Goal: Transaction & Acquisition: Book appointment/travel/reservation

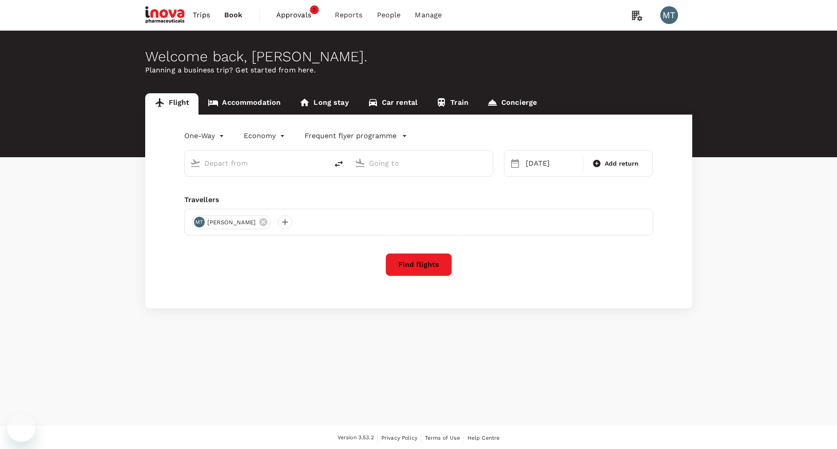
type input "[PERSON_NAME] (SUB)"
type input "[PERSON_NAME] Intl (HLP)"
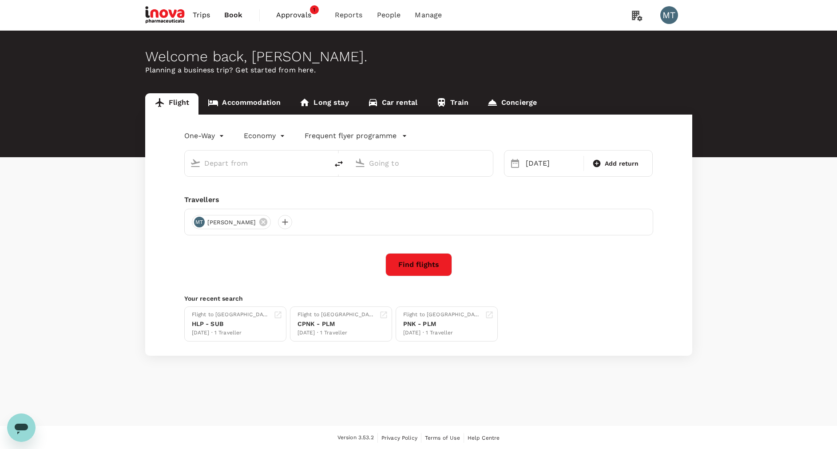
type input "[PERSON_NAME] (SUB)"
type input "[PERSON_NAME] Intl (HLP)"
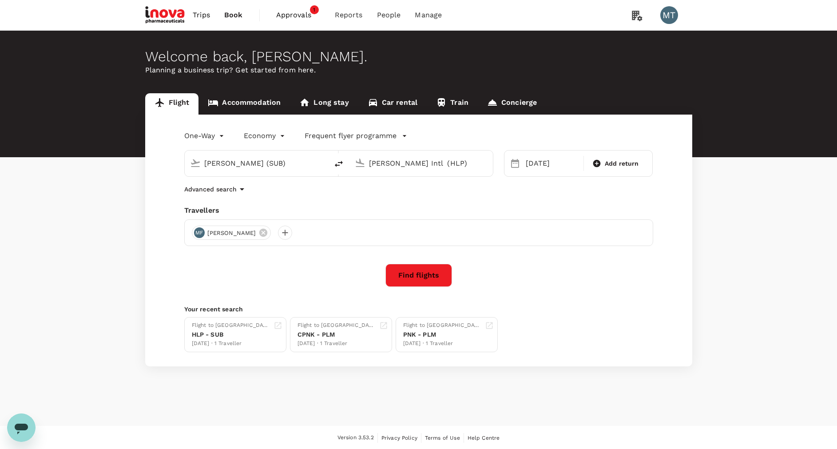
click at [255, 105] on link "Accommodation" at bounding box center [243, 103] width 91 height 21
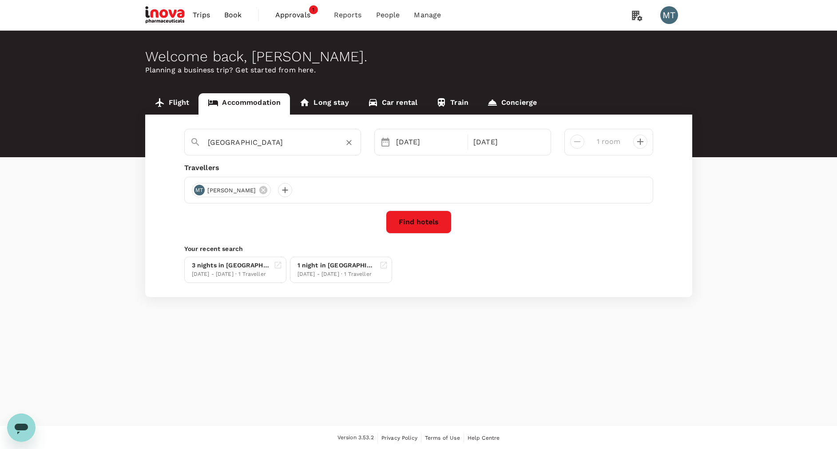
click at [255, 148] on input "[GEOGRAPHIC_DATA]" at bounding box center [269, 142] width 123 height 14
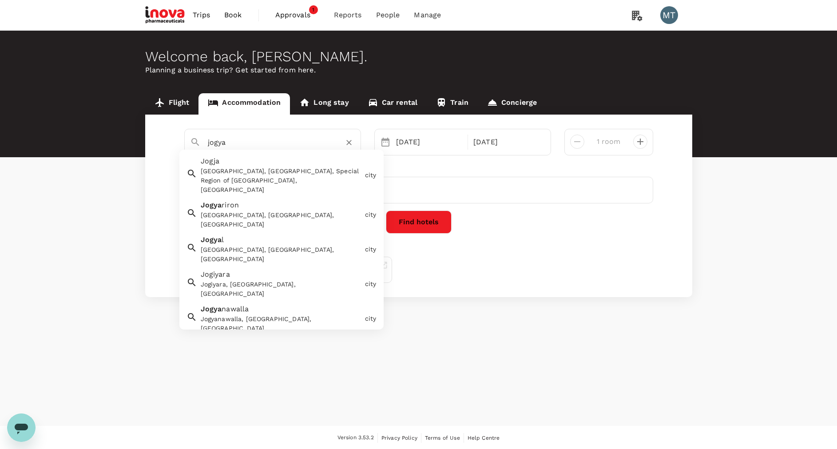
click at [259, 172] on div "Jogja, Yogyakarta City, Special Region of Yogyakarta, Indonesia" at bounding box center [281, 180] width 161 height 28
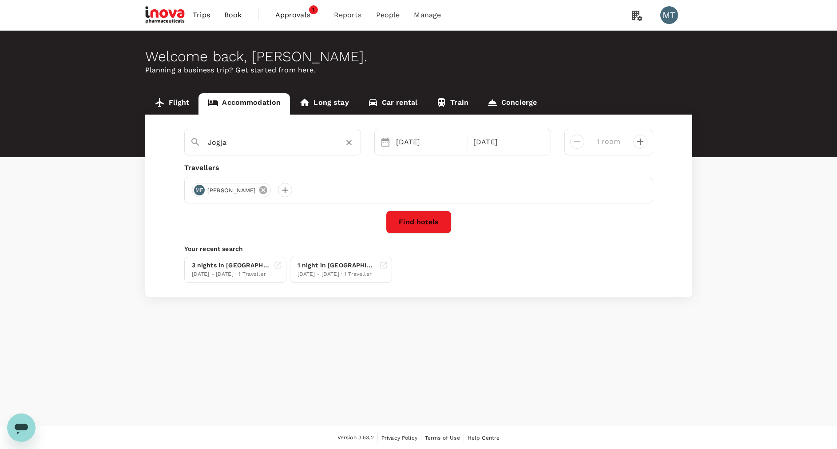
type input "Jogja"
click at [258, 187] on icon at bounding box center [263, 190] width 10 height 10
click at [199, 194] on div at bounding box center [199, 190] width 14 height 14
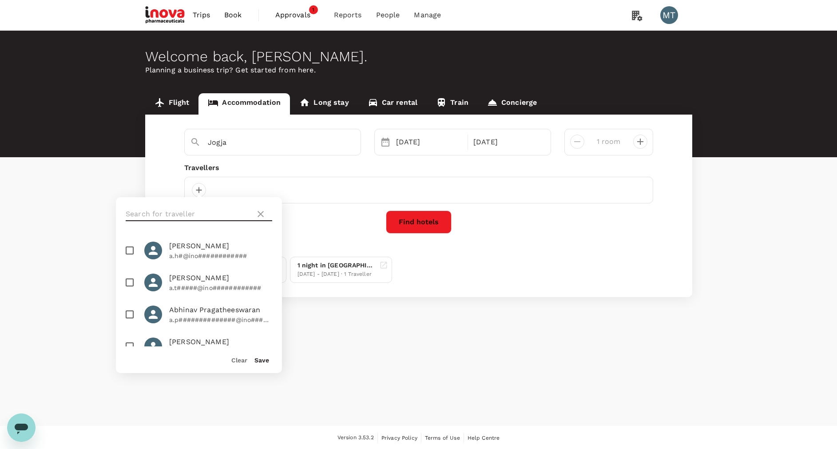
click at [194, 218] on input "text" at bounding box center [189, 214] width 126 height 14
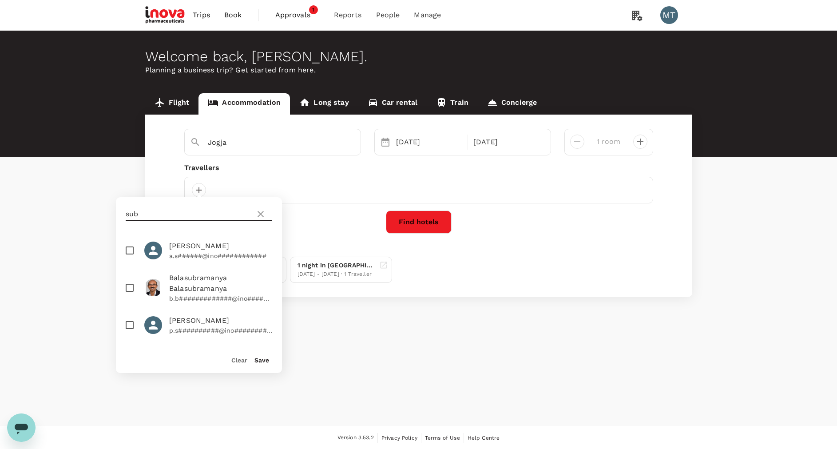
type input "sub"
click at [129, 249] on input "checkbox" at bounding box center [129, 250] width 19 height 19
checkbox input "true"
click at [256, 356] on button "Save" at bounding box center [261, 359] width 15 height 7
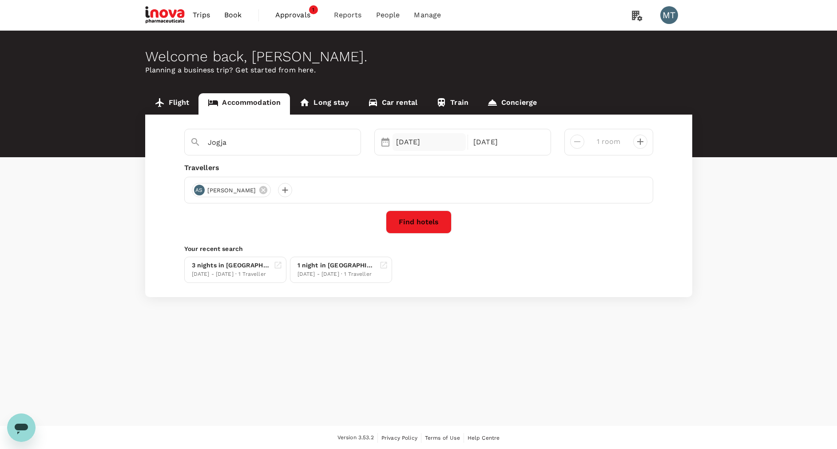
click at [405, 143] on div "27 Oct" at bounding box center [429, 142] width 74 height 18
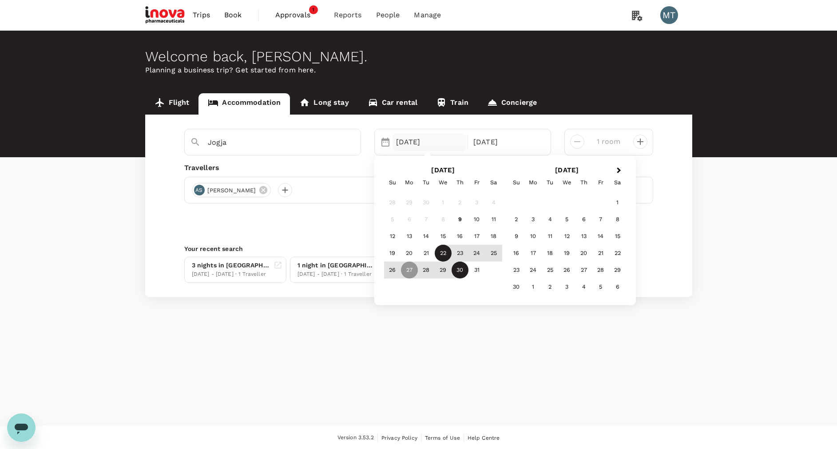
click at [439, 249] on div "22" at bounding box center [443, 253] width 17 height 17
click at [476, 251] on div "24" at bounding box center [476, 253] width 17 height 17
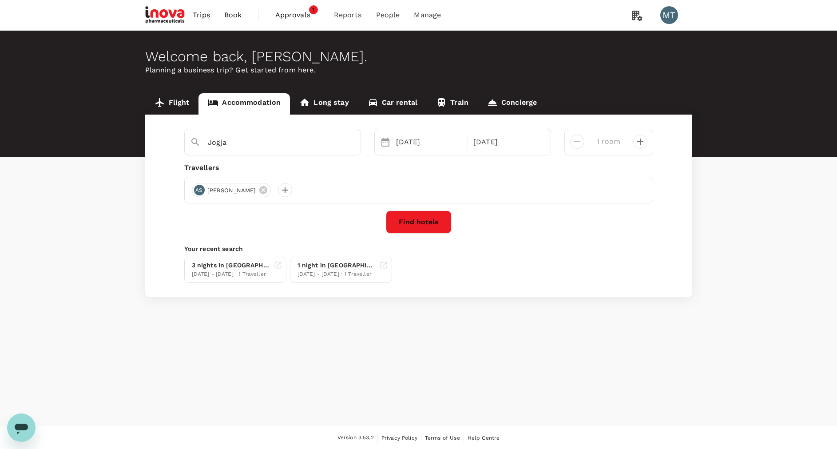
click at [408, 221] on button "Find hotels" at bounding box center [419, 221] width 66 height 23
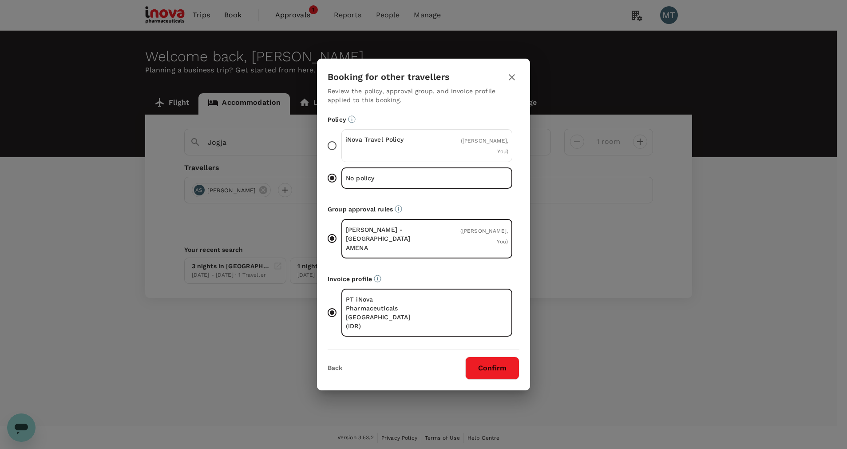
click at [417, 156] on div "iNova Travel Policy" at bounding box center [386, 145] width 82 height 21
click at [341, 155] on input "iNova Travel Policy ( Achmad Subchan, You )" at bounding box center [332, 145] width 19 height 19
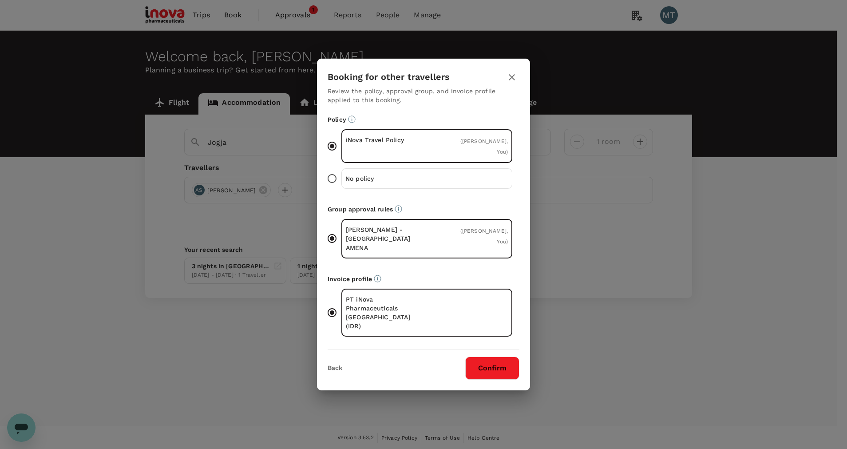
click at [485, 356] on button "Confirm" at bounding box center [492, 367] width 54 height 23
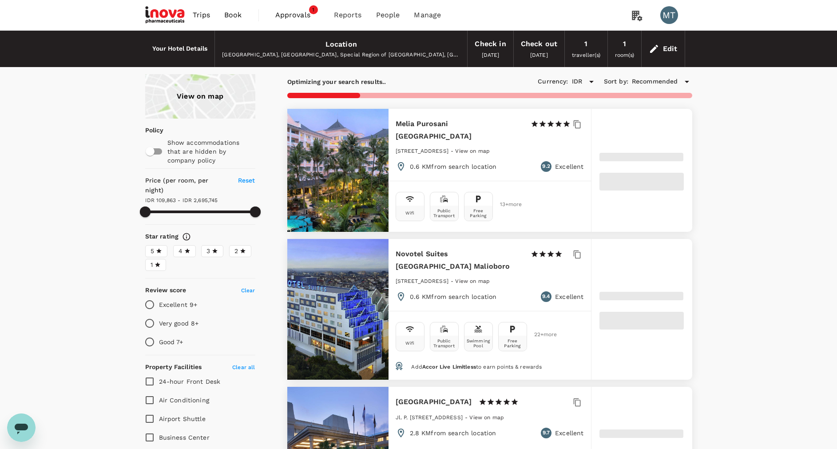
type input "2695744.05"
type input "84521.05"
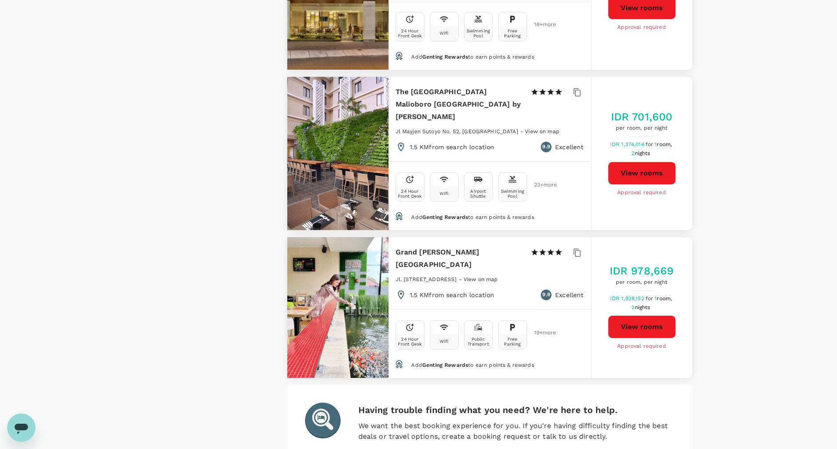
scroll to position [2542, 0]
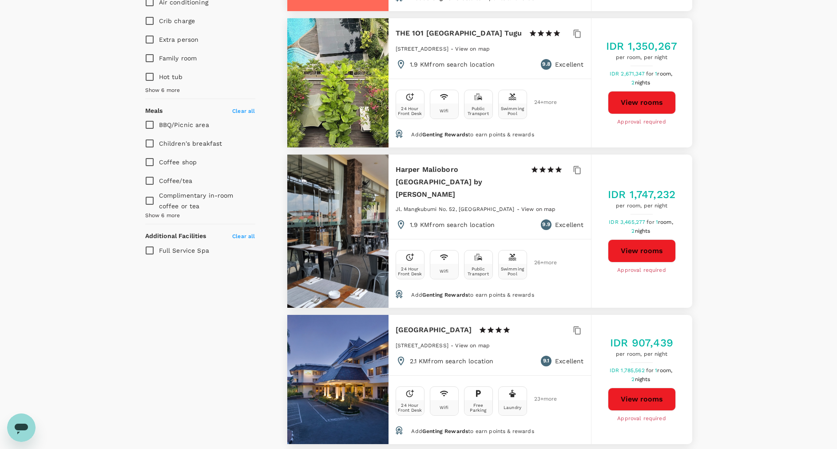
scroll to position [533, 0]
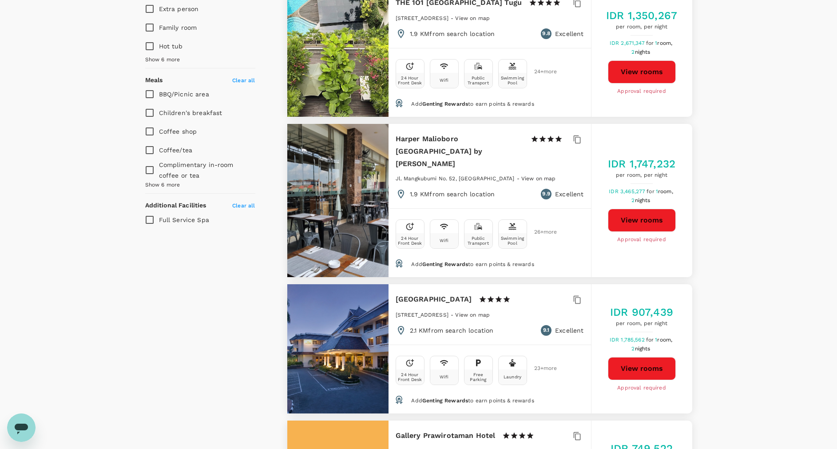
click at [642, 357] on button "View rooms" at bounding box center [642, 368] width 68 height 23
type input "4352339.05"
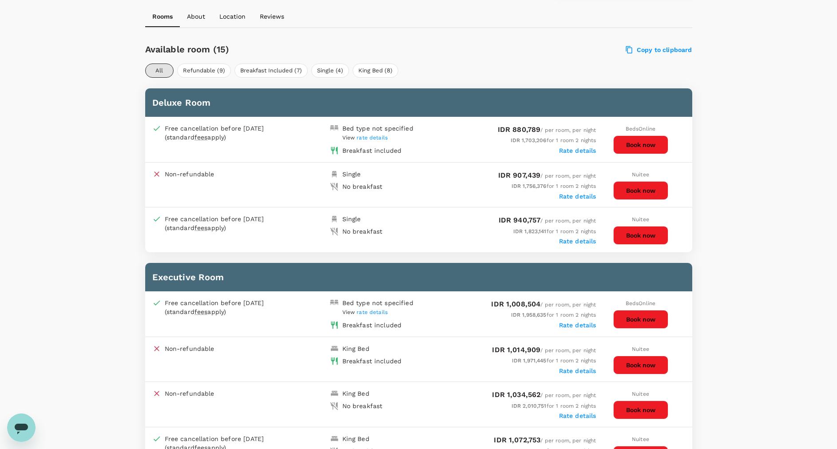
scroll to position [400, 0]
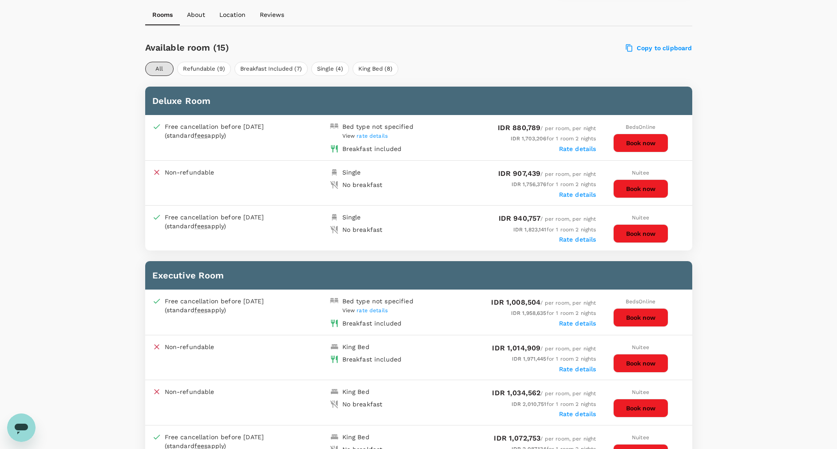
click at [635, 136] on button "Book now" at bounding box center [640, 143] width 55 height 19
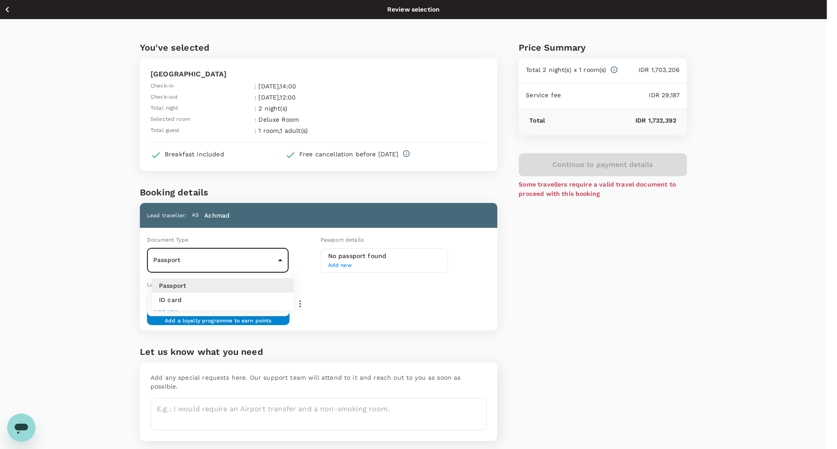
click at [276, 260] on body "Back to hotel details Review selection You've selected Hotel Santika Premiere J…" at bounding box center [418, 239] width 837 height 479
click at [271, 299] on li "ID card" at bounding box center [223, 300] width 142 height 14
type input "Id card"
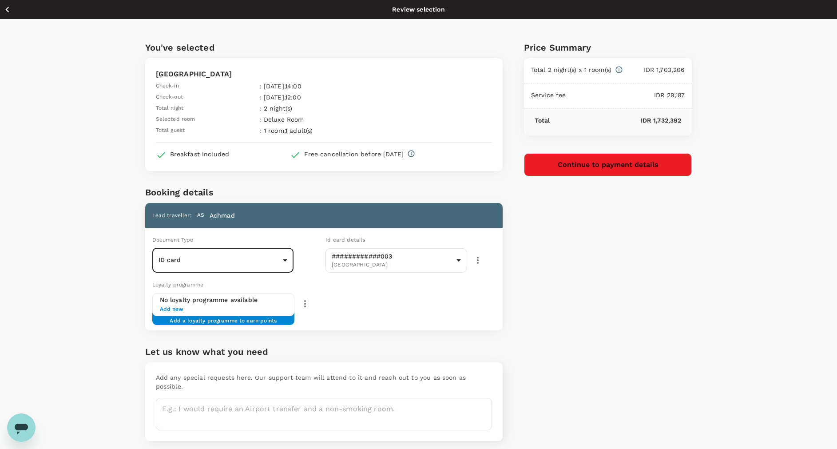
click at [623, 158] on button "Continue to payment details" at bounding box center [608, 164] width 168 height 23
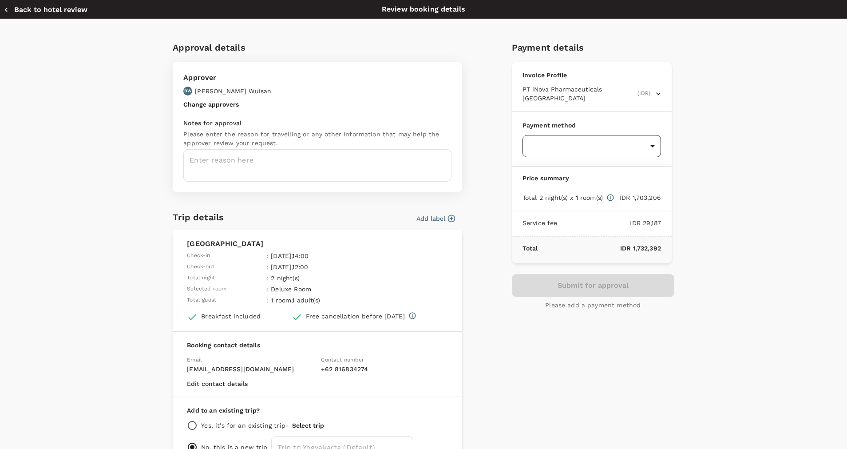
click at [643, 142] on body "Back to hotel details Review selection You've selected Hotel Santika Premiere J…" at bounding box center [423, 239] width 847 height 479
click at [629, 180] on p "GoFluid" at bounding box center [586, 182] width 124 height 9
type input "9d87fe9b-f599-4813-91a8-6354e0e2f257"
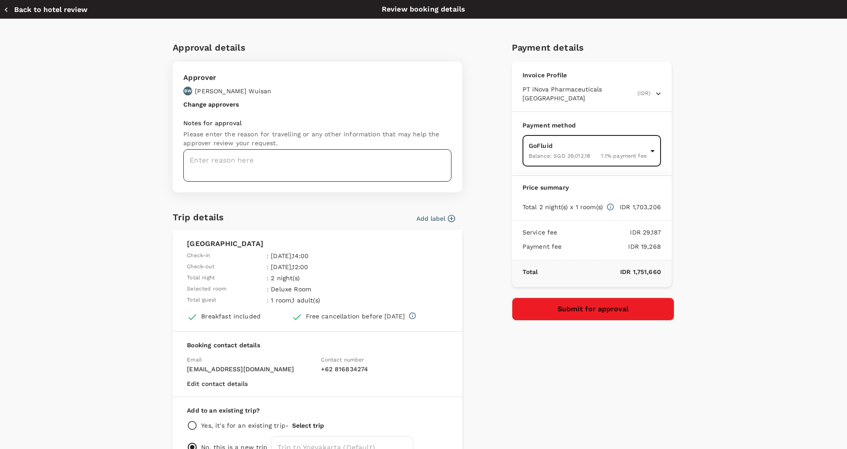
click at [292, 157] on textarea at bounding box center [317, 165] width 268 height 32
type textarea "H"
type textarea "S"
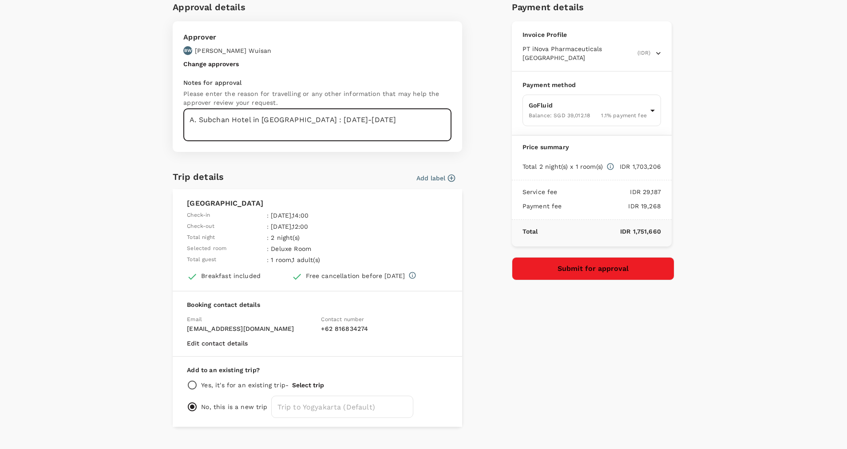
scroll to position [59, 0]
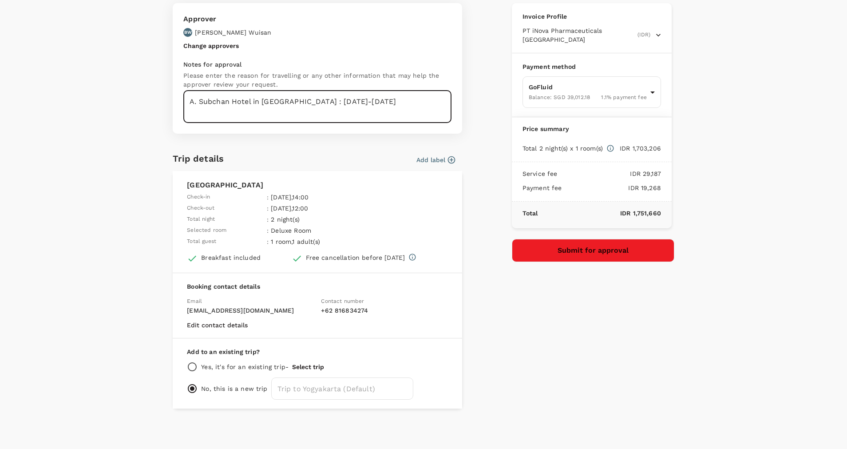
type textarea "A. Subchan Hotel in Jogya : 22-24 Oct 2025"
click at [547, 243] on button "Submit for approval" at bounding box center [593, 250] width 162 height 23
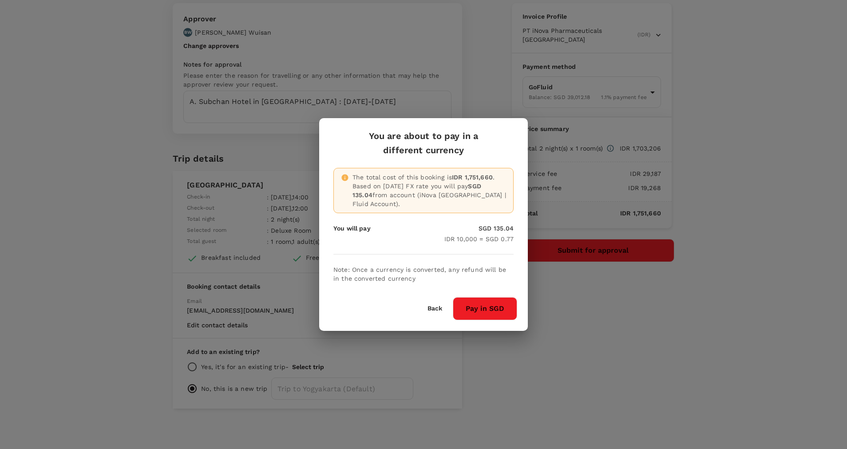
click at [479, 309] on button "Pay in SGD" at bounding box center [485, 308] width 64 height 23
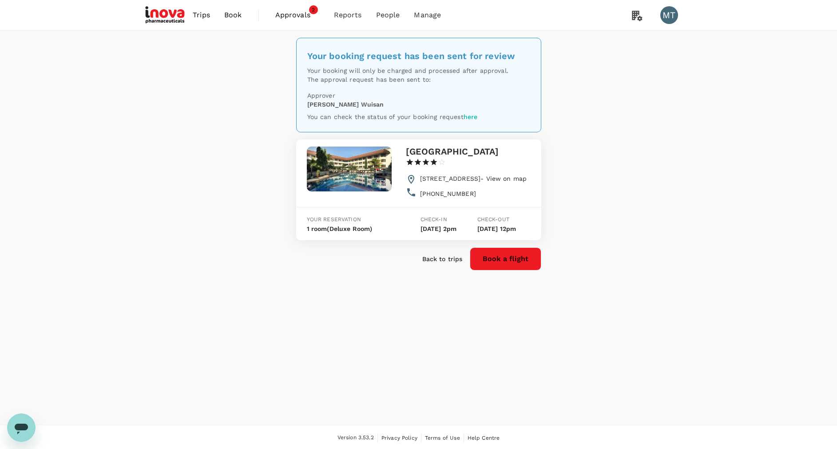
click at [231, 11] on span "Book" at bounding box center [233, 15] width 18 height 11
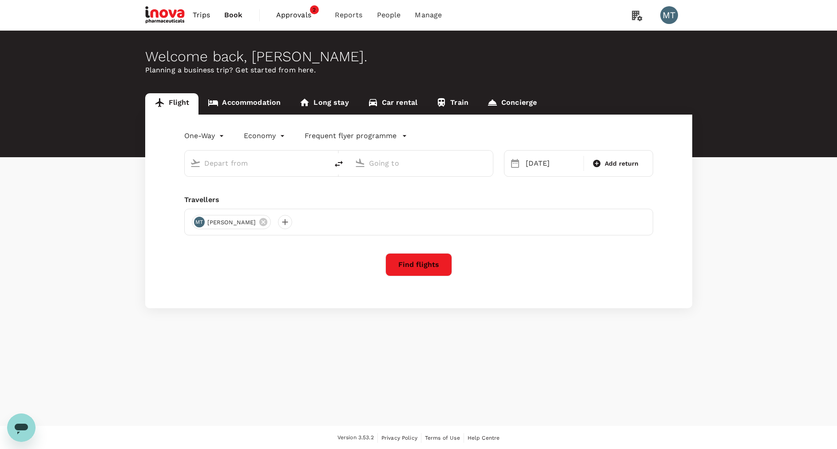
type input "[PERSON_NAME] (SUB)"
type input "[PERSON_NAME] Intl (HLP)"
type input "Juanda Intl (SUB)"
type input "Halim Perdanakusuma Intl (HLP)"
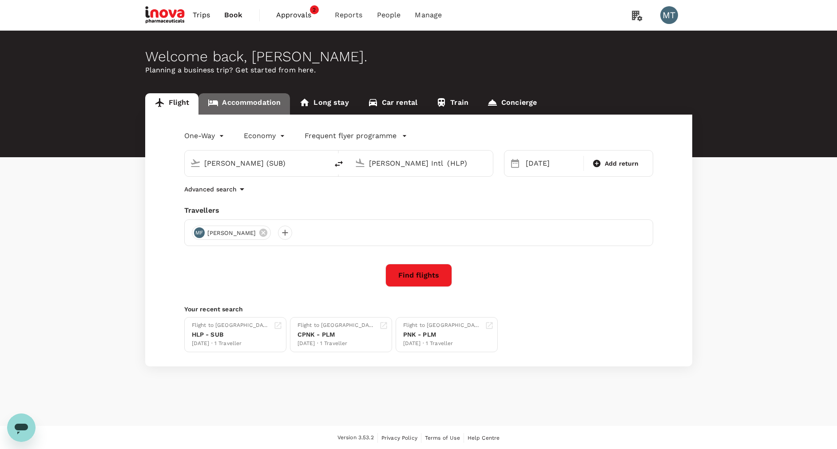
click at [262, 103] on link "Accommodation" at bounding box center [243, 103] width 91 height 21
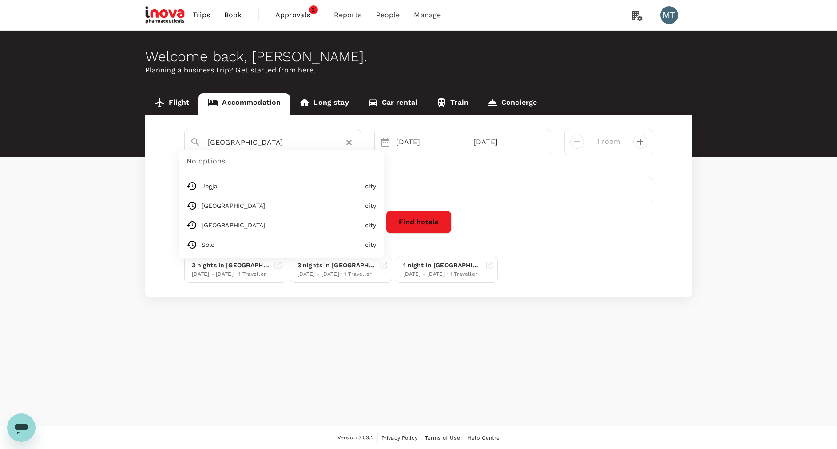
click at [267, 143] on input "[GEOGRAPHIC_DATA]" at bounding box center [269, 142] width 123 height 14
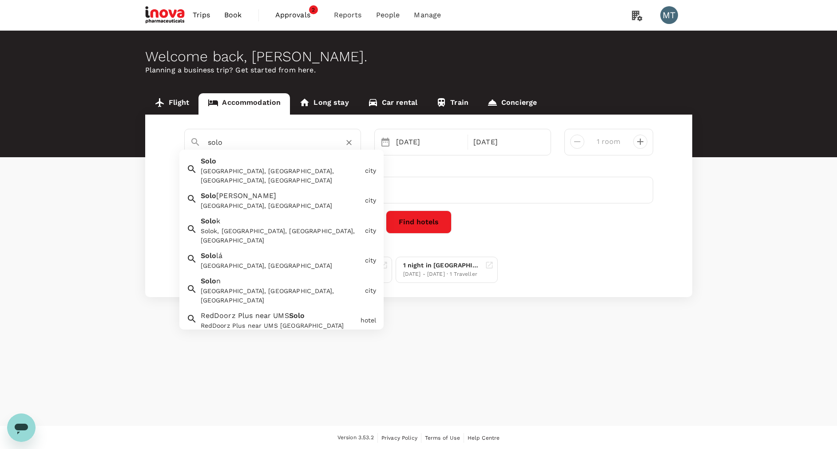
click at [263, 169] on div "Solo, Surakarta City, Central Java, Indonesia" at bounding box center [281, 175] width 161 height 19
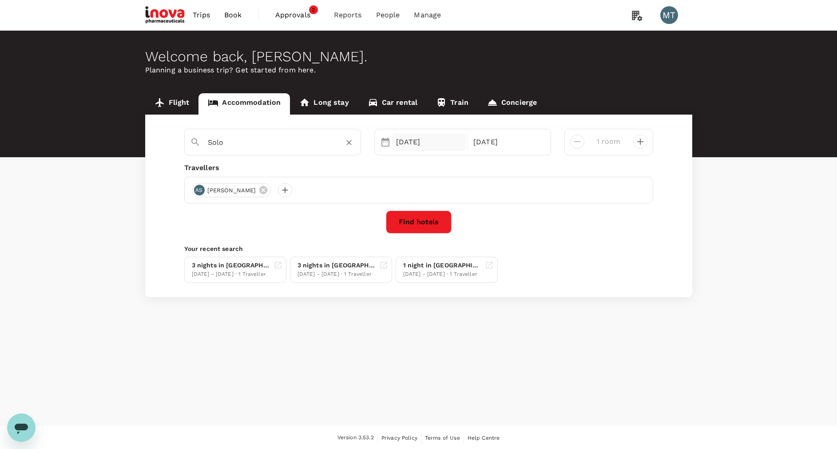
type input "Solo"
click at [417, 148] on div "22 Oct" at bounding box center [429, 142] width 74 height 18
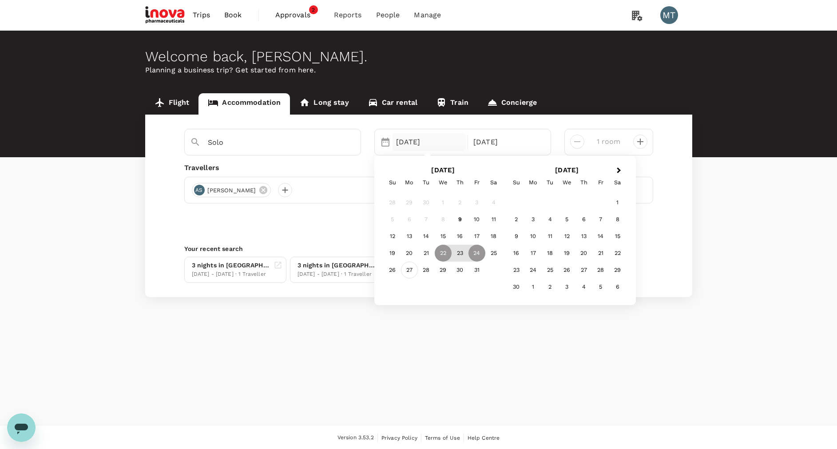
click at [409, 266] on div "27" at bounding box center [409, 269] width 17 height 17
click at [509, 142] on p "Check-out" at bounding box center [506, 142] width 67 height 11
click at [432, 272] on div "28" at bounding box center [426, 269] width 17 height 17
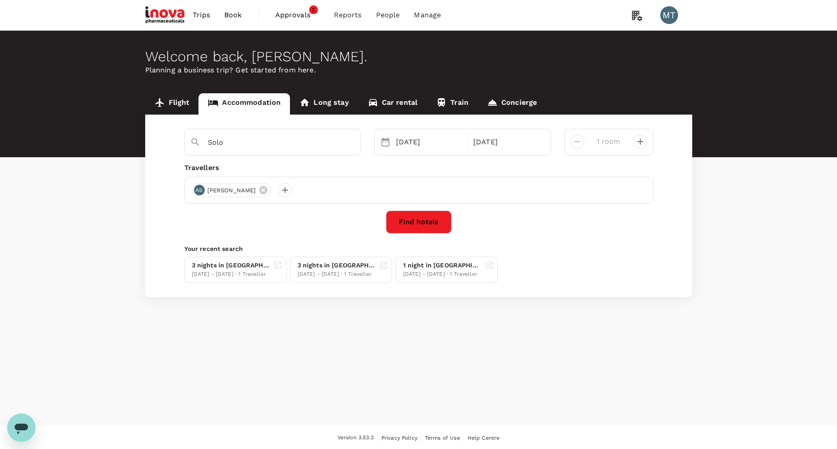
drag, startPoint x: 526, startPoint y: 371, endPoint x: 524, endPoint y: 363, distance: 8.4
click at [526, 371] on div "Welcome back , Morina . Planning a business trip? Get started from here. Flight…" at bounding box center [418, 228] width 837 height 395
click at [431, 228] on button "Find hotels" at bounding box center [419, 221] width 66 height 23
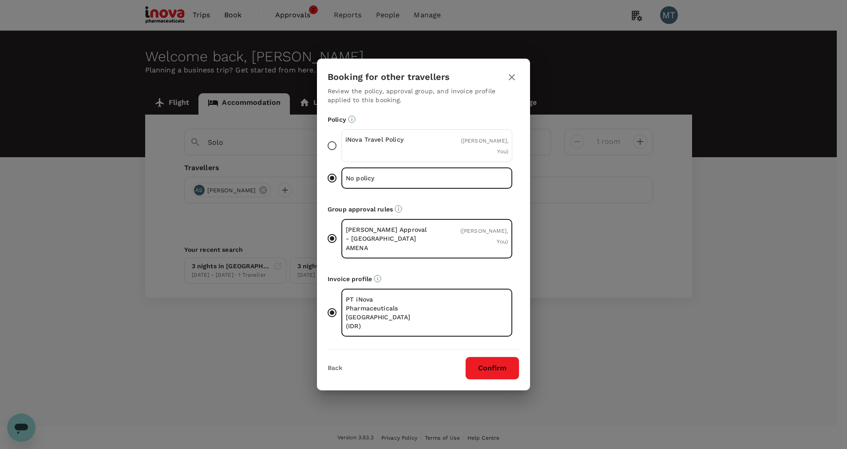
click at [401, 144] on p "iNova Travel Policy" at bounding box center [386, 139] width 82 height 9
click at [341, 153] on input "iNova Travel Policy ( Achmad Subchan, You )" at bounding box center [332, 145] width 19 height 19
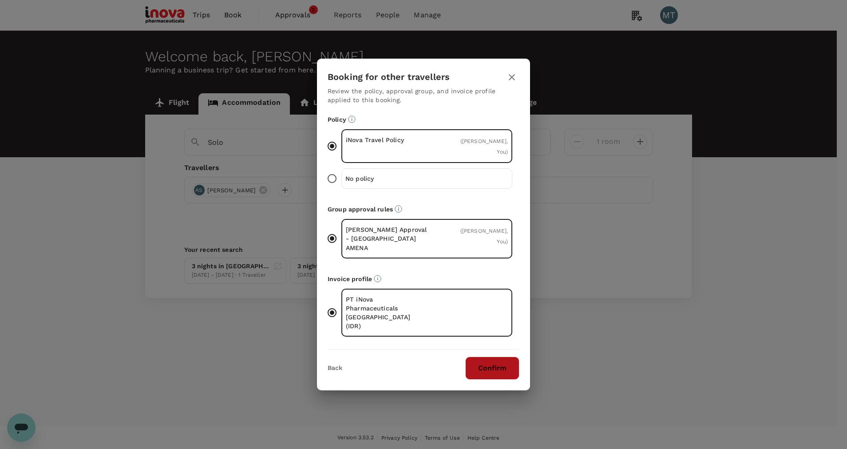
click at [487, 360] on button "Confirm" at bounding box center [492, 367] width 54 height 23
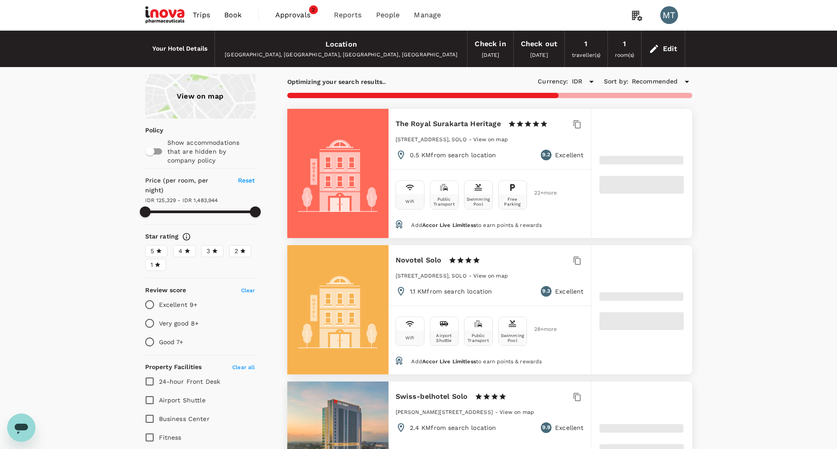
type input "1483944.59"
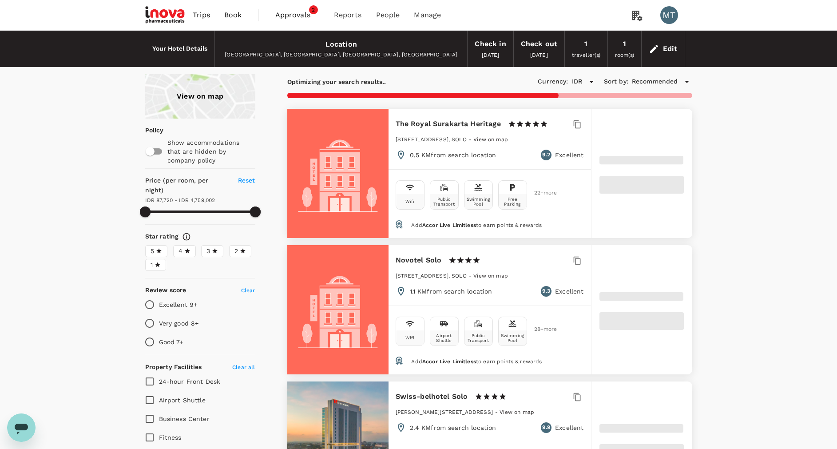
type input "87719.59"
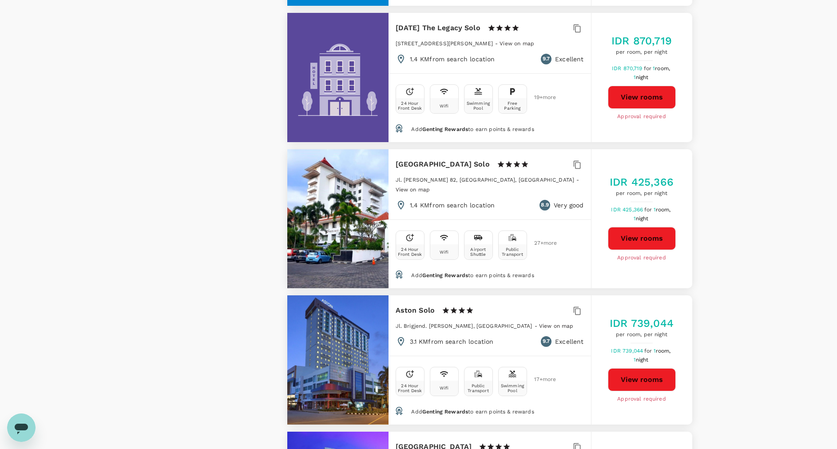
scroll to position [1465, 0]
click at [651, 368] on button "View rooms" at bounding box center [642, 379] width 68 height 23
type input "4759001.59"
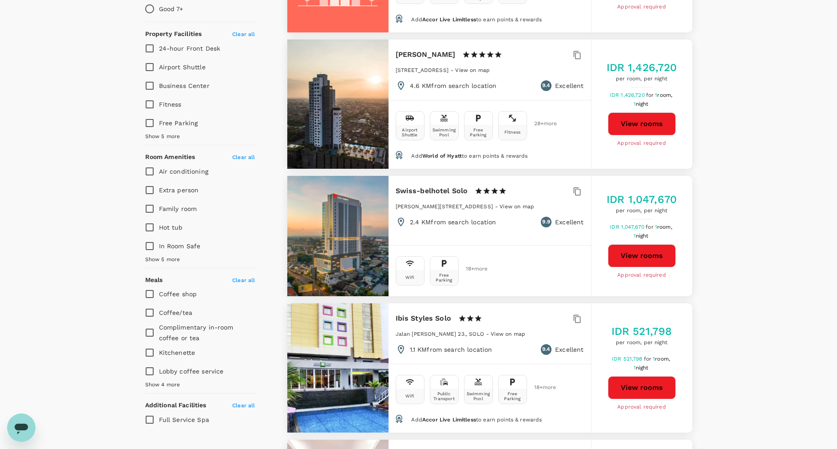
scroll to position [0, 0]
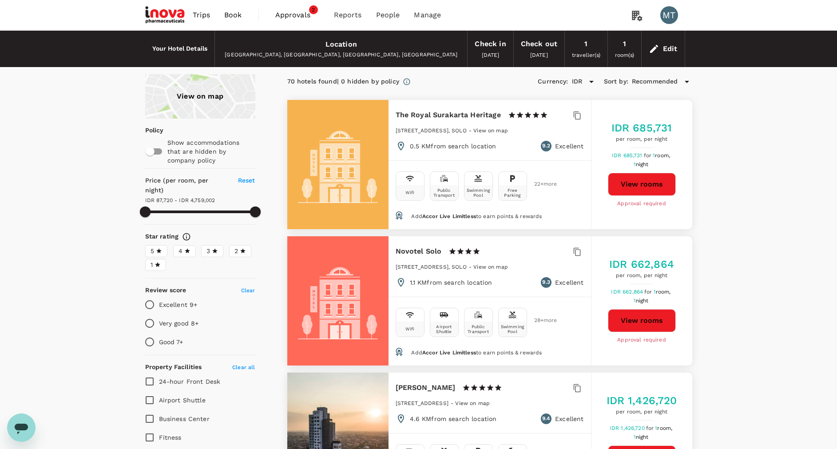
click at [226, 15] on span "Book" at bounding box center [233, 15] width 18 height 11
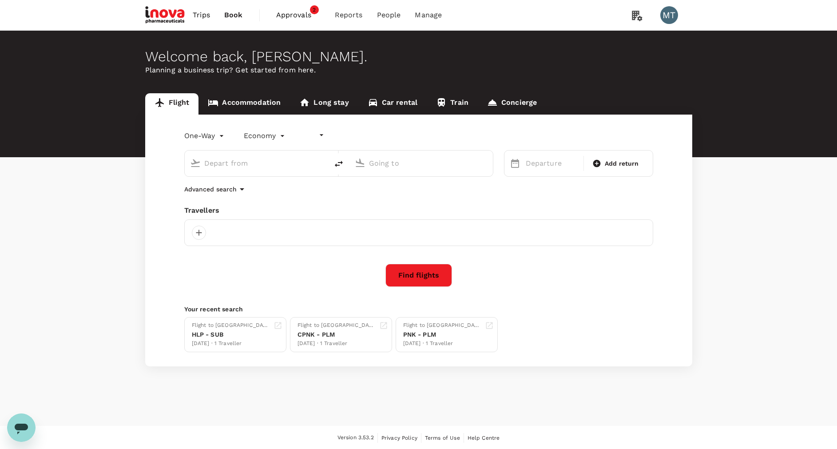
type input "undefined, undefined (any)"
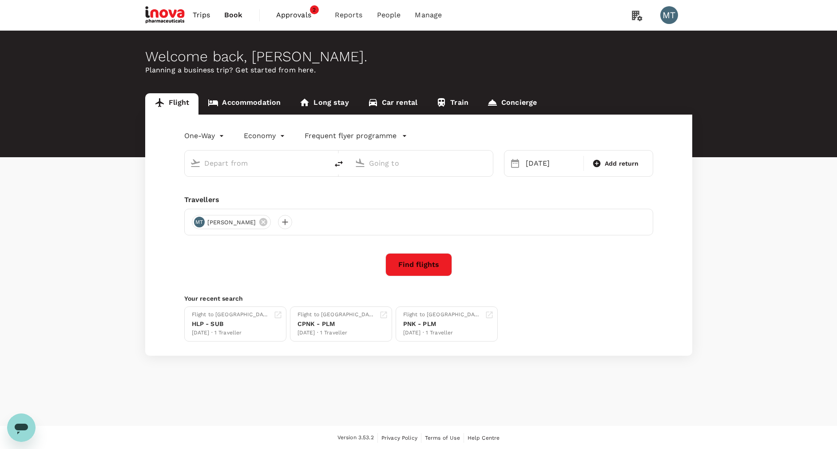
type input "Halim Perdanakusuma Intl (HLP)"
type input "Juanda Intl (SUB)"
type input "Halim Perdanakusuma Intl (HLP)"
type input "Juanda Intl (SUB)"
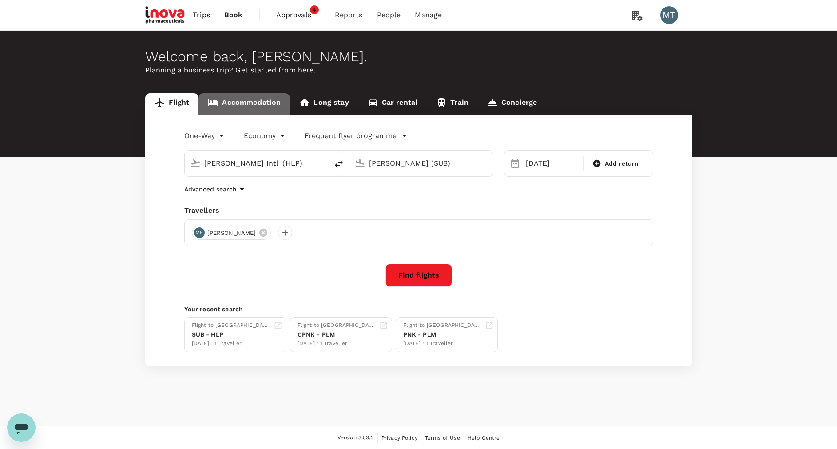
click at [270, 99] on link "Accommodation" at bounding box center [243, 103] width 91 height 21
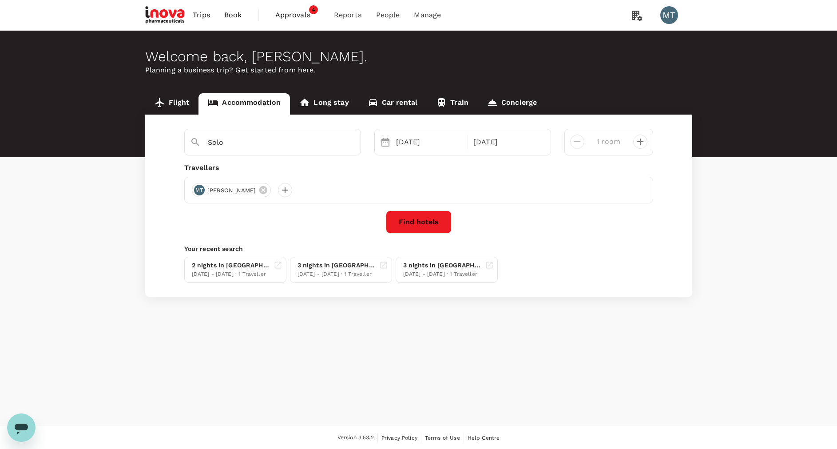
type input "Surakarta"
click at [265, 188] on icon at bounding box center [263, 190] width 8 height 8
click at [199, 190] on div at bounding box center [199, 190] width 14 height 14
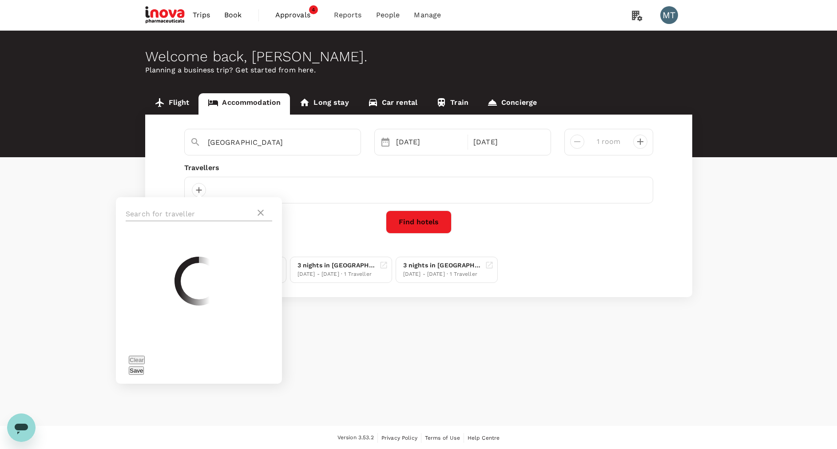
click at [195, 211] on input "text" at bounding box center [191, 214] width 130 height 14
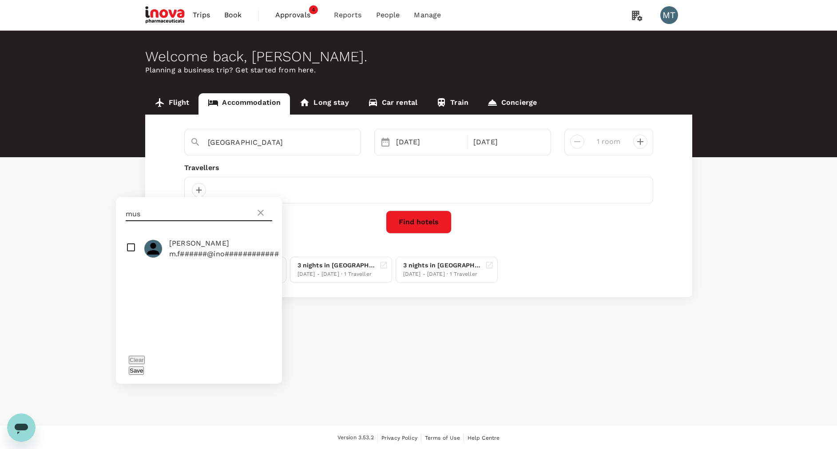
type input "mus"
click at [129, 252] on input "checkbox" at bounding box center [199, 248] width 166 height 28
checkbox input "true"
click at [144, 366] on button "Save" at bounding box center [136, 370] width 15 height 8
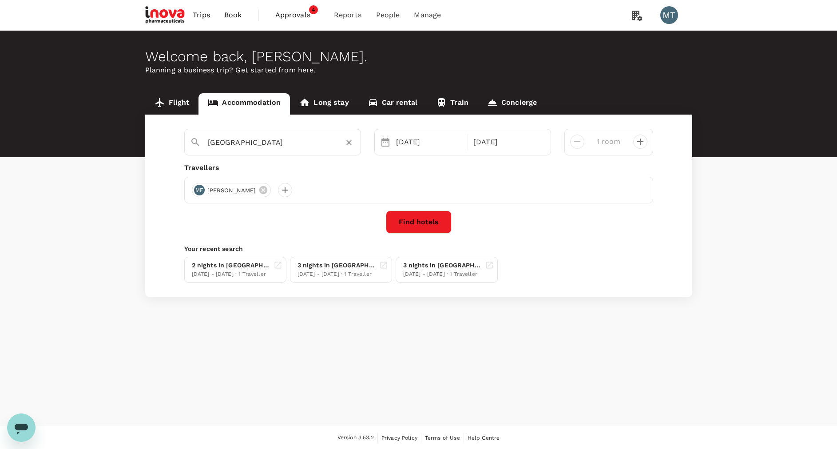
click at [324, 144] on input "Surakarta" at bounding box center [269, 142] width 123 height 14
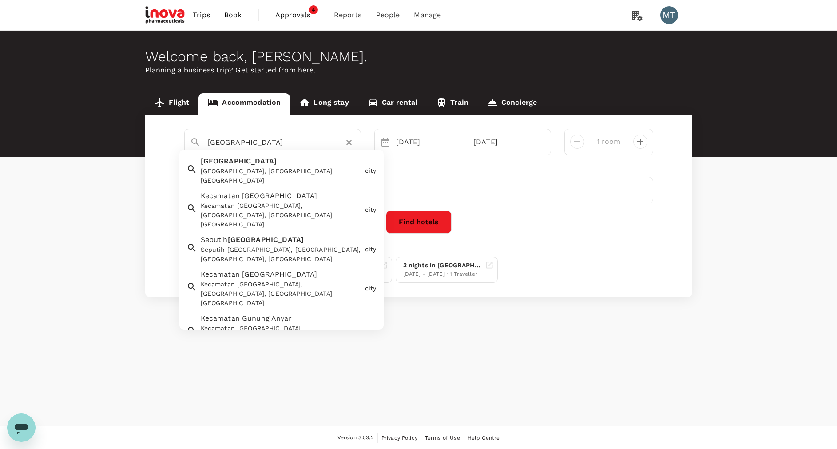
click at [316, 164] on div "Surabaya Surabaya, East Java, Indonesia" at bounding box center [279, 168] width 164 height 33
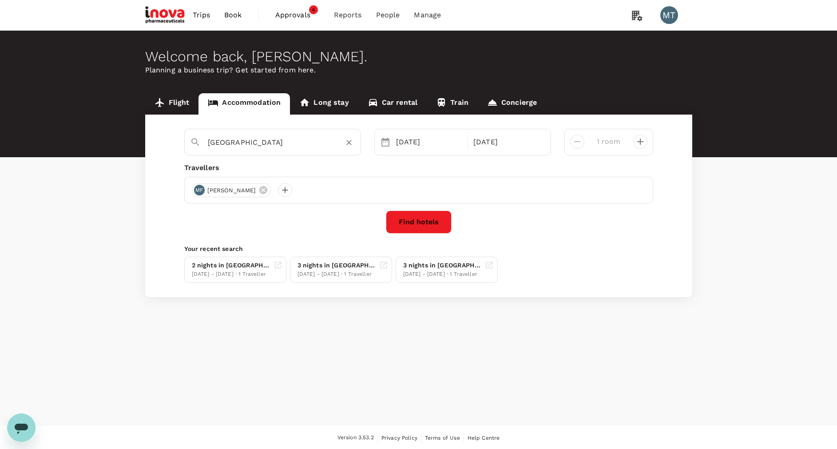
type input "Surabaya"
click at [425, 142] on div "27 Oct" at bounding box center [429, 142] width 74 height 18
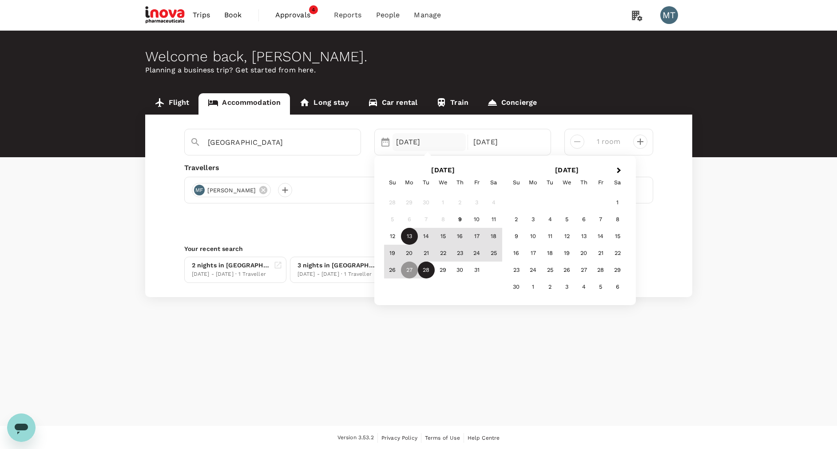
click at [413, 237] on div "13" at bounding box center [409, 236] width 17 height 17
click at [515, 141] on div "28 Oct" at bounding box center [507, 142] width 74 height 18
click at [459, 233] on div "16" at bounding box center [459, 236] width 17 height 17
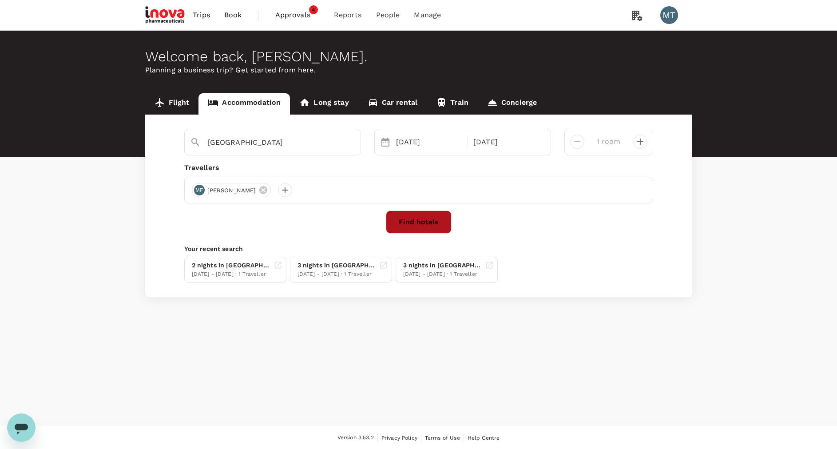
click at [407, 222] on button "Find hotels" at bounding box center [419, 221] width 66 height 23
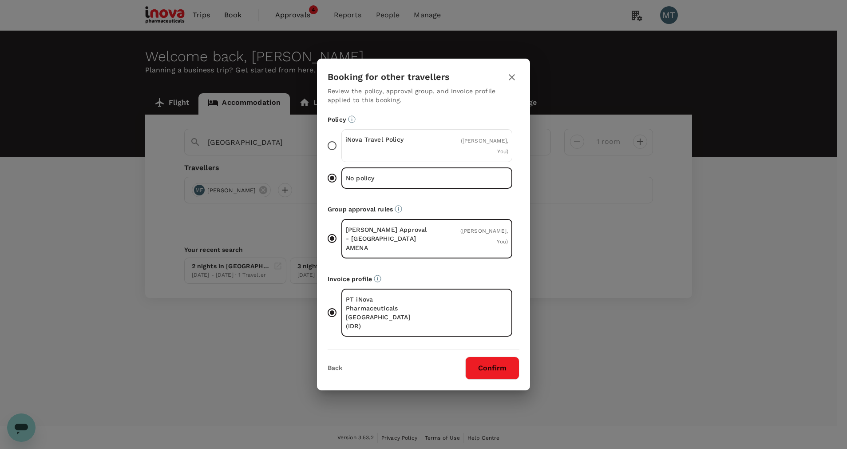
click at [451, 162] on div "iNova Travel Policy ( Muslian Fahroni, You )" at bounding box center [426, 145] width 171 height 33
click at [341, 155] on input "iNova Travel Policy ( Muslian Fahroni, You )" at bounding box center [332, 145] width 19 height 19
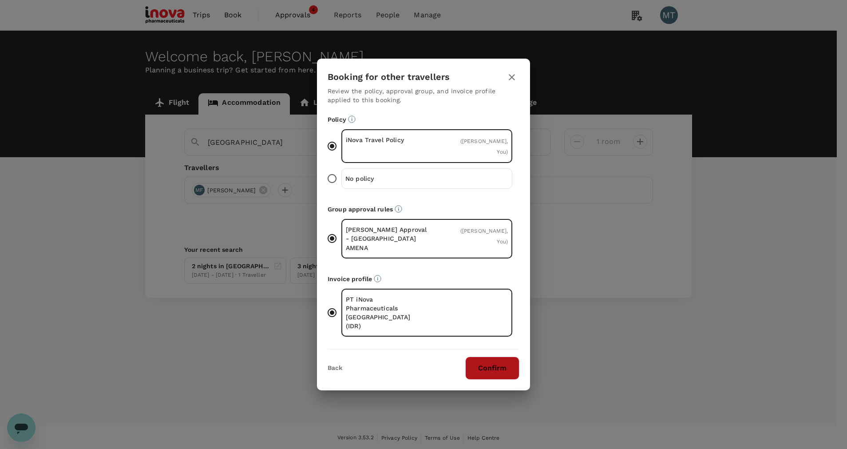
click at [491, 359] on button "Confirm" at bounding box center [492, 367] width 54 height 23
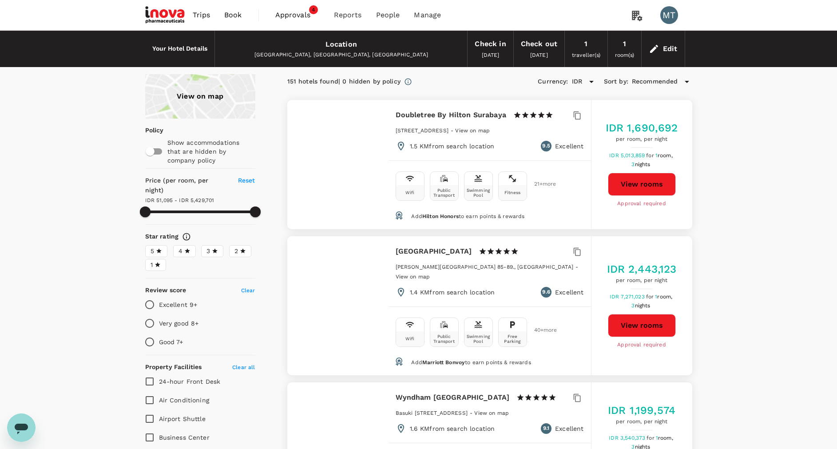
type input "51095.39"
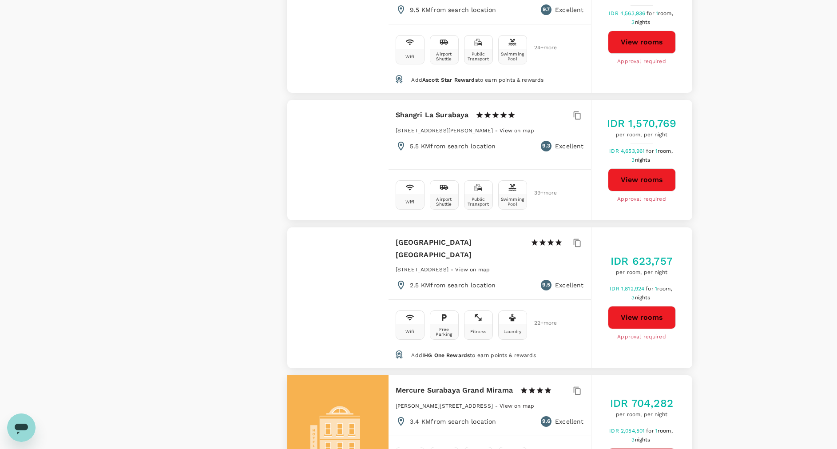
scroll to position [1598, 0]
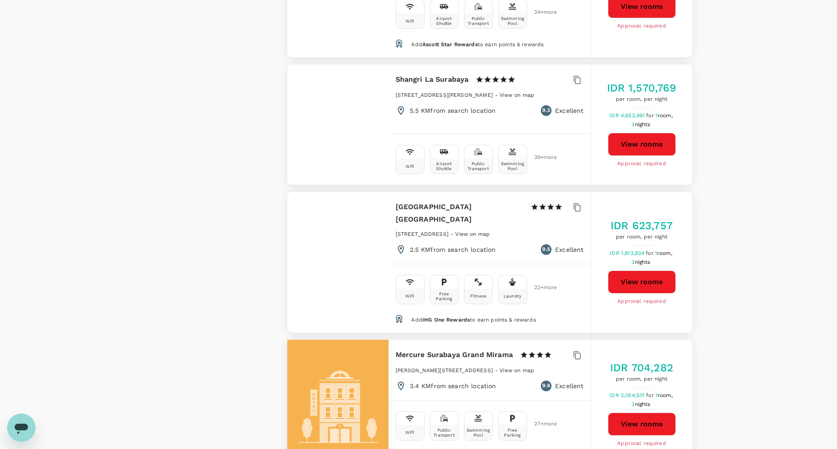
click at [666, 412] on button "View rooms" at bounding box center [642, 423] width 68 height 23
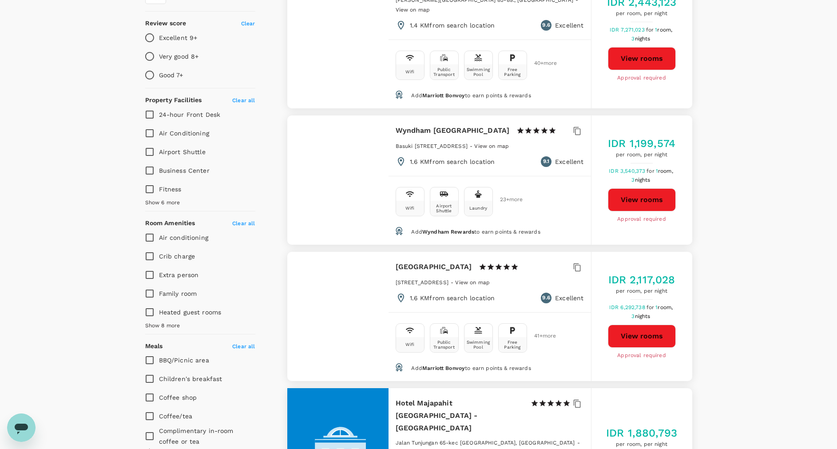
scroll to position [0, 0]
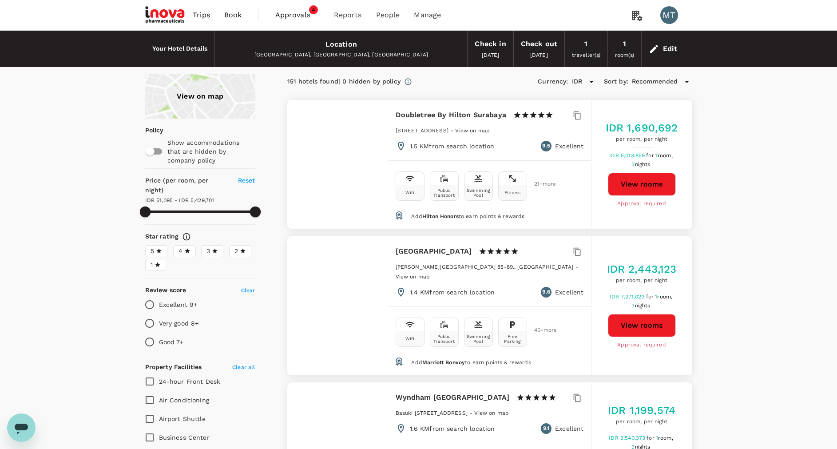
type input "5429700.39"
click at [240, 15] on span "Book" at bounding box center [233, 15] width 18 height 11
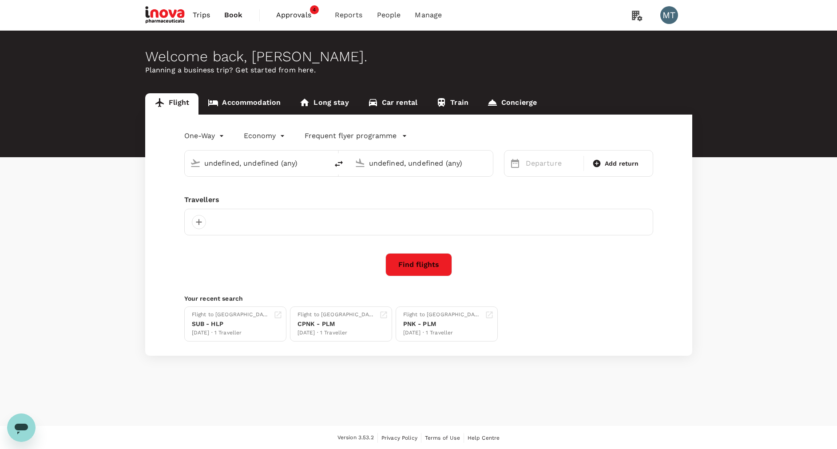
type input "Halim Perdanakusuma Intl (HLP)"
type input "Juanda Intl (SUB)"
type input "Halim Perdanakusuma Intl (HLP)"
type input "Juanda Intl (SUB)"
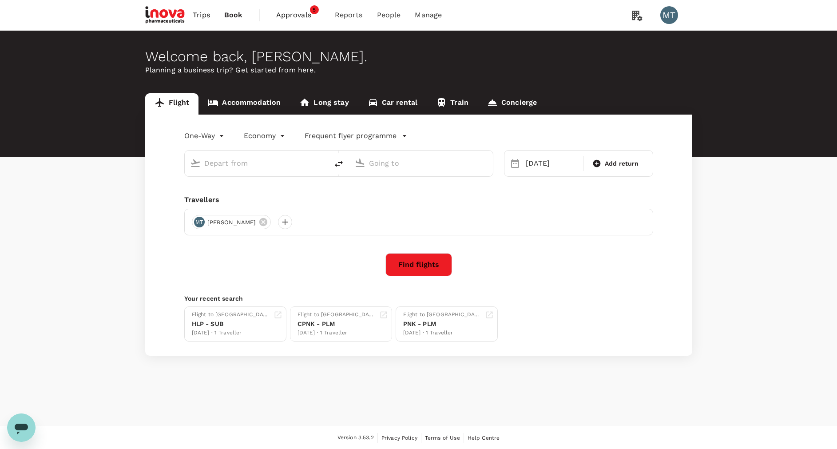
type input "Halim Perdanakusuma Intl (HLP)"
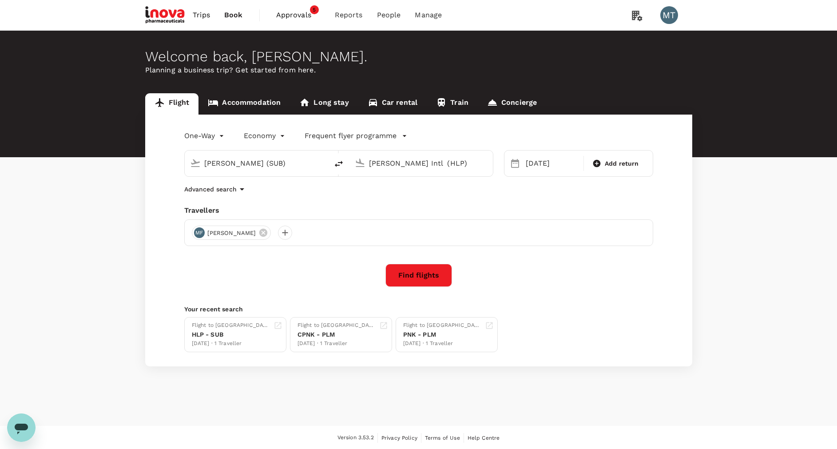
click at [259, 102] on link "Accommodation" at bounding box center [243, 103] width 91 height 21
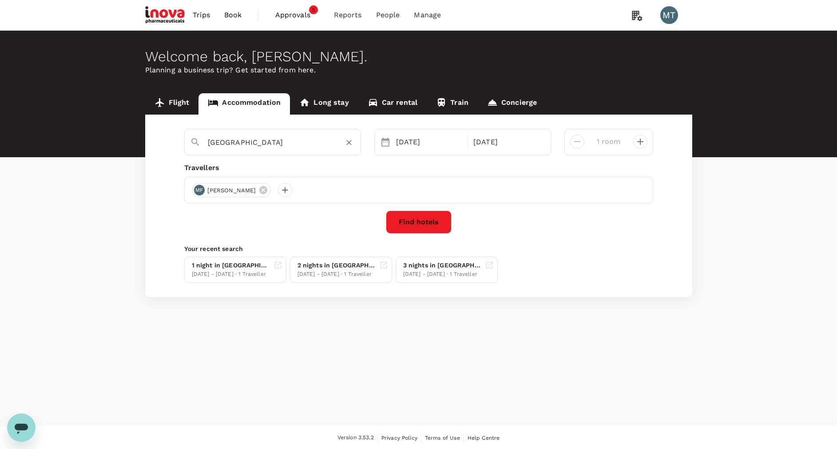
click at [271, 136] on input "Surabaya" at bounding box center [269, 142] width 123 height 14
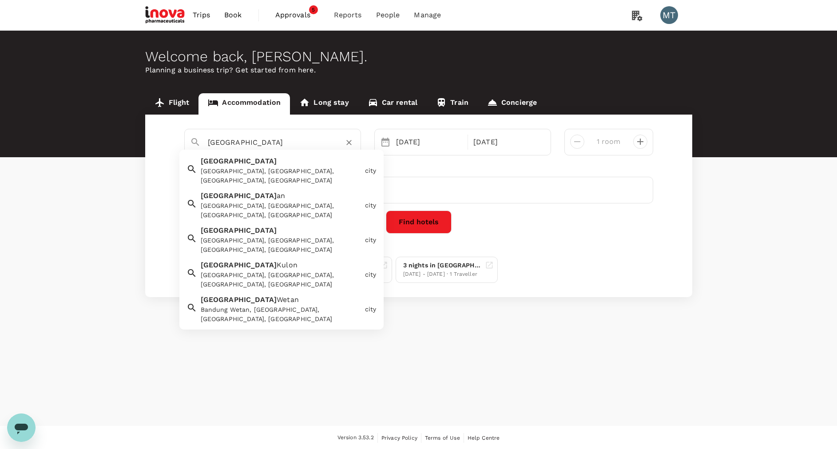
click at [271, 161] on div "Bandung Bandung, Bandung City, West Java, Indonesia" at bounding box center [279, 168] width 164 height 33
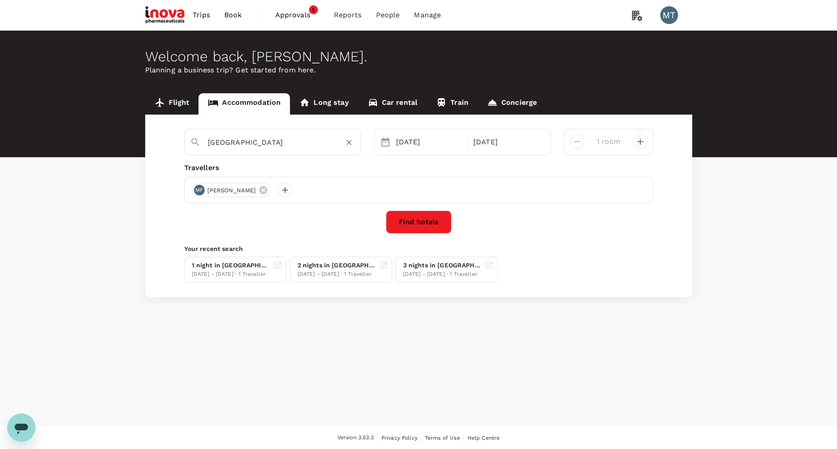
type input "Bandung"
click at [402, 144] on div "13 Oct" at bounding box center [429, 142] width 74 height 18
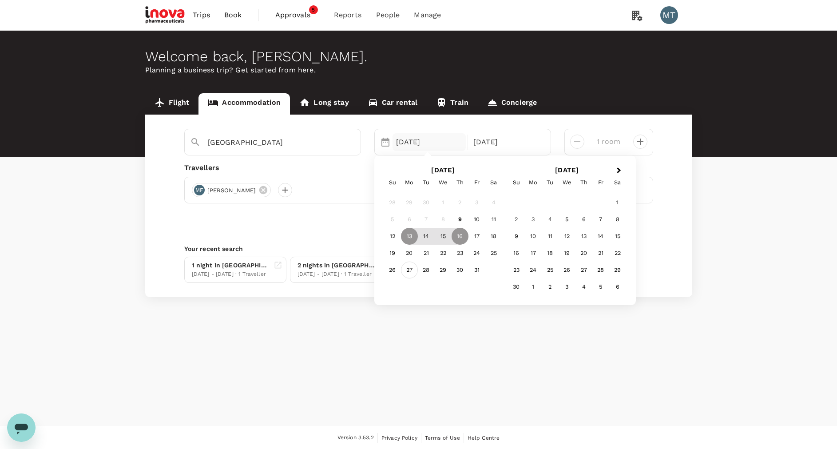
click at [413, 268] on div "27" at bounding box center [409, 269] width 17 height 17
click at [428, 273] on div "28" at bounding box center [426, 269] width 17 height 17
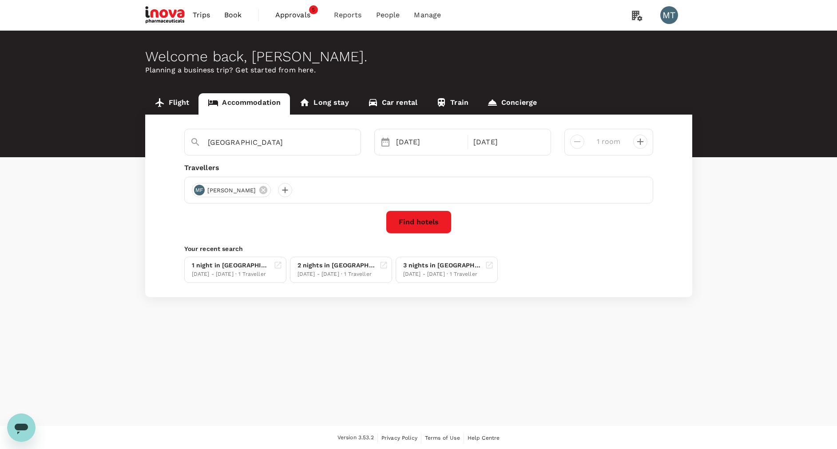
click at [412, 222] on button "Find hotels" at bounding box center [419, 221] width 66 height 23
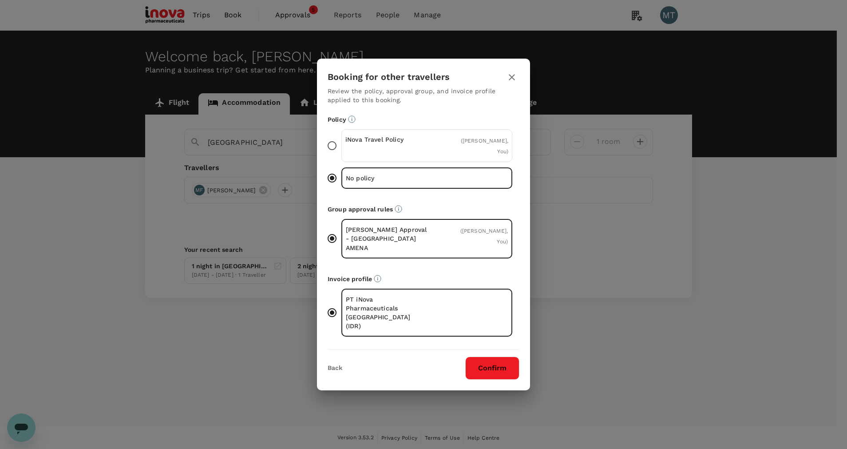
click at [392, 144] on p "iNova Travel Policy" at bounding box center [386, 139] width 82 height 9
click at [341, 150] on input "iNova Travel Policy ( Muslian Fahroni, You )" at bounding box center [332, 145] width 19 height 19
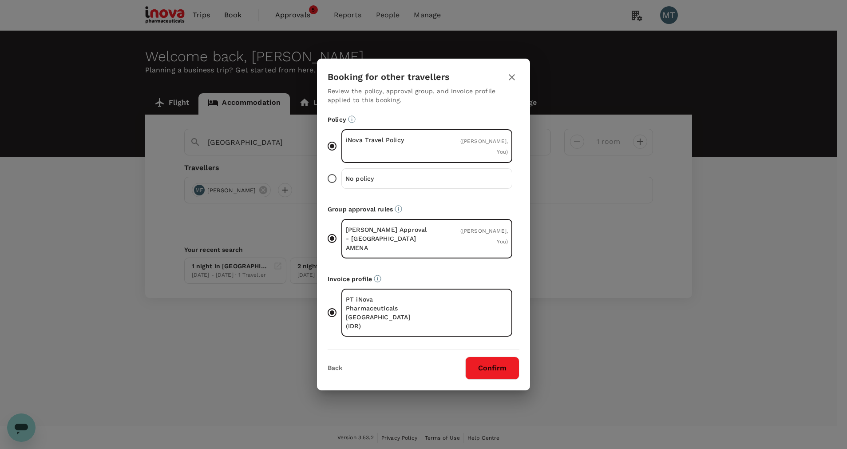
click at [476, 357] on button "Confirm" at bounding box center [492, 367] width 54 height 23
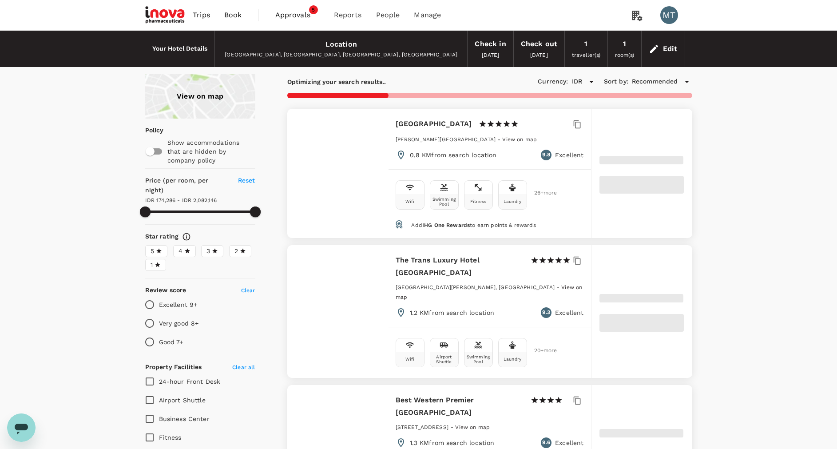
type input "109064.02"
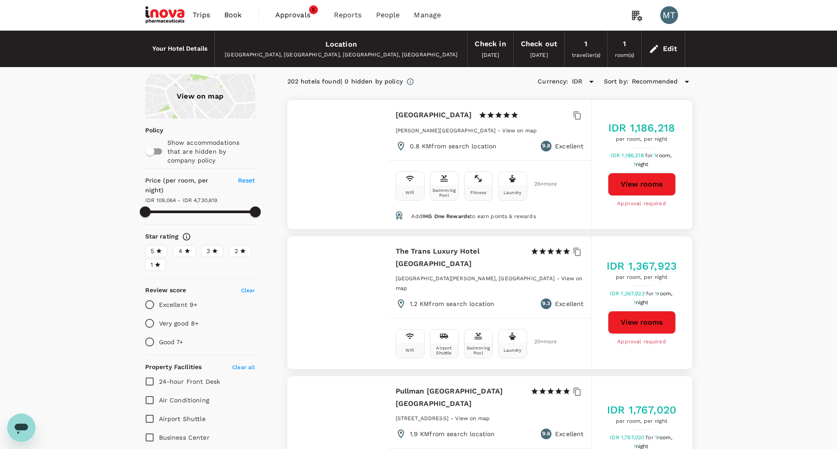
type input "4730619.02"
click at [656, 48] on icon at bounding box center [654, 49] width 8 height 8
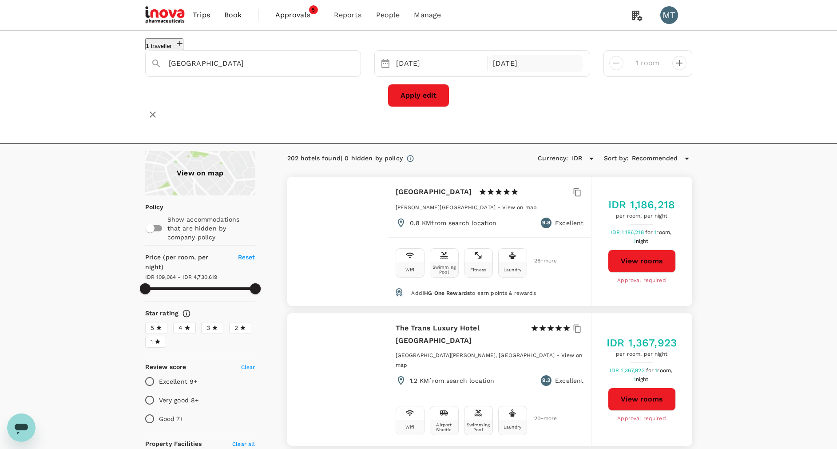
click at [547, 71] on div "28 Oct" at bounding box center [535, 63] width 93 height 17
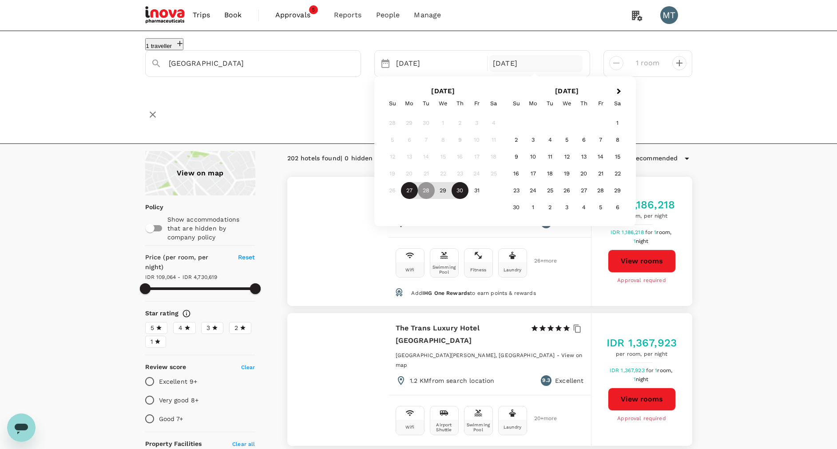
click at [458, 191] on div "30" at bounding box center [459, 190] width 17 height 17
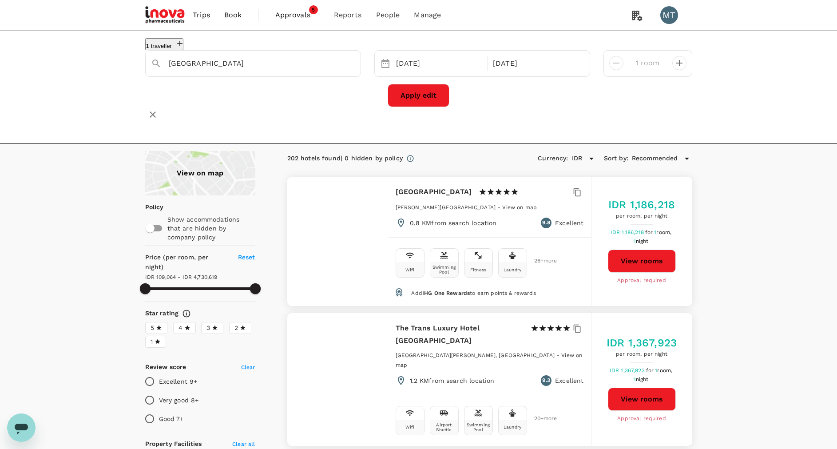
click at [428, 101] on button "Apply edit" at bounding box center [419, 95] width 62 height 23
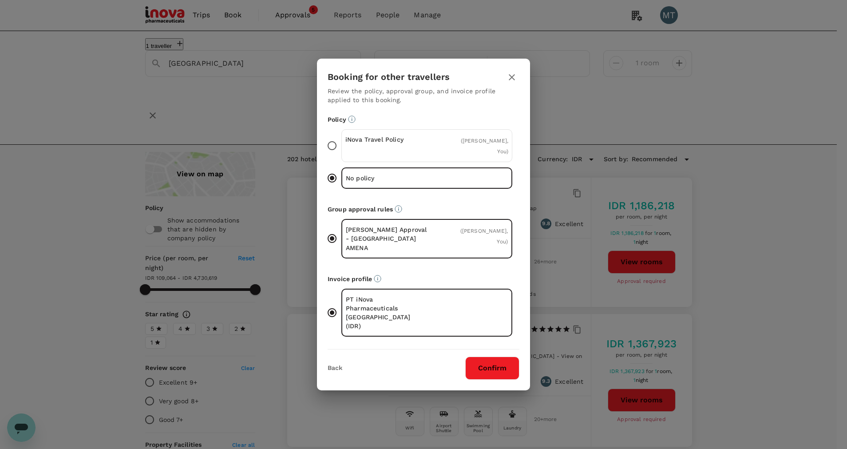
click at [446, 144] on div "iNova Travel Policy ( Muslian Fahroni, You )" at bounding box center [426, 145] width 171 height 33
click at [341, 144] on input "iNova Travel Policy ( Muslian Fahroni, You )" at bounding box center [332, 145] width 19 height 19
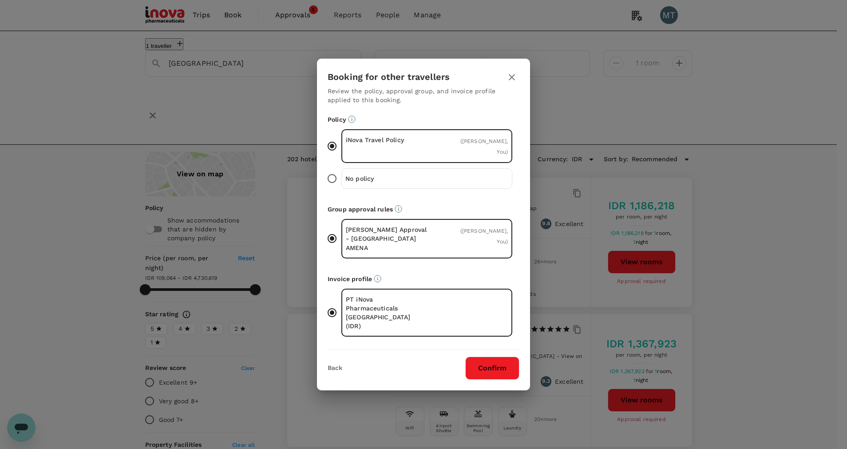
click at [495, 364] on button "Confirm" at bounding box center [492, 367] width 54 height 23
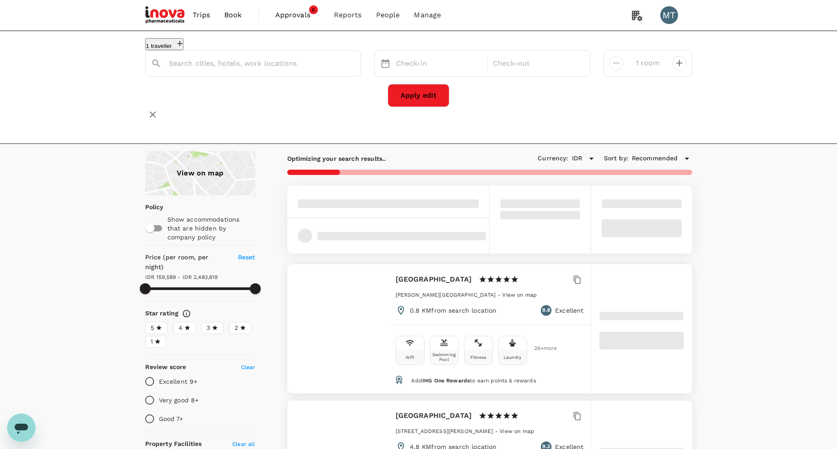
type input "Bandung"
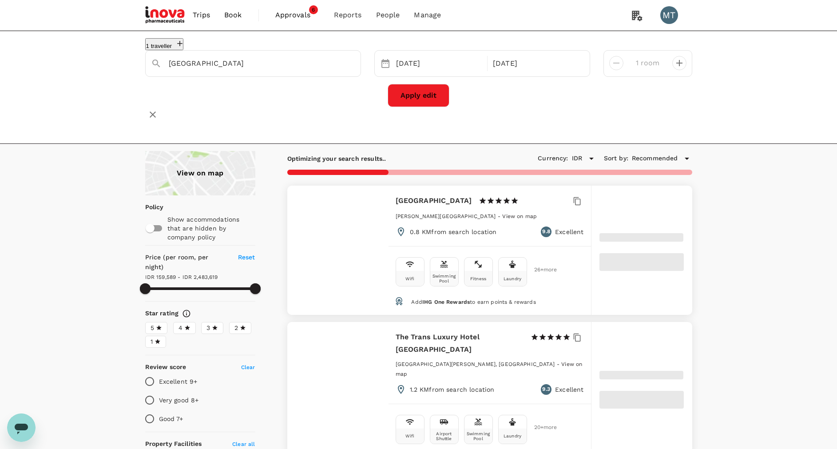
type input "2483619.06"
type input "91124.06"
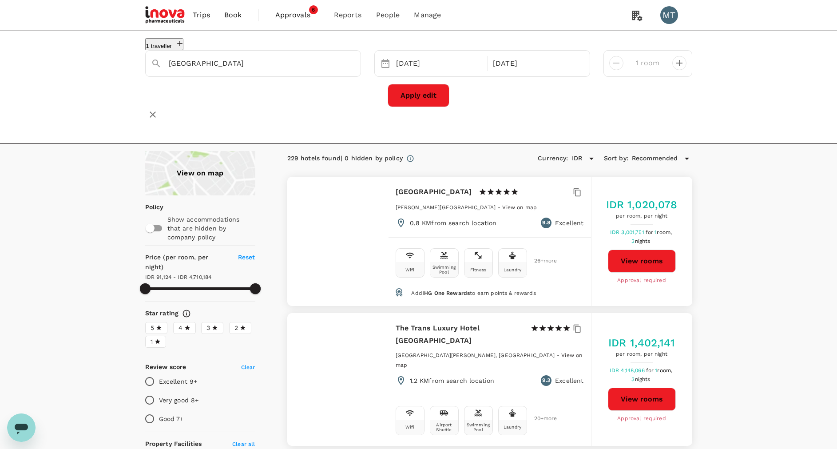
type input "4710184.06"
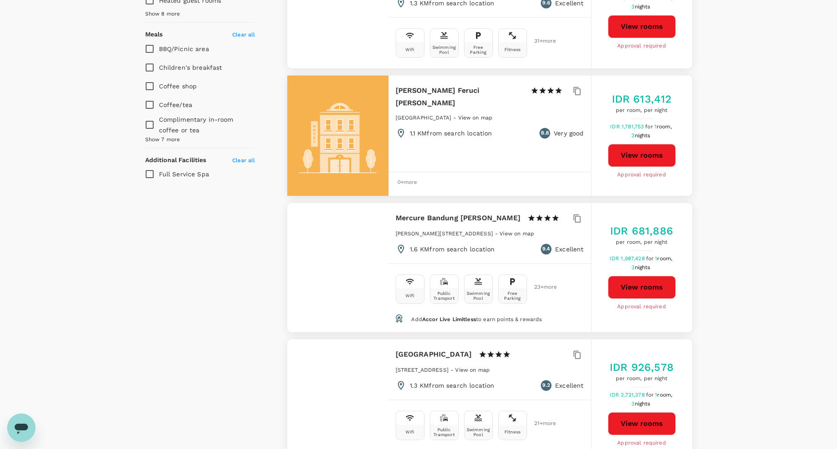
scroll to position [732, 0]
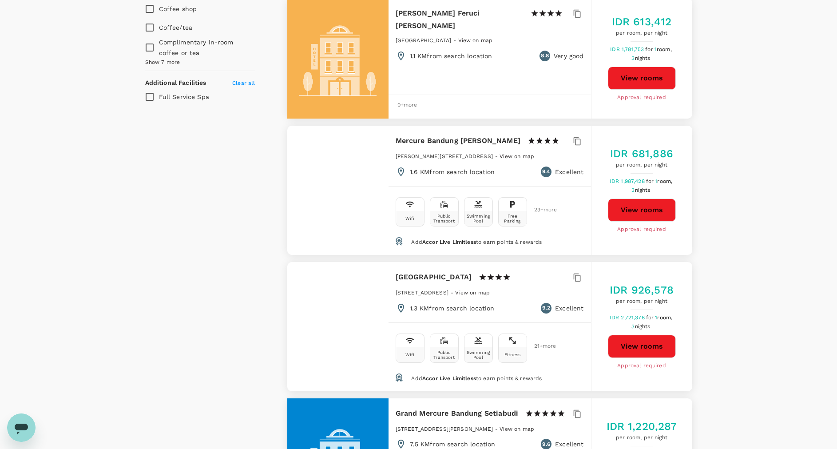
click at [622, 335] on button "View rooms" at bounding box center [642, 346] width 68 height 23
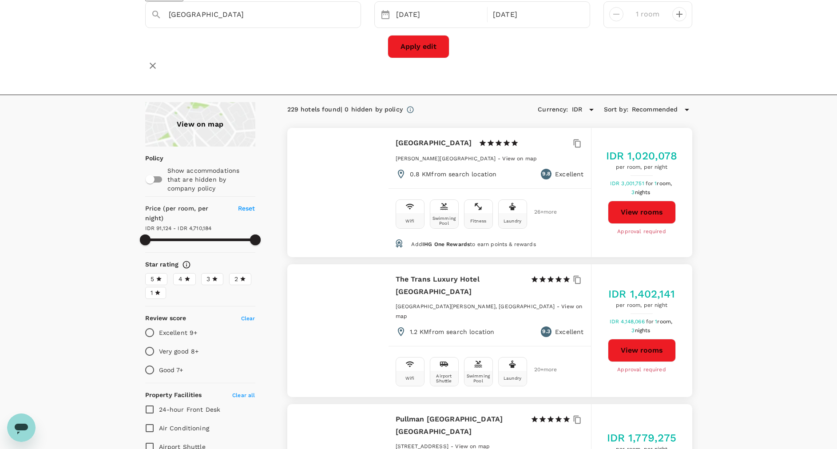
scroll to position [0, 0]
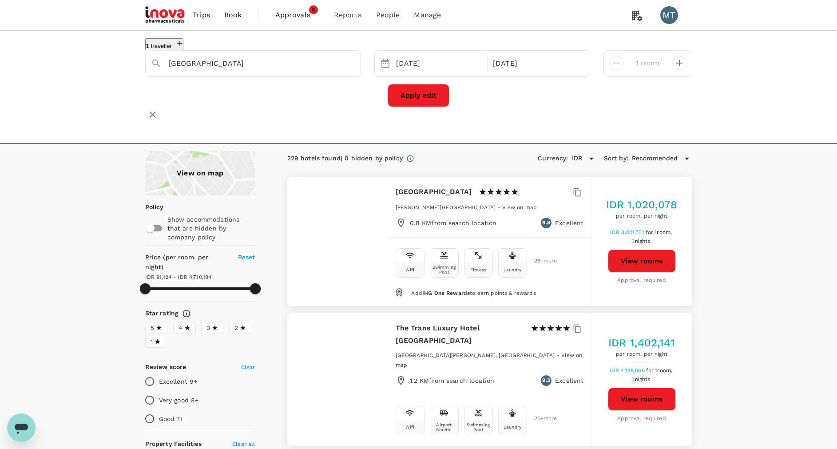
click at [291, 18] on span "Approvals" at bounding box center [297, 15] width 44 height 11
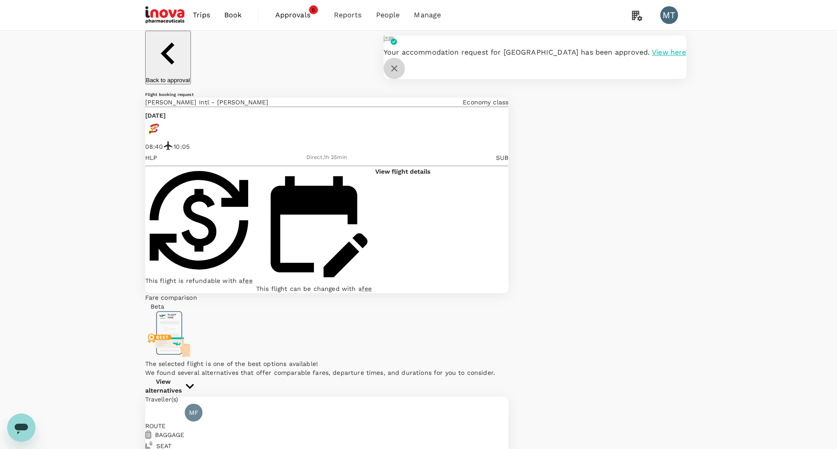
click at [405, 58] on button "button" at bounding box center [394, 68] width 21 height 21
click at [400, 63] on icon "button" at bounding box center [394, 68] width 11 height 11
click at [430, 175] on p "View flight details" at bounding box center [402, 171] width 55 height 9
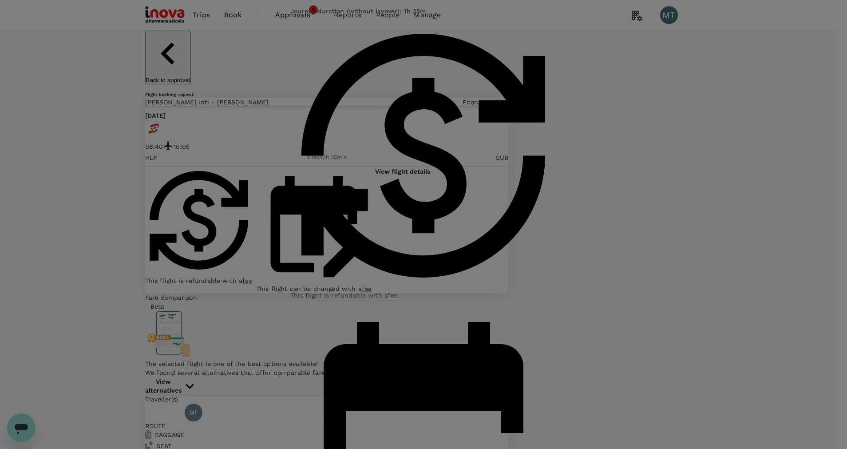
click at [468, 372] on div "Your flight details Depart flight HLP - SUB Mon, 13 Oct Batik Air (ID) 7513 | e…" at bounding box center [423, 224] width 847 height 449
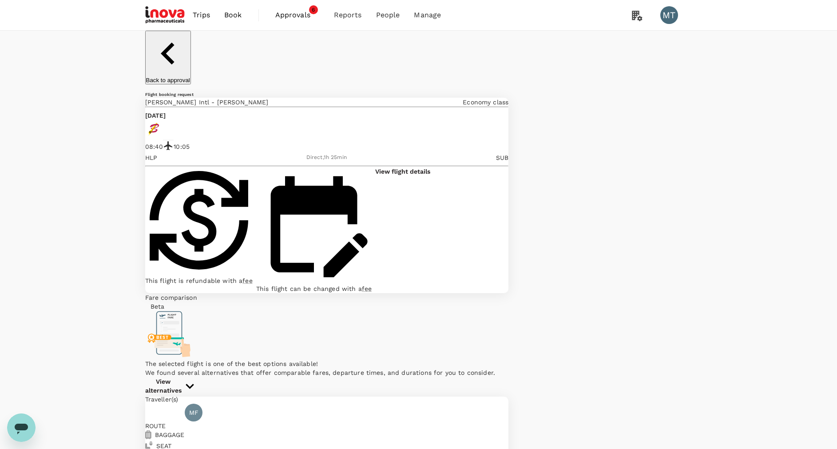
click at [294, 16] on span "Approvals" at bounding box center [297, 15] width 44 height 11
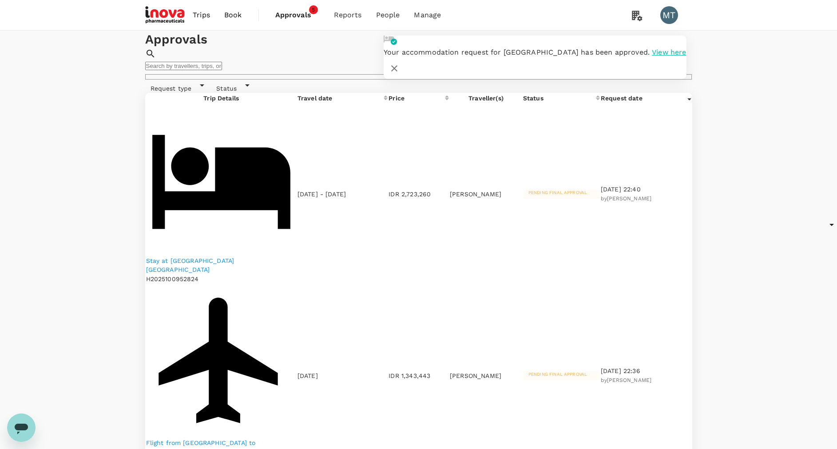
click at [192, 438] on p "Flight from Surabaya to Jakarta" at bounding box center [221, 447] width 150 height 18
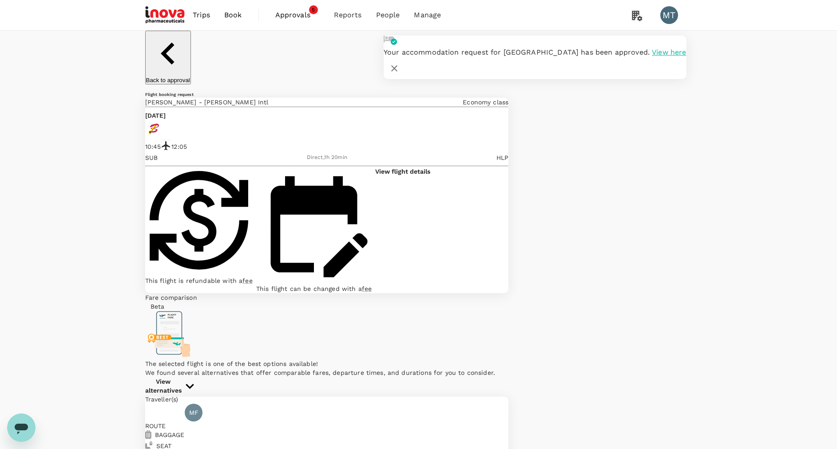
click at [430, 173] on p "View flight details" at bounding box center [402, 171] width 55 height 9
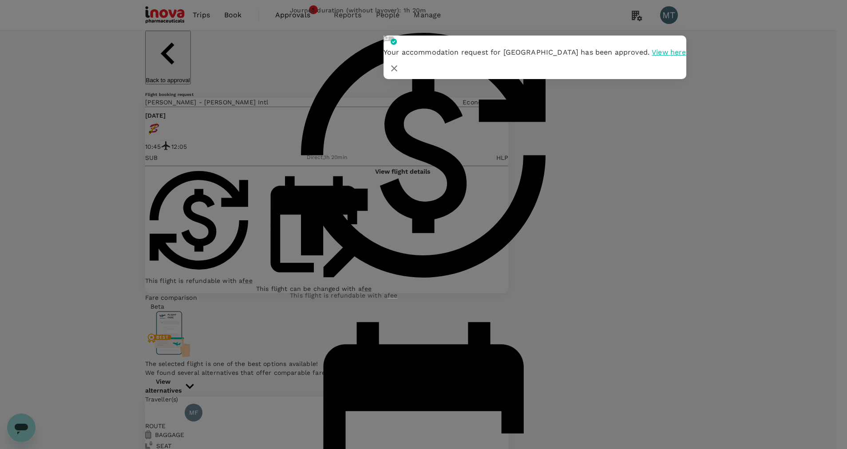
click at [431, 416] on div "Your flight details Depart flight SUB - HLP Thu, 16 Oct Batik Air (ID) 7516 | e…" at bounding box center [423, 224] width 847 height 449
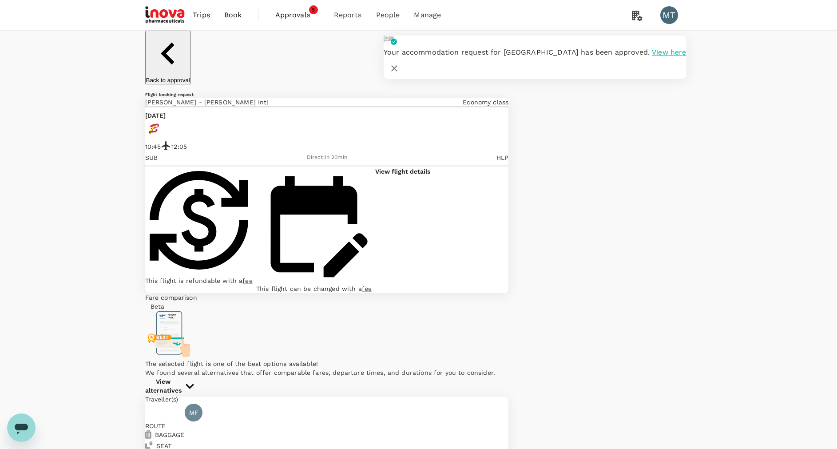
click at [291, 14] on span "Approvals" at bounding box center [297, 15] width 44 height 11
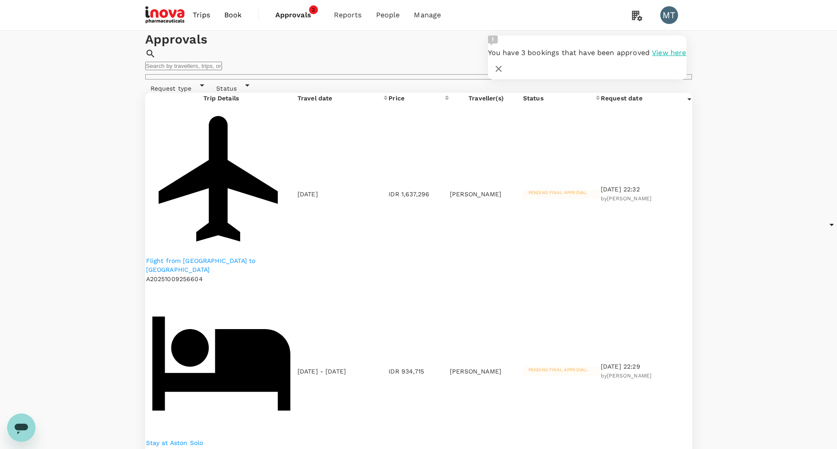
click at [302, 16] on span "Approvals" at bounding box center [297, 15] width 44 height 11
click at [504, 63] on icon "button" at bounding box center [498, 68] width 11 height 11
click at [222, 62] on input "text" at bounding box center [183, 66] width 77 height 8
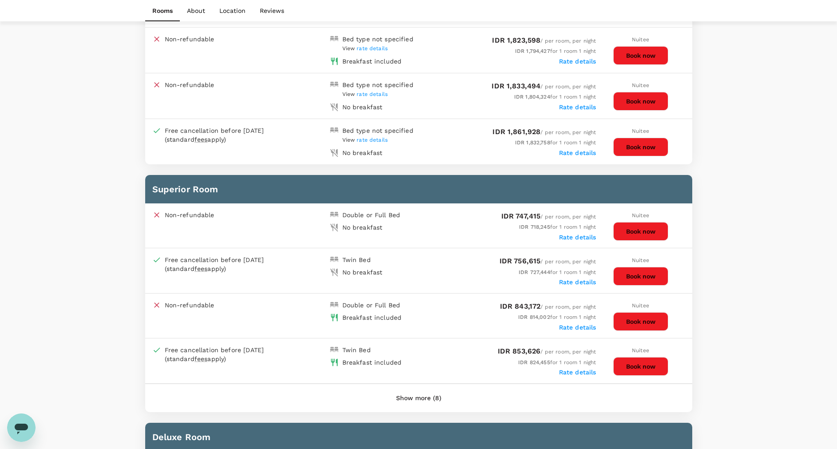
scroll to position [599, 0]
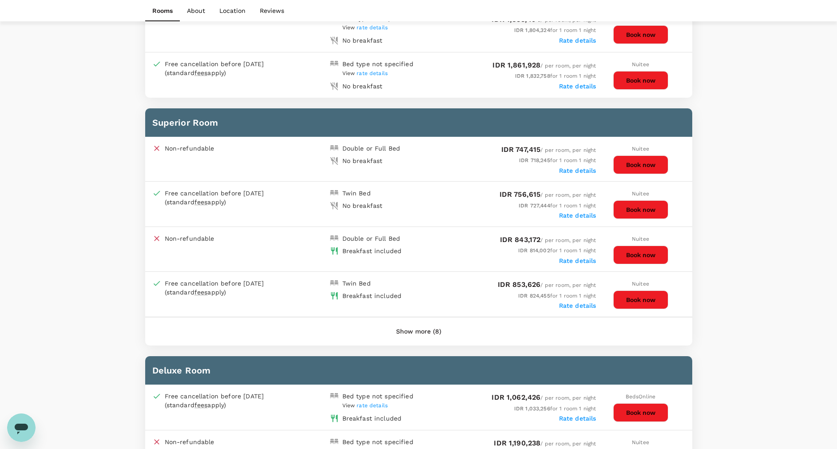
click at [430, 327] on button "Show more (8)" at bounding box center [419, 331] width 70 height 21
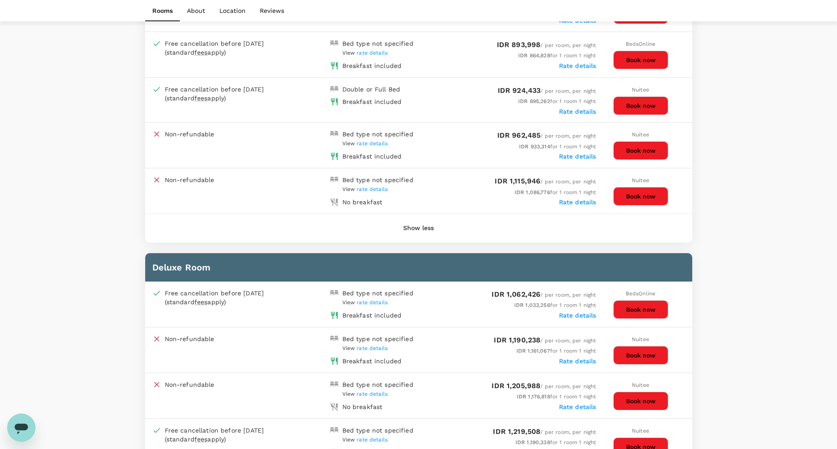
scroll to position [1065, 0]
click at [621, 154] on button "Book now" at bounding box center [640, 150] width 55 height 19
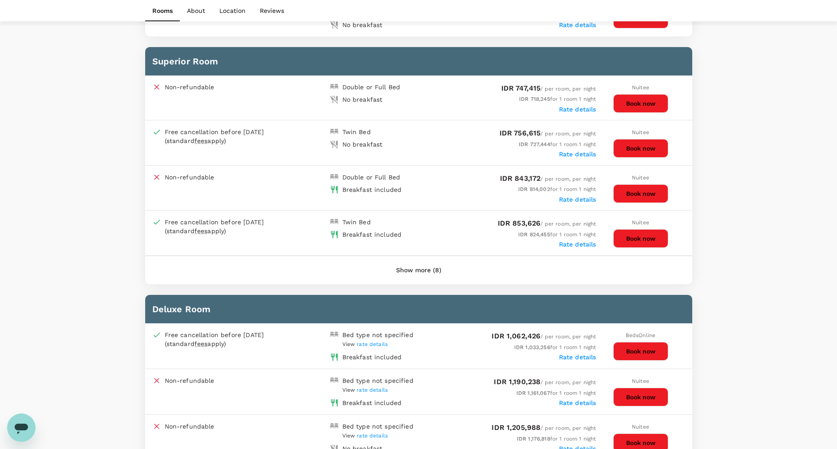
scroll to position [662, 0]
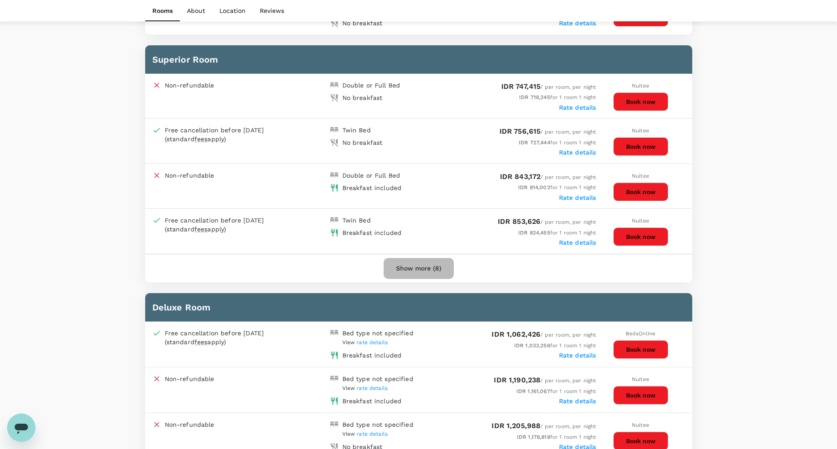
click at [414, 268] on button "Show more (8)" at bounding box center [419, 268] width 70 height 21
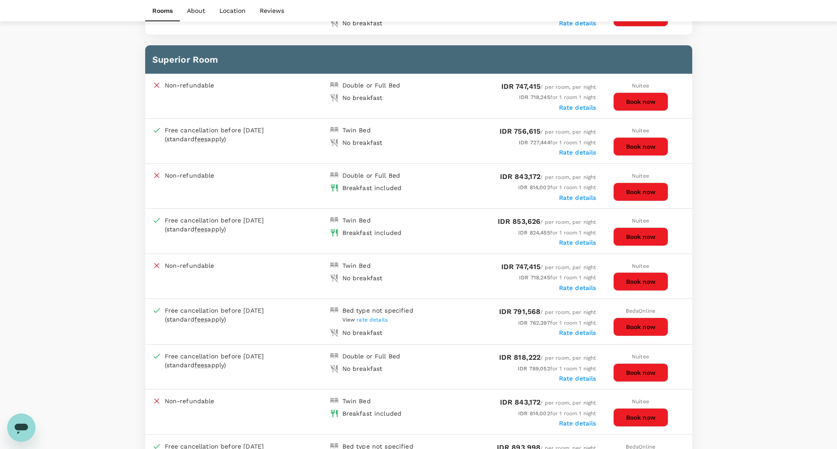
scroll to position [862, 0]
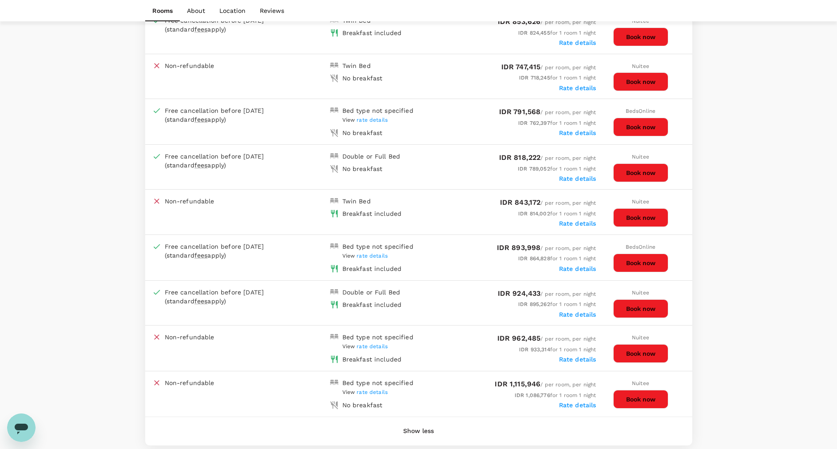
click at [645, 309] on button "Book now" at bounding box center [640, 308] width 55 height 19
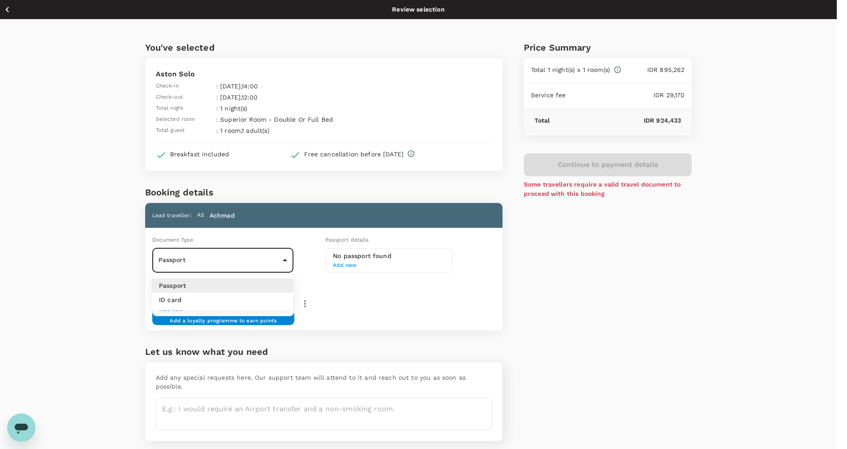
click at [282, 257] on body "Back to hotel details Review selection You've selected Aston Solo Check-in : 27…" at bounding box center [423, 239] width 847 height 479
click at [281, 306] on li "ID card" at bounding box center [223, 300] width 142 height 14
type input "Id card"
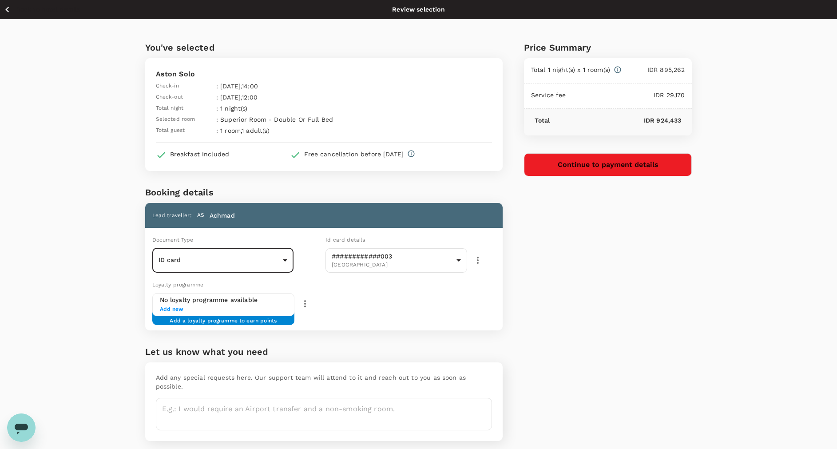
click at [569, 166] on button "Continue to payment details" at bounding box center [608, 164] width 168 height 23
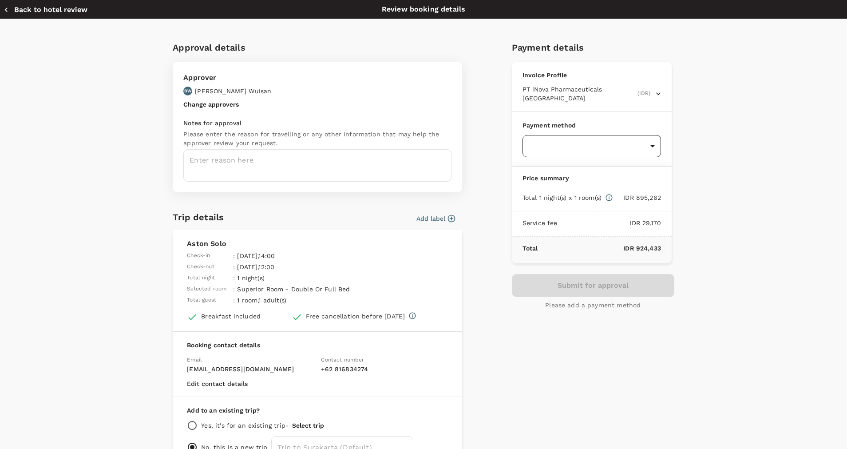
click at [546, 137] on body "Back to hotel details Review selection You've selected Aston Solo Check-in : 27…" at bounding box center [423, 239] width 847 height 479
click at [563, 193] on span "Balance : SGD 39,012.18" at bounding box center [554, 192] width 61 height 6
type input "9d87fe9b-f599-4813-91a8-6354e0e2f257"
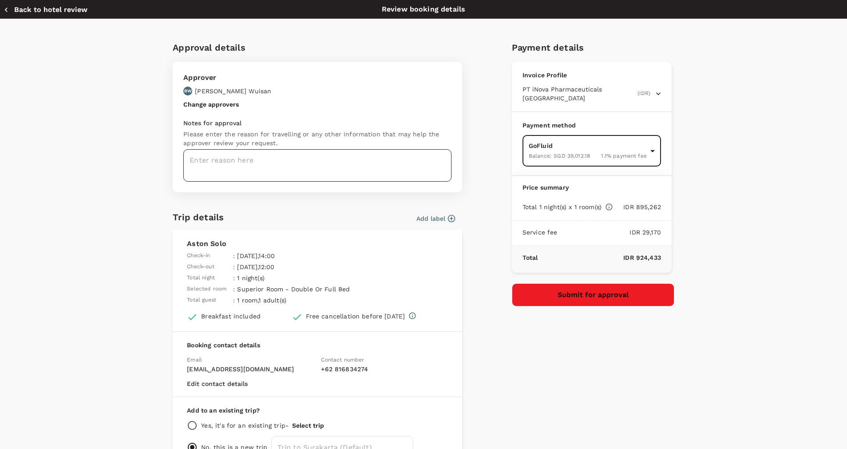
click at [368, 151] on textarea at bounding box center [317, 165] width 268 height 32
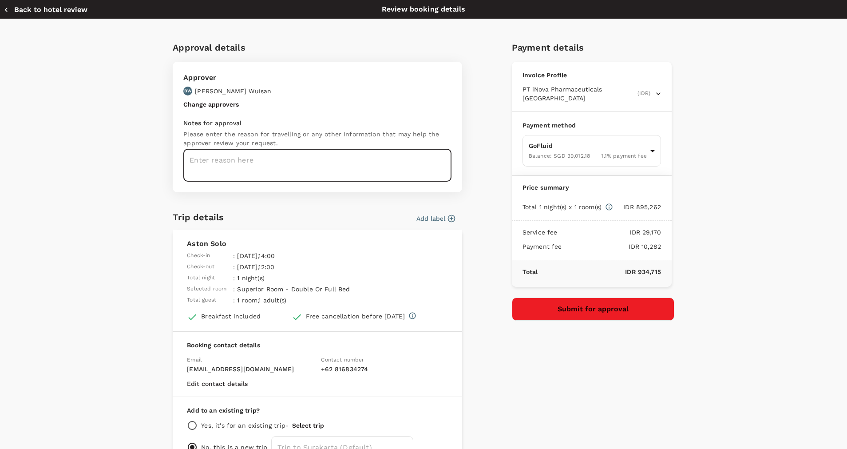
click at [364, 156] on textarea at bounding box center [317, 165] width 268 height 32
type textarea "A. Subchan Hotel in Solo : 27-28 Oct 2026"
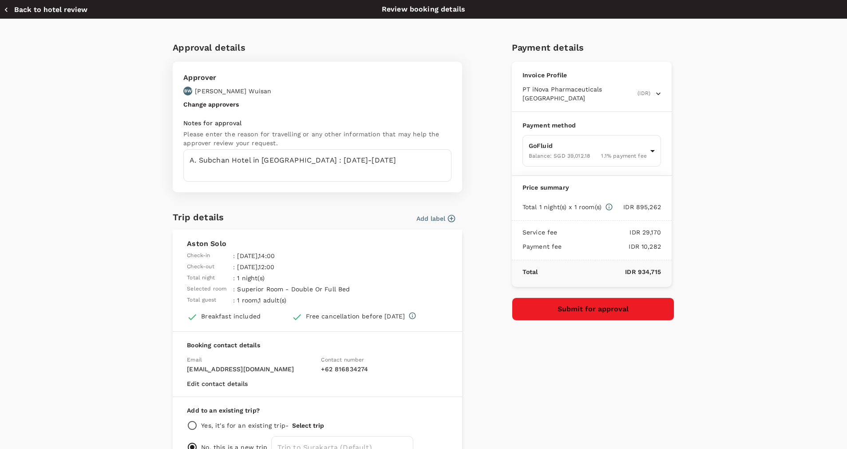
click at [550, 398] on div "Payment details Invoice Profile PT iNova Pharmaceuticals Indonesia (IDR) Busine…" at bounding box center [590, 250] width 170 height 434
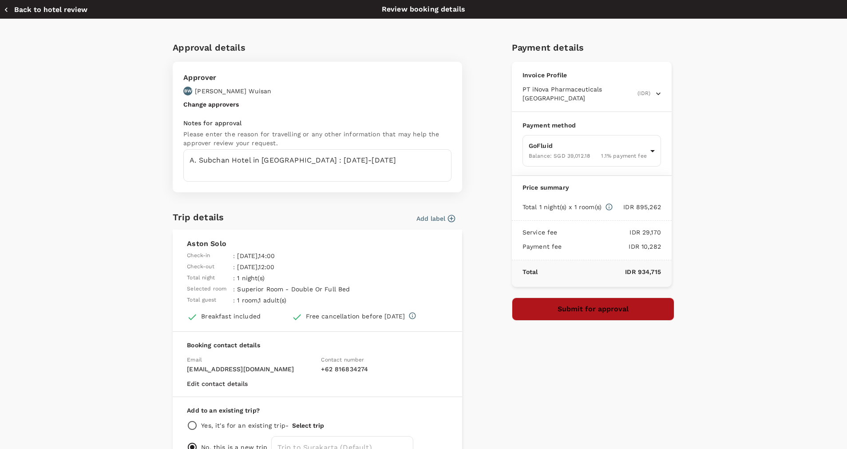
click at [553, 299] on button "Submit for approval" at bounding box center [593, 308] width 162 height 23
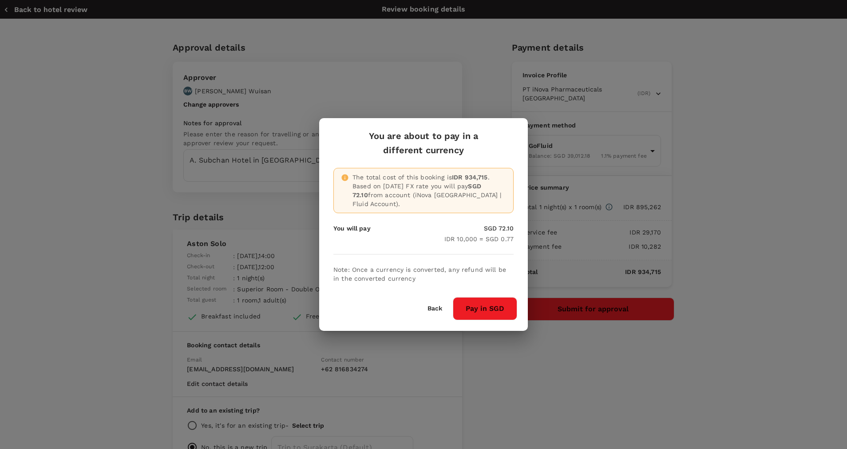
click at [488, 304] on button "Pay in SGD" at bounding box center [485, 308] width 64 height 23
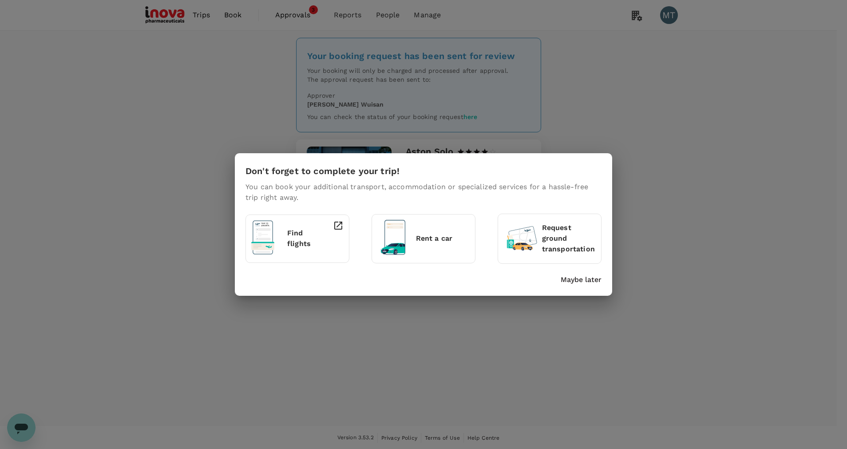
click at [574, 281] on p "Maybe later" at bounding box center [581, 279] width 41 height 11
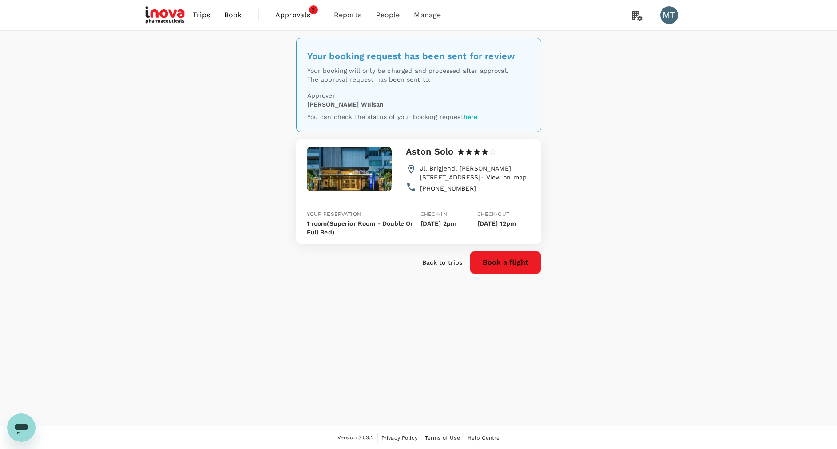
click at [231, 14] on span "Book" at bounding box center [233, 15] width 18 height 11
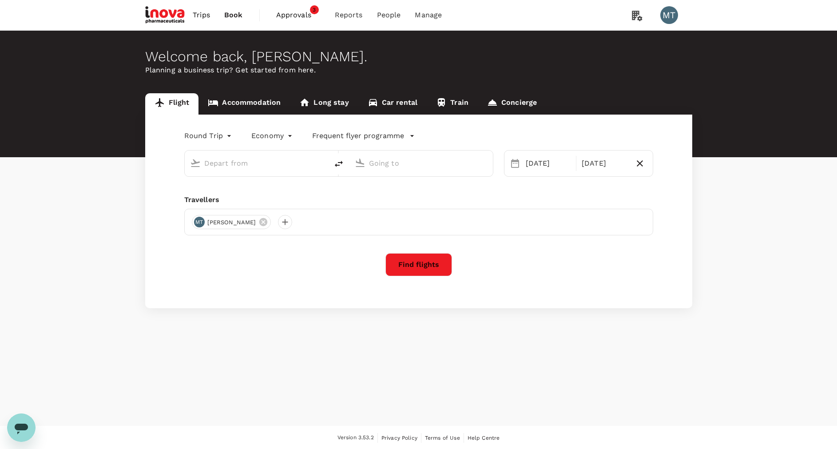
type input "oneway"
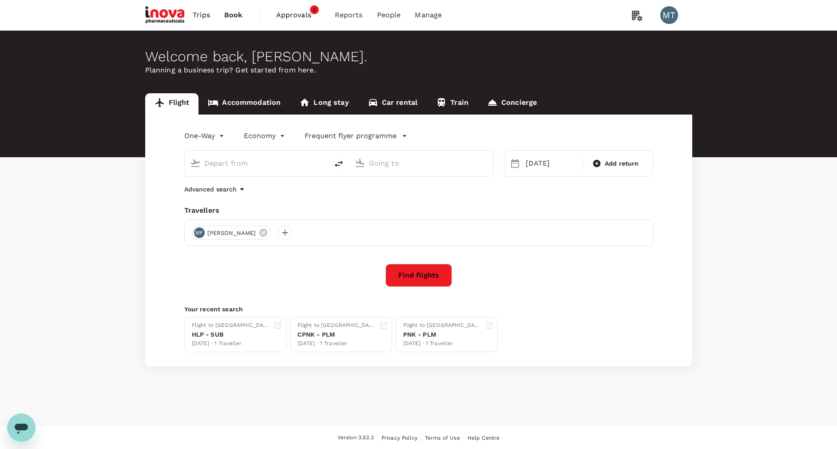
type input "Juanda Intl (SUB)"
type input "Halim Perdanakusuma Intl (HLP)"
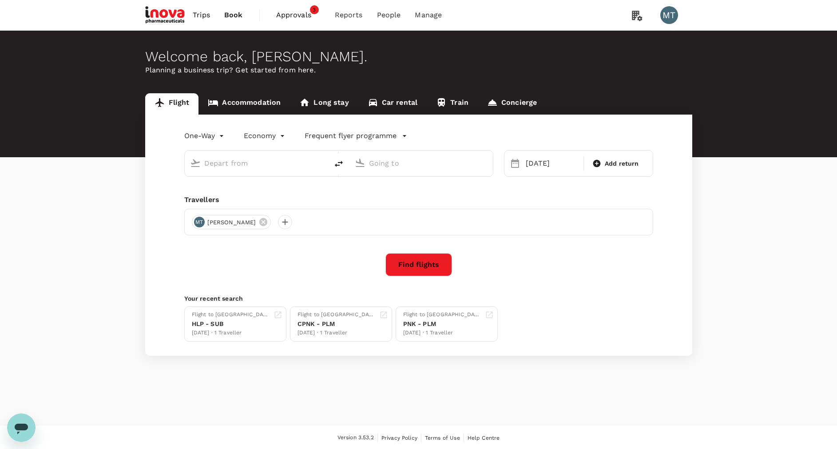
type input "Juanda Intl (SUB)"
type input "Halim Perdanakusuma Intl (HLP)"
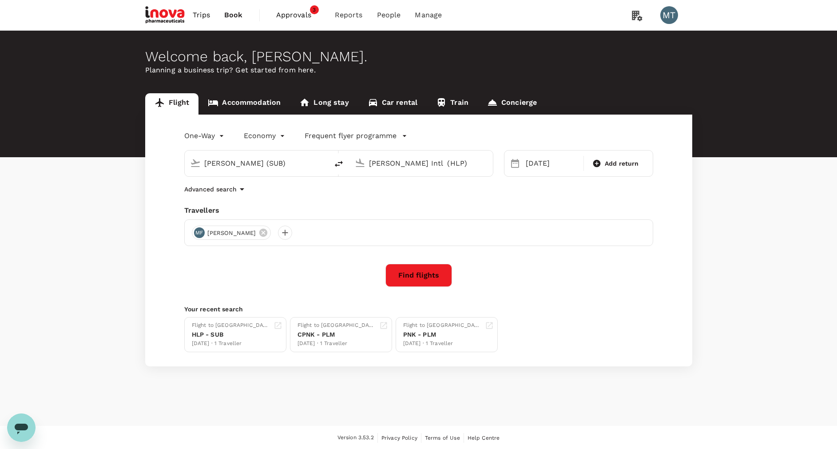
click at [333, 160] on icon "delete" at bounding box center [338, 163] width 11 height 11
type input "Halim Perdanakusuma Intl (HLP)"
type input "Juanda Intl (SUB)"
click at [533, 163] on div "16 Oct" at bounding box center [552, 163] width 60 height 18
click at [543, 261] on div "13" at bounding box center [538, 257] width 17 height 17
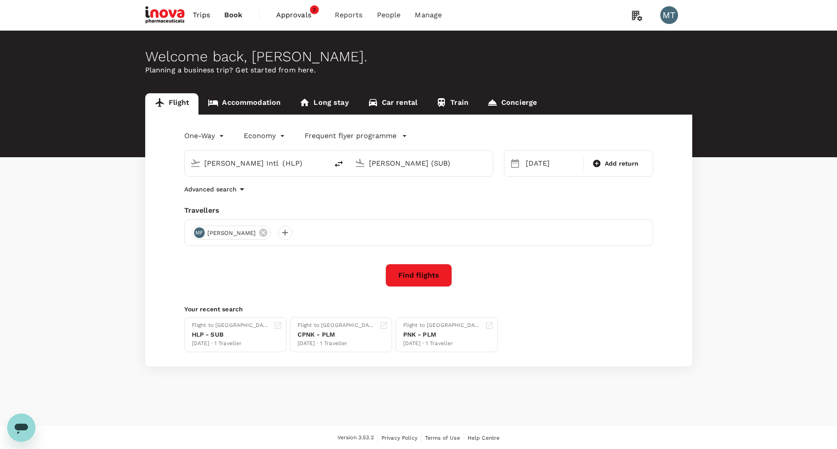
click at [424, 273] on button "Find flights" at bounding box center [418, 275] width 67 height 23
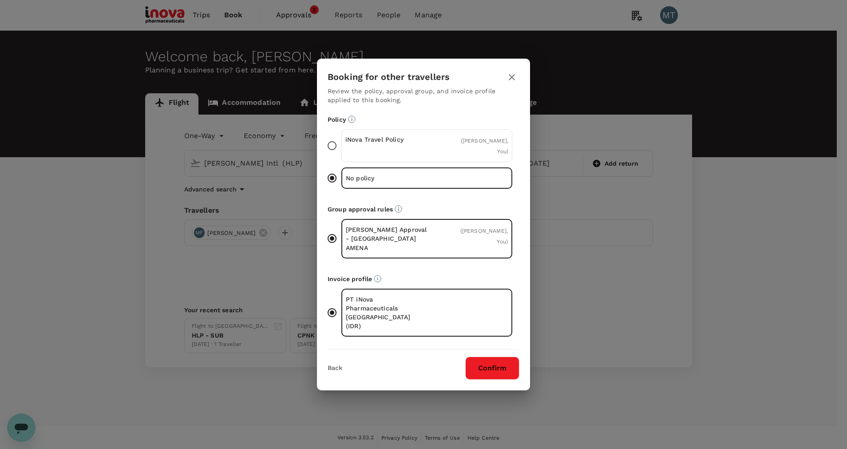
click at [430, 162] on div "iNova Travel Policy ( Muslian Fahroni, You )" at bounding box center [426, 145] width 171 height 33
click at [341, 155] on input "iNova Travel Policy ( Muslian Fahroni, You )" at bounding box center [332, 145] width 19 height 19
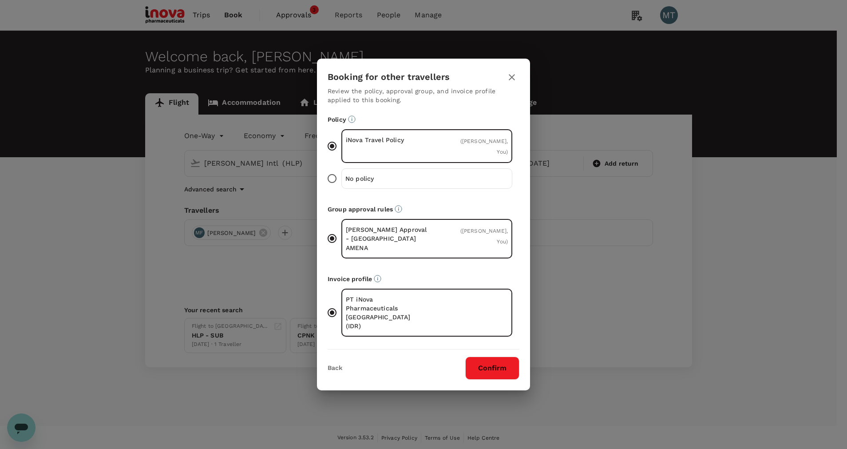
click at [497, 361] on button "Confirm" at bounding box center [492, 367] width 54 height 23
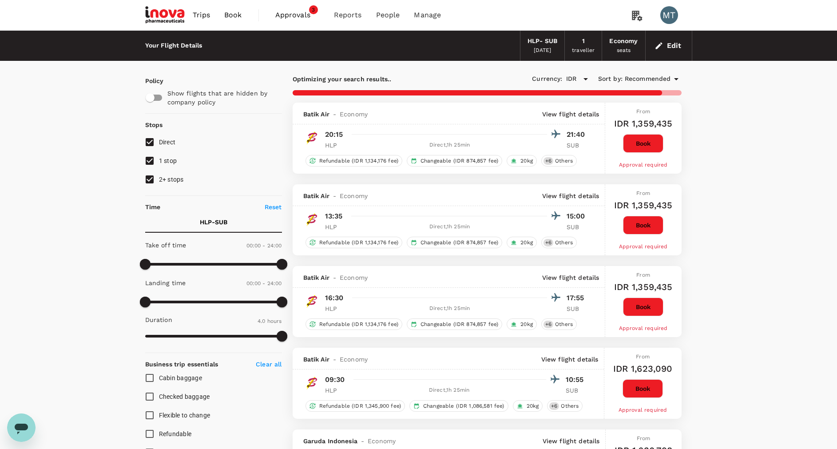
type input "635"
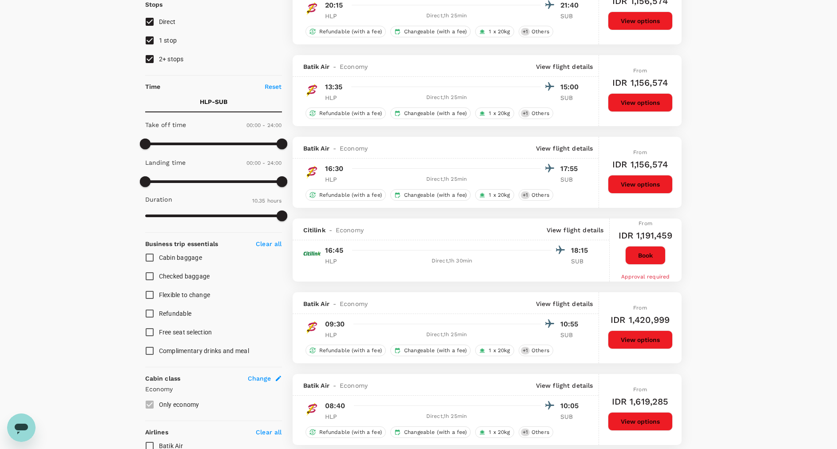
scroll to position [133, 0]
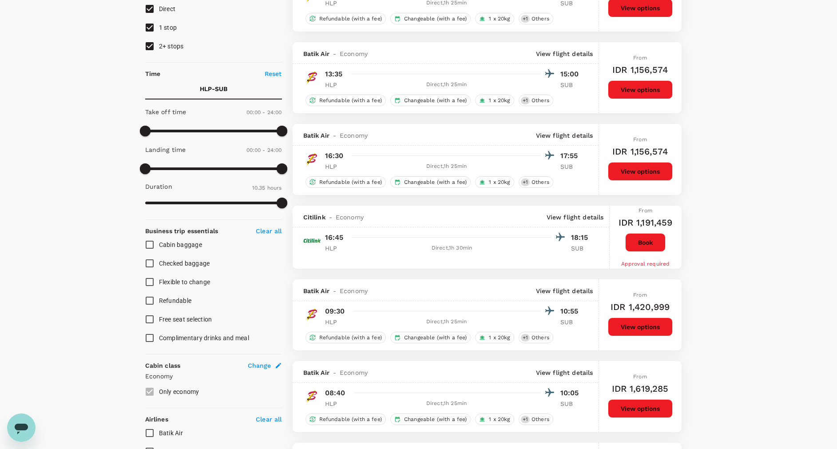
click at [619, 404] on button "View options" at bounding box center [640, 408] width 65 height 19
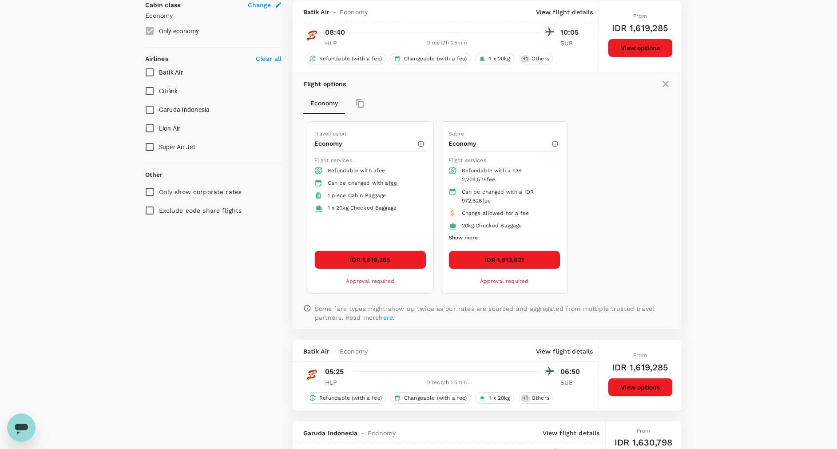
scroll to position [494, 0]
click at [400, 266] on button "IDR 1,619,285" at bounding box center [370, 259] width 112 height 19
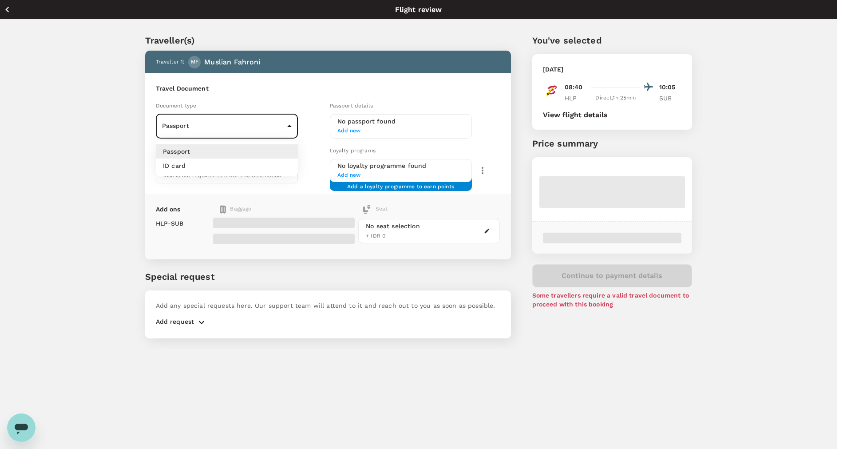
click at [291, 127] on body "Back to flight results Flight review Traveller(s) Traveller 1 : MF Muslian Fahr…" at bounding box center [423, 236] width 847 height 473
click at [275, 163] on li "ID card" at bounding box center [227, 165] width 142 height 14
type input "Id card"
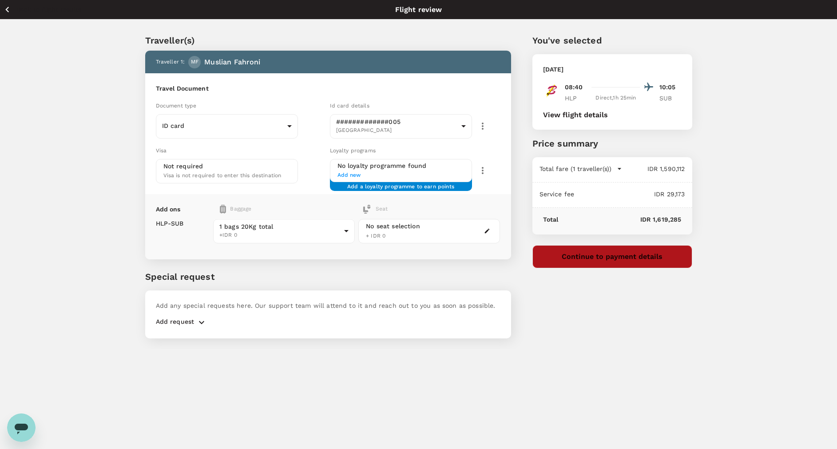
click at [592, 259] on button "Continue to payment details" at bounding box center [612, 256] width 160 height 23
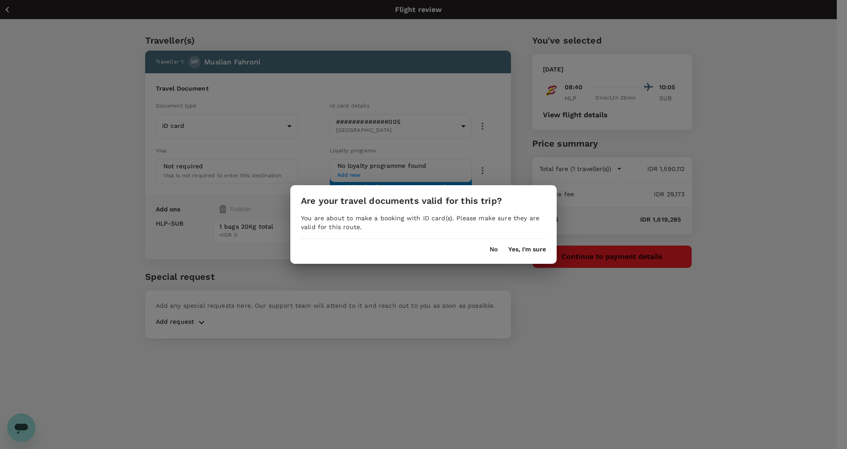
click at [522, 248] on button "Yes, I'm sure" at bounding box center [527, 249] width 38 height 7
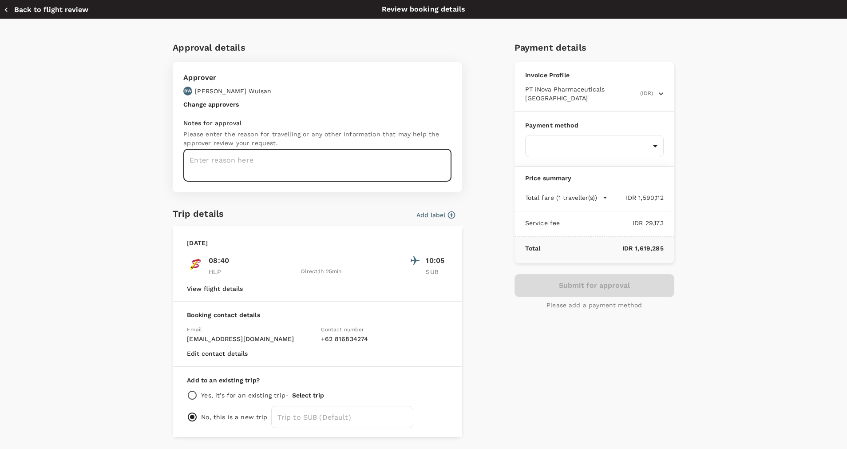
click at [235, 157] on textarea at bounding box center [317, 165] width 268 height 32
type textarea "Muslian - Tikcet to Surabaya : 13 Oct 2025"
click at [570, 135] on body "Back to flight results Flight review Traveller(s) Traveller 1 : MF Muslian Fahr…" at bounding box center [423, 236] width 847 height 473
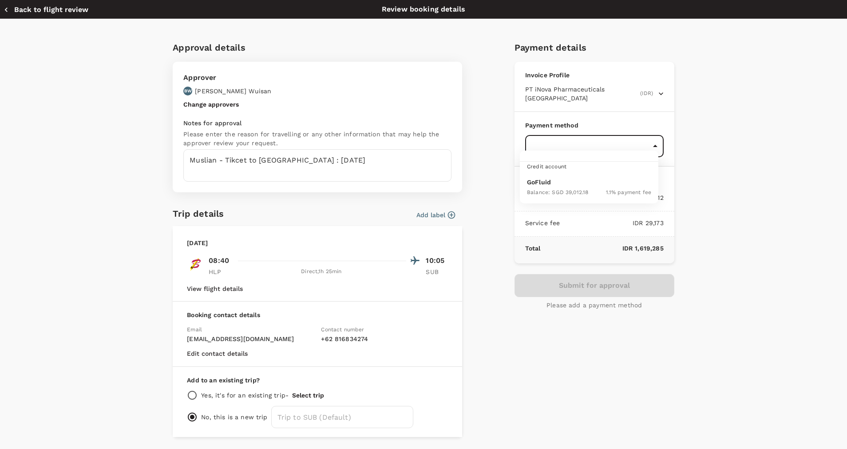
click at [564, 186] on div "Balance : SGD 39,012.18" at bounding box center [557, 191] width 61 height 11
type input "9d87fe9b-f599-4813-91a8-6354e0e2f257"
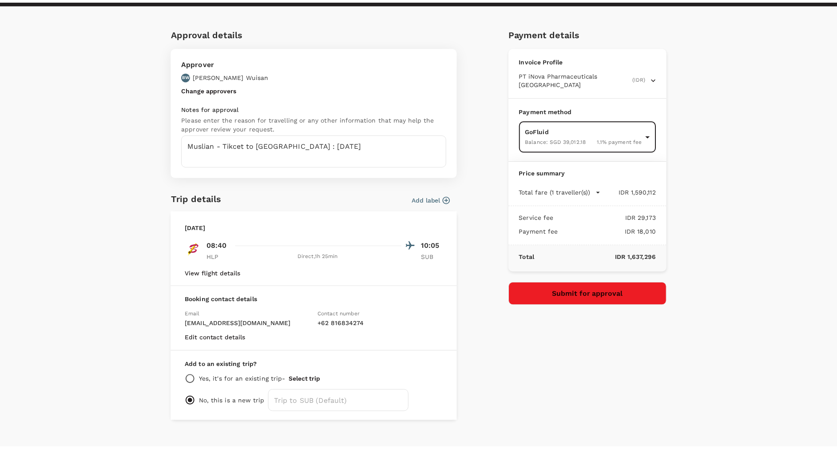
scroll to position [28, 0]
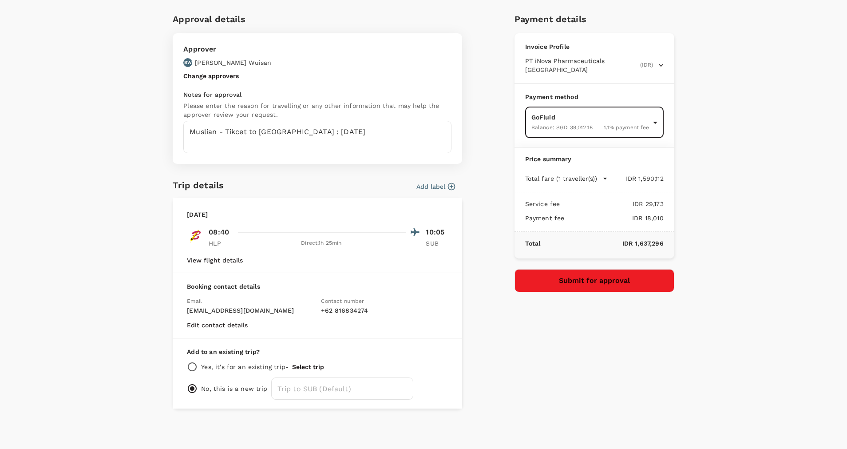
click at [556, 269] on button "Submit for approval" at bounding box center [594, 280] width 160 height 23
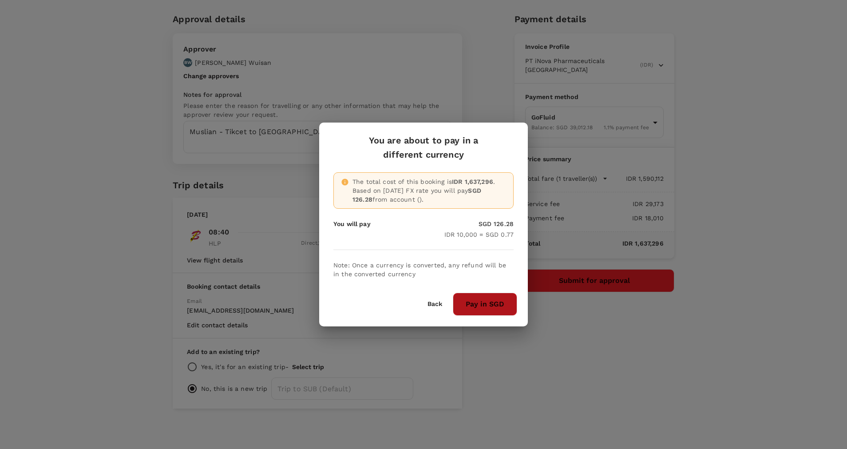
click at [481, 305] on button "Pay in SGD" at bounding box center [485, 304] width 64 height 23
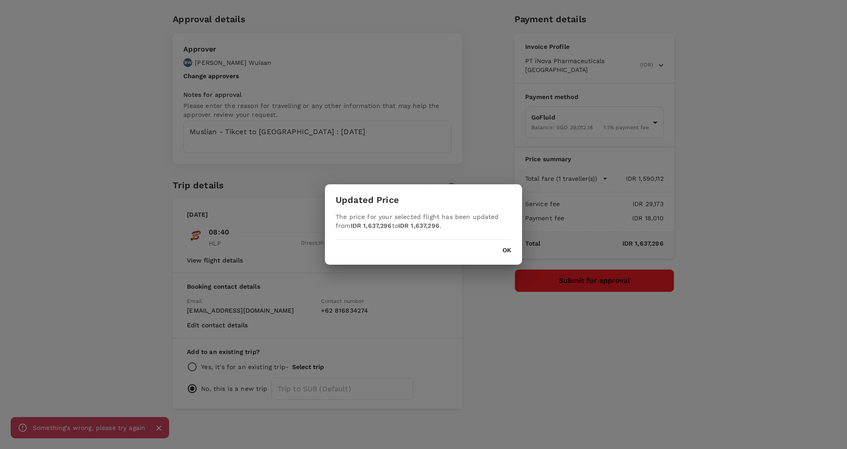
click at [510, 253] on button "OK" at bounding box center [507, 250] width 9 height 7
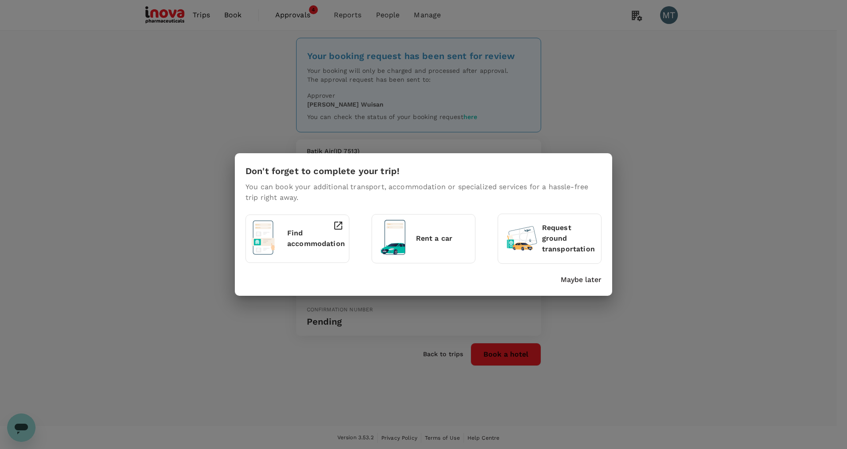
click at [576, 278] on p "Maybe later" at bounding box center [581, 279] width 41 height 11
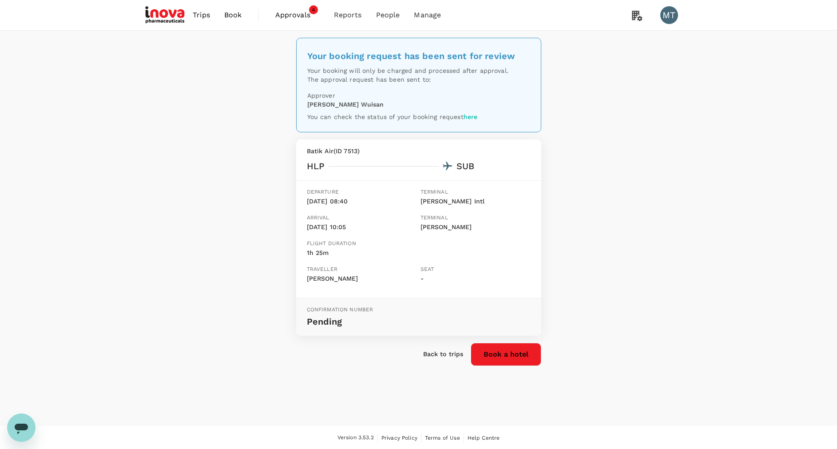
click at [233, 19] on span "Book" at bounding box center [233, 15] width 18 height 11
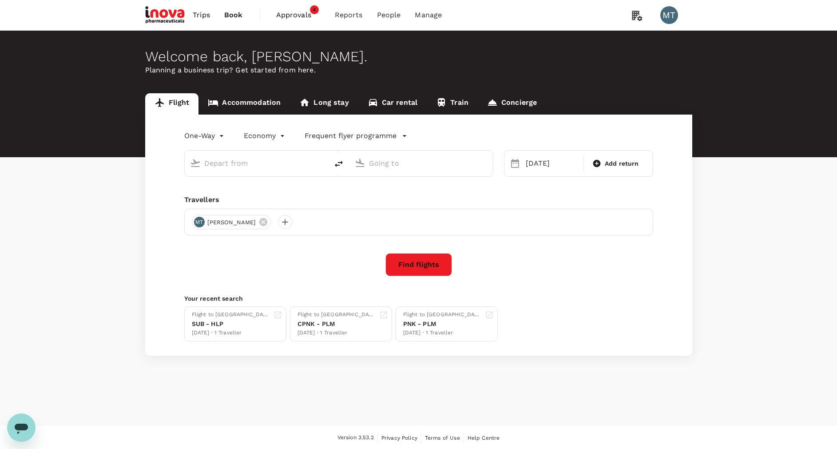
type input "Halim Perdanakusuma Intl (HLP)"
type input "Juanda Intl (SUB)"
type input "Halim Perdanakusuma Intl (HLP)"
type input "Juanda Intl (SUB)"
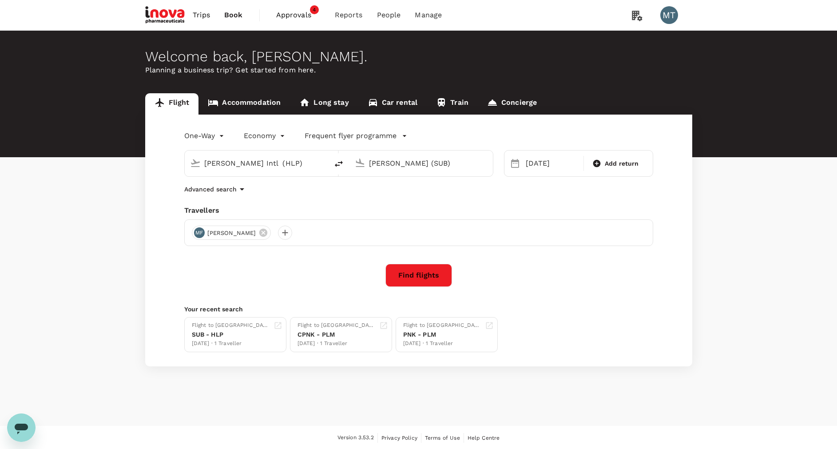
click at [343, 164] on icon "delete" at bounding box center [338, 163] width 11 height 11
type input "Juanda Intl (SUB)"
type input "Halim Perdanakusuma Intl (HLP)"
click at [514, 163] on icon at bounding box center [515, 163] width 11 height 11
click at [530, 163] on div "13 Oct" at bounding box center [552, 163] width 60 height 18
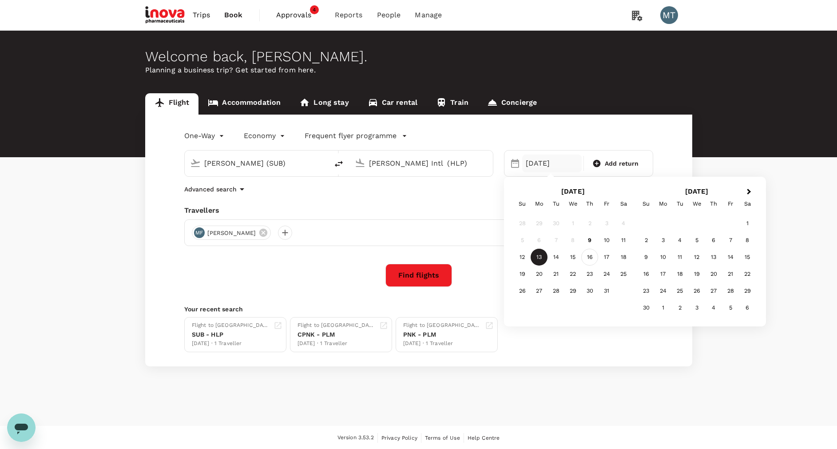
click at [589, 254] on div "16" at bounding box center [589, 257] width 17 height 17
click at [430, 272] on button "Find flights" at bounding box center [418, 275] width 67 height 23
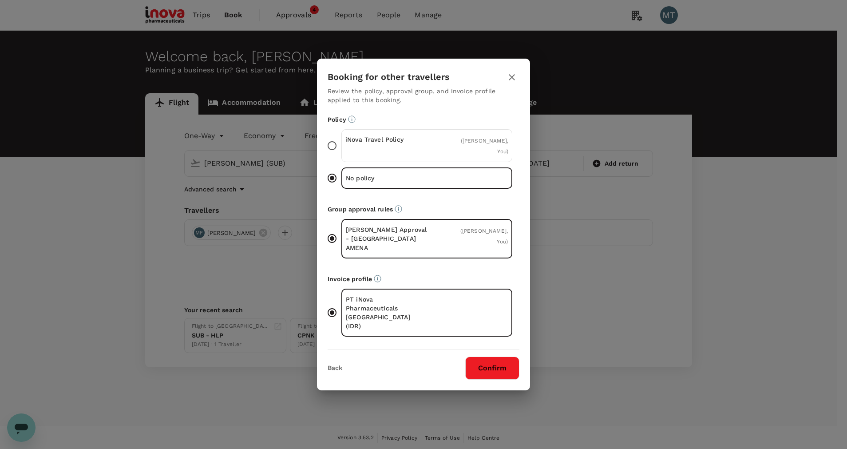
click at [420, 144] on p "iNova Travel Policy" at bounding box center [386, 139] width 82 height 9
click at [341, 148] on input "iNova Travel Policy ( Muslian Fahroni, You )" at bounding box center [332, 145] width 19 height 19
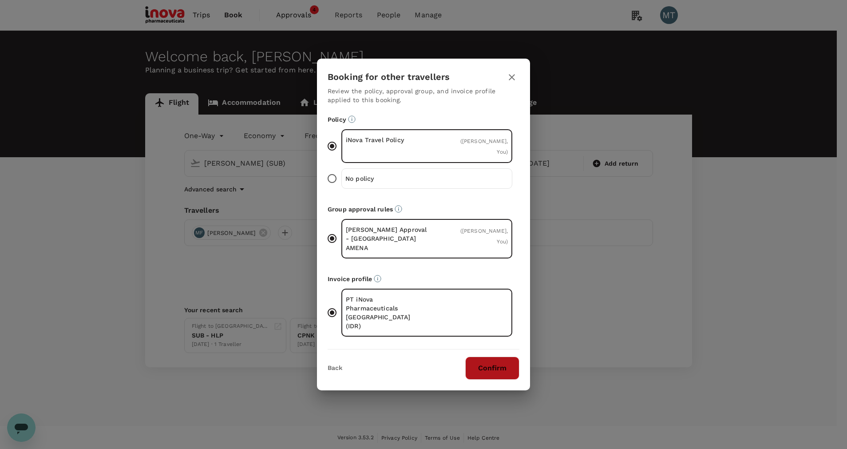
click at [492, 356] on button "Confirm" at bounding box center [492, 367] width 54 height 23
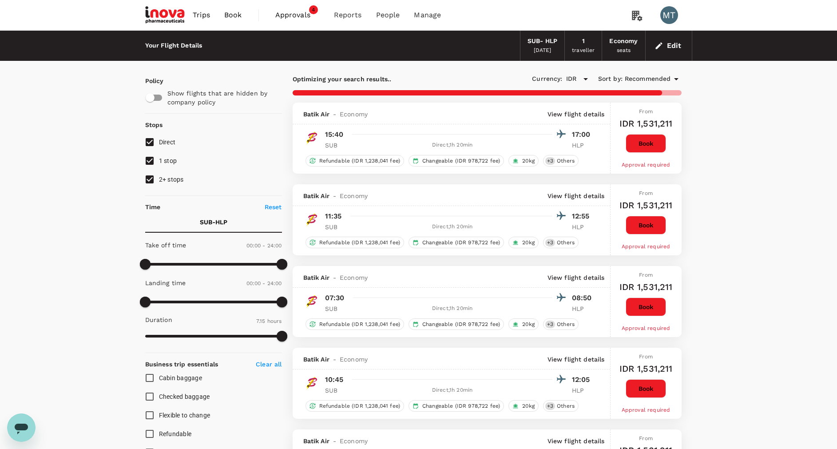
type input "540"
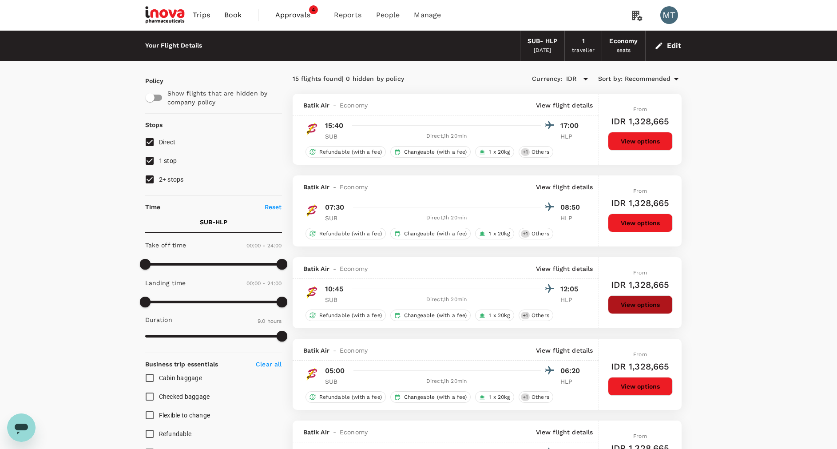
click at [631, 306] on button "View options" at bounding box center [640, 304] width 65 height 19
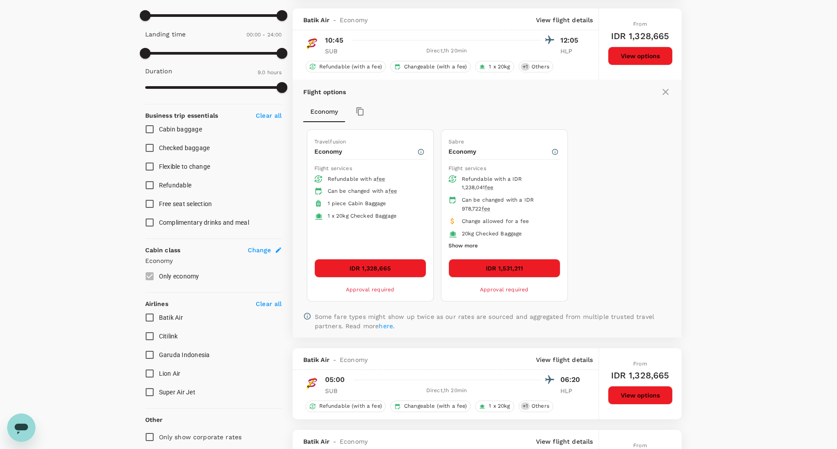
scroll to position [257, 0]
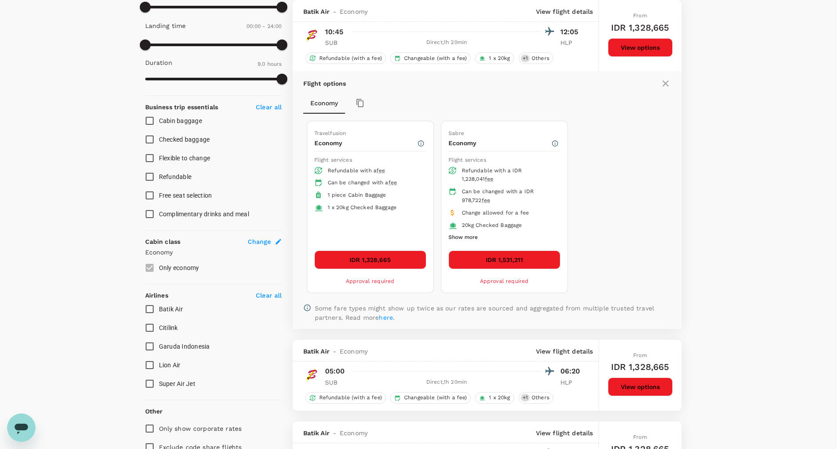
click at [371, 265] on button "IDR 1,328,665" at bounding box center [370, 259] width 112 height 19
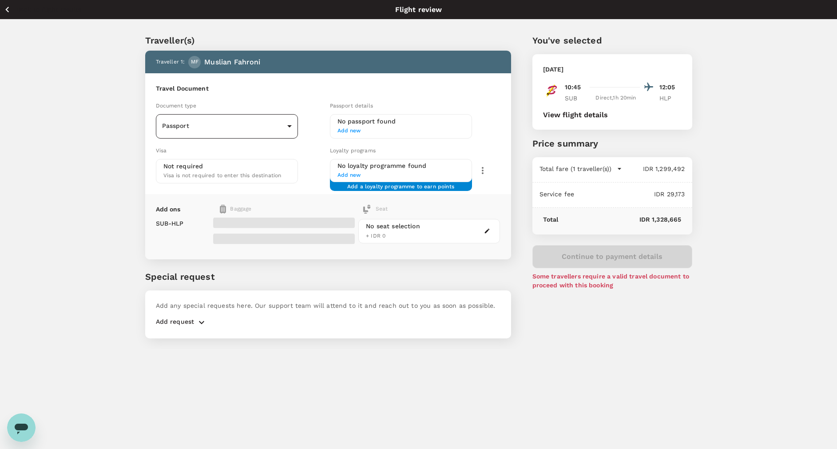
click at [285, 124] on body "Back to flight results Flight review Traveller(s) Traveller 1 : MF Muslian Fahr…" at bounding box center [418, 236] width 837 height 473
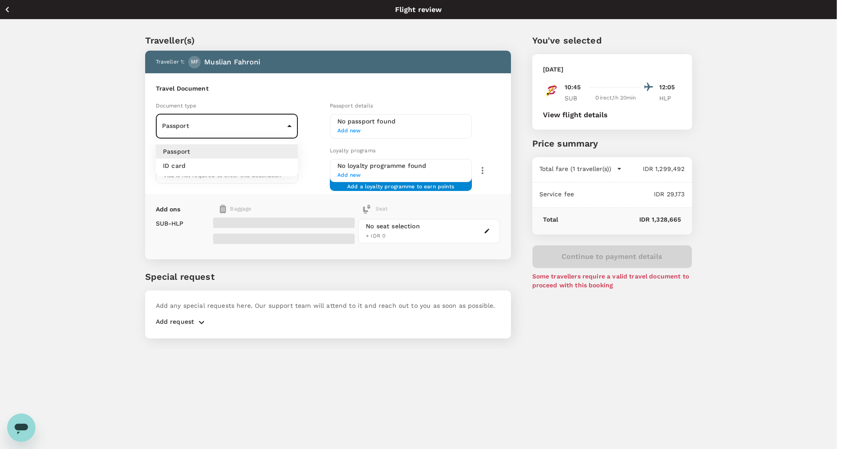
click at [274, 164] on li "ID card" at bounding box center [227, 165] width 142 height 14
type input "Id card"
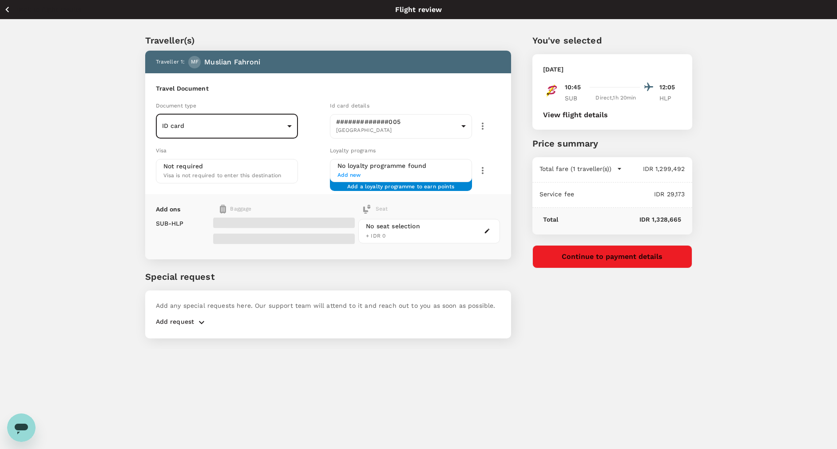
click at [659, 253] on button "Continue to payment details" at bounding box center [612, 256] width 160 height 23
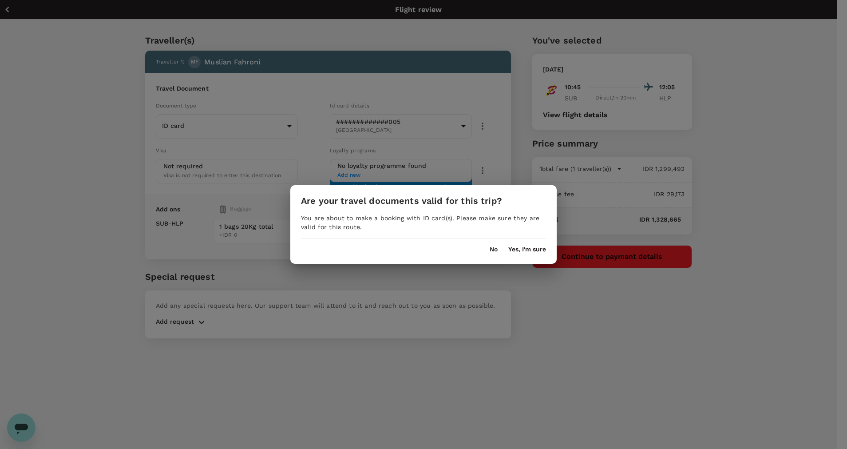
click at [515, 246] on button "Yes, I'm sure" at bounding box center [527, 249] width 38 height 7
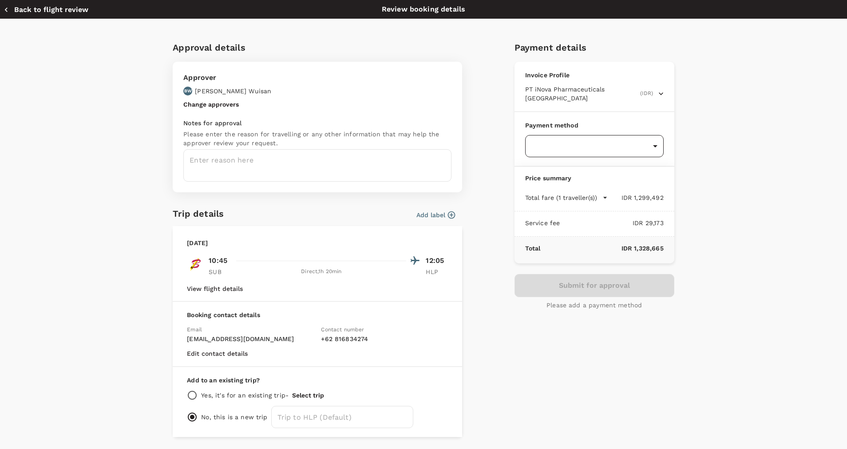
click at [540, 136] on body "Back to flight results Flight review Traveller(s) Traveller 1 : MF Muslian Fahr…" at bounding box center [423, 236] width 847 height 473
click at [546, 190] on span "Balance : SGD 39,012.18" at bounding box center [557, 192] width 61 height 6
type input "9d87fe9b-f599-4813-91a8-6354e0e2f257"
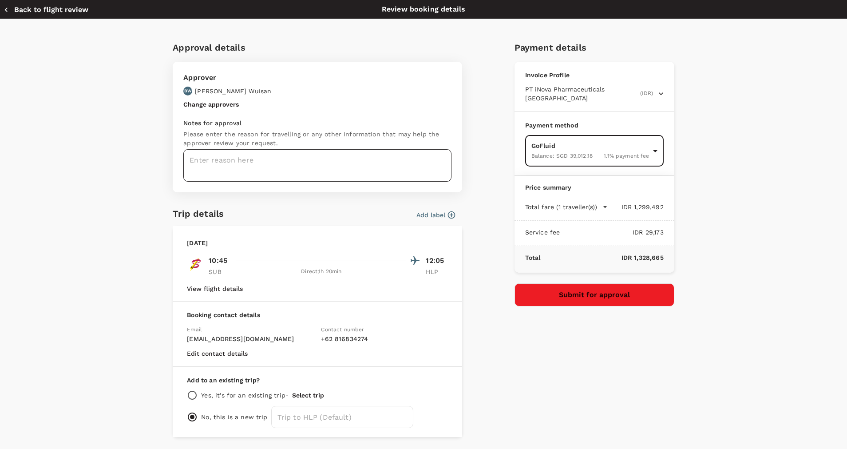
click at [309, 163] on textarea at bounding box center [317, 165] width 268 height 32
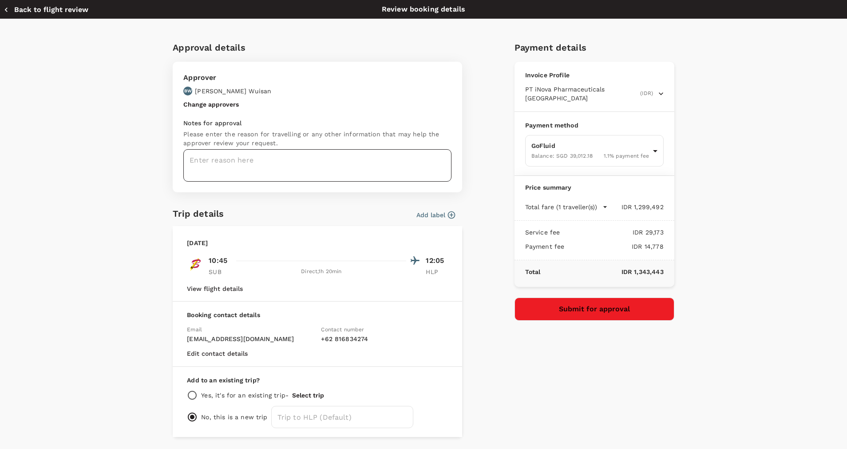
click at [306, 163] on textarea at bounding box center [317, 165] width 268 height 32
type textarea "Muslian Flight back to Jakarta"
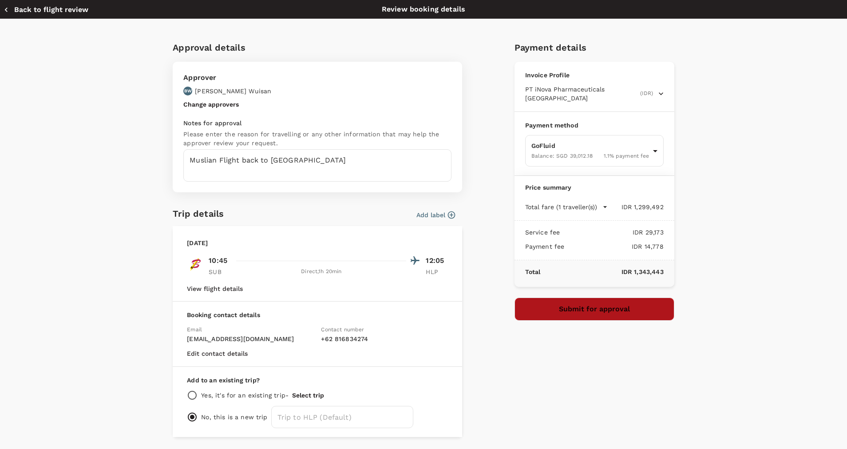
click at [558, 299] on button "Submit for approval" at bounding box center [594, 308] width 160 height 23
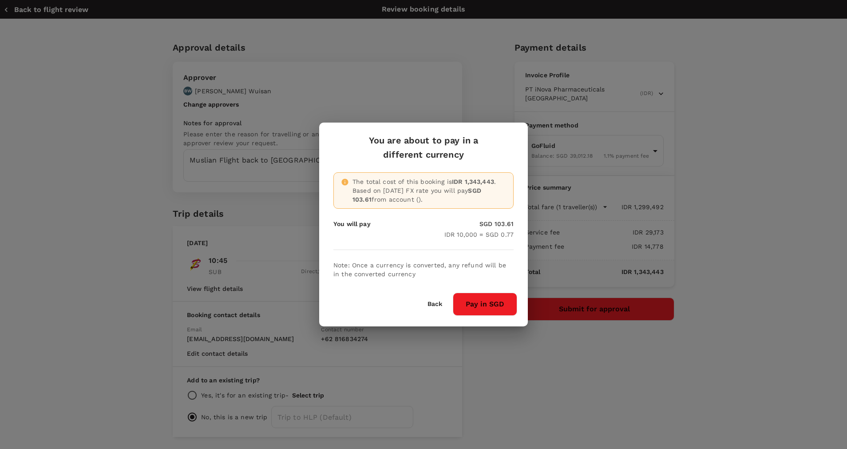
click at [484, 308] on button "Pay in SGD" at bounding box center [485, 304] width 64 height 23
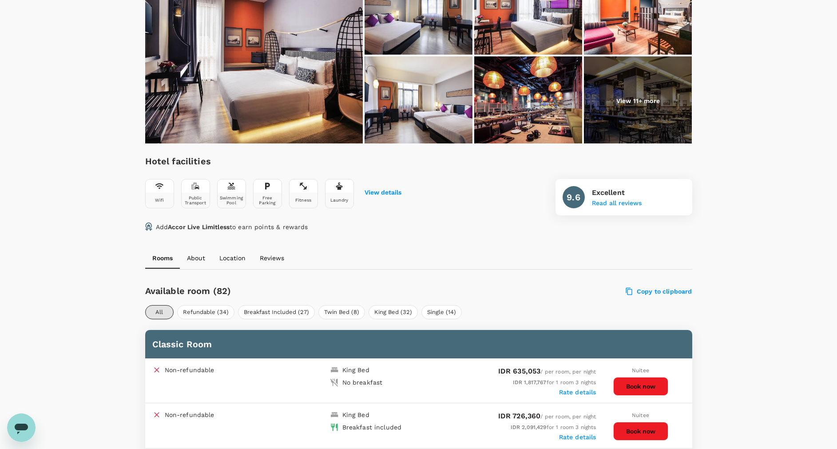
scroll to position [333, 0]
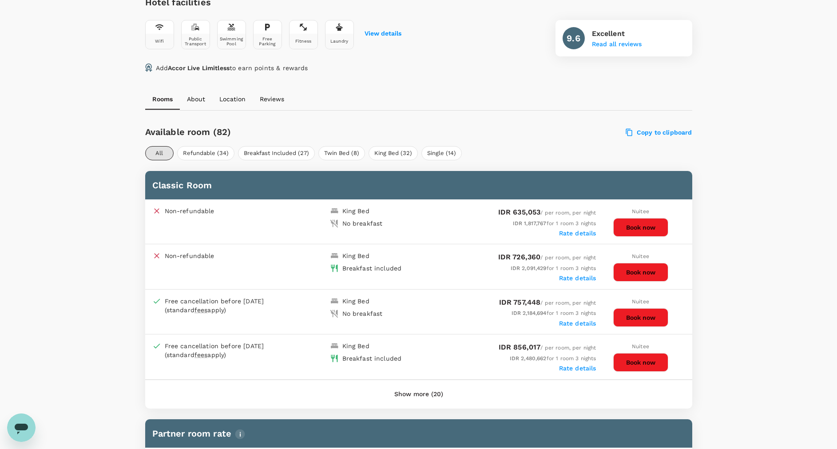
click at [400, 390] on button "Show more (20)" at bounding box center [419, 394] width 74 height 21
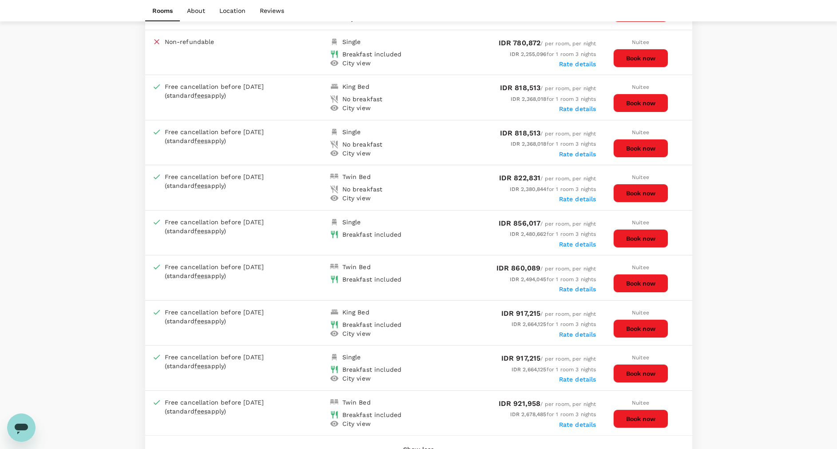
scroll to position [1199, 0]
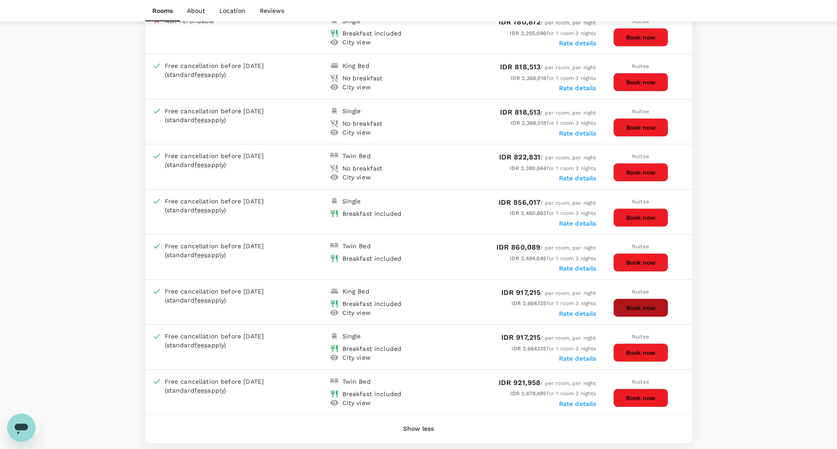
click at [626, 305] on button "Book now" at bounding box center [640, 307] width 55 height 19
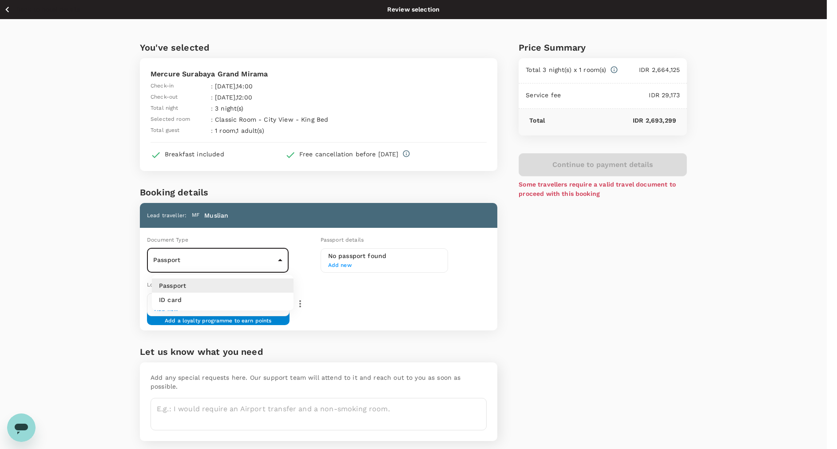
click at [284, 256] on body "Back to hotel details Review selection You've selected Mercure [GEOGRAPHIC_DATA…" at bounding box center [418, 239] width 837 height 479
click at [273, 303] on li "ID card" at bounding box center [223, 300] width 142 height 14
type input "Id card"
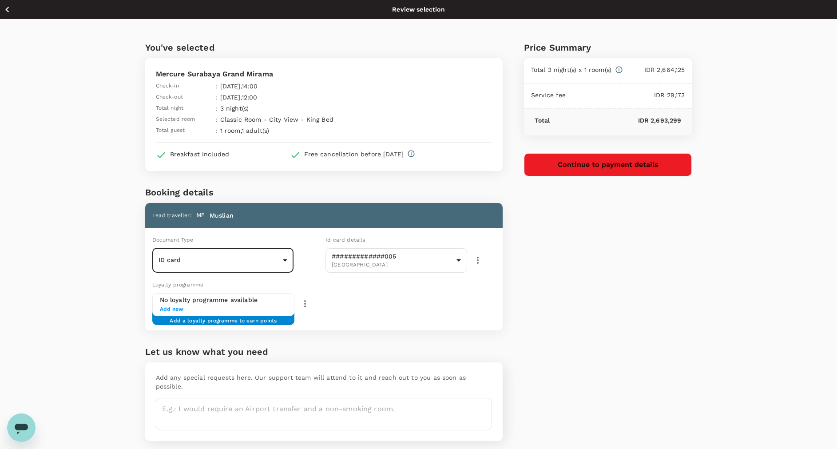
click at [555, 159] on button "Continue to payment details" at bounding box center [608, 164] width 168 height 23
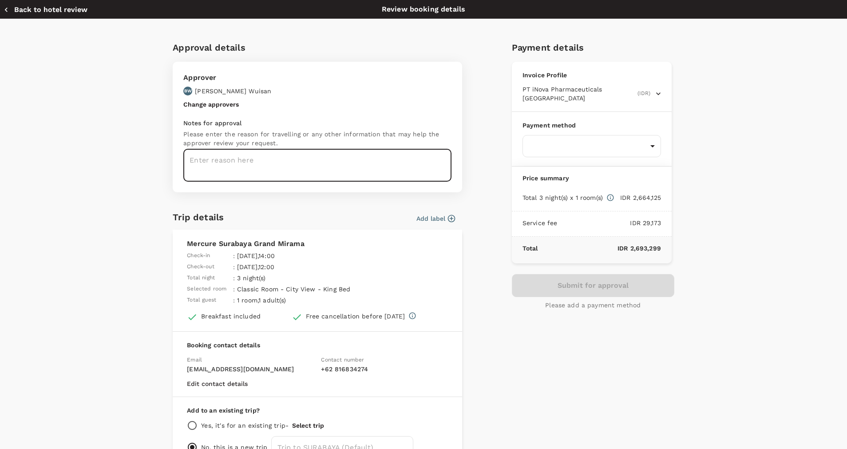
click at [416, 161] on textarea at bounding box center [317, 165] width 268 height 32
type textarea "A"
type textarea "M"
type textarea "H"
type textarea "Muslian : Hotel in [GEOGRAPHIC_DATA] [DATE]-[DATE]"
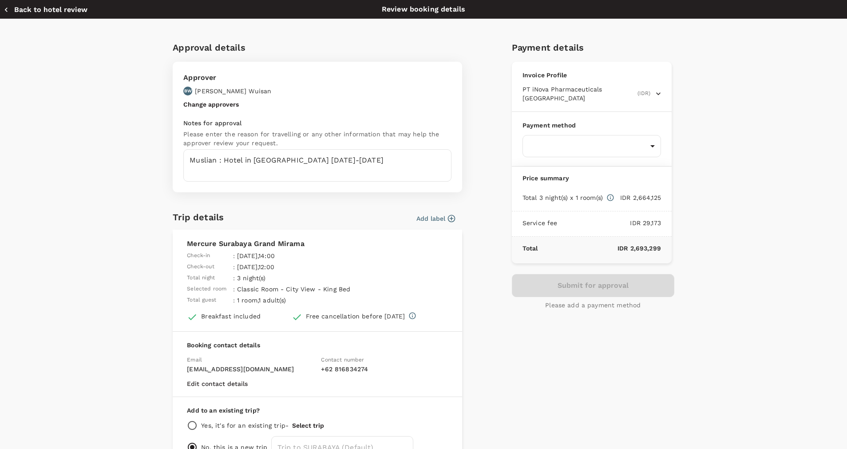
click at [588, 123] on div "Payment method ​ ​" at bounding box center [592, 139] width 160 height 55
click at [588, 132] on body "Back to hotel details Review selection You've selected Mercure [GEOGRAPHIC_DATA…" at bounding box center [423, 239] width 847 height 479
click at [587, 184] on p "GoFluid" at bounding box center [586, 182] width 124 height 9
type input "9d87fe9b-f599-4813-91a8-6354e0e2f257"
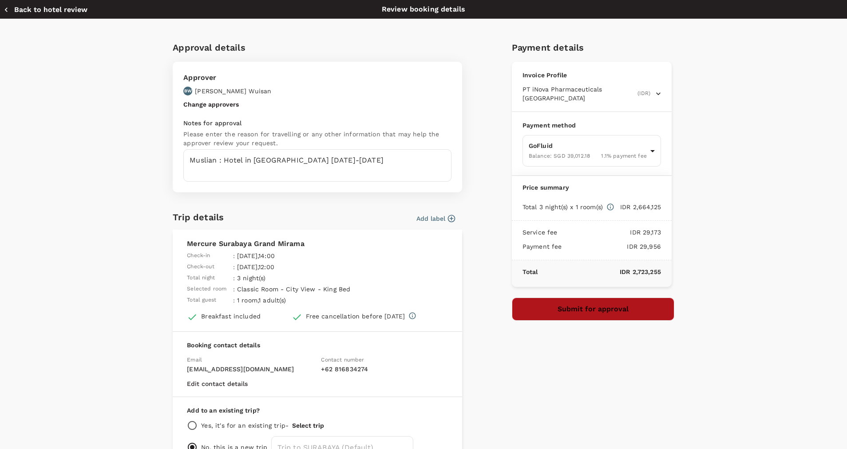
click at [608, 302] on button "Submit for approval" at bounding box center [593, 308] width 162 height 23
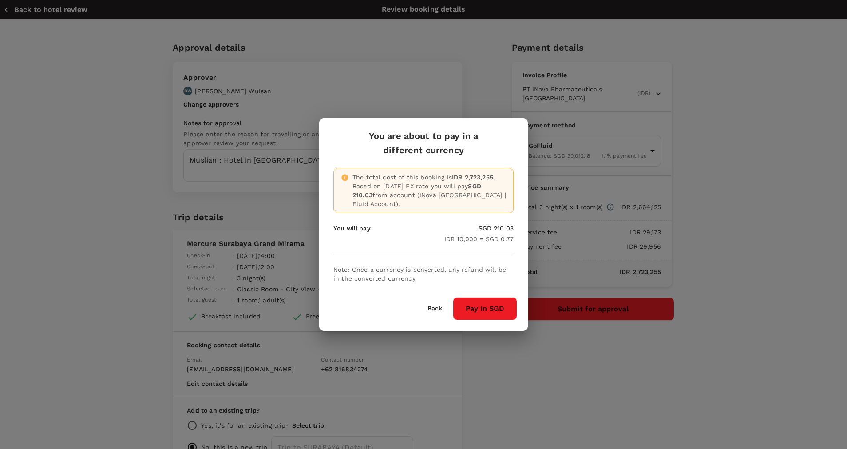
click at [504, 303] on button "Pay in SGD" at bounding box center [485, 308] width 64 height 23
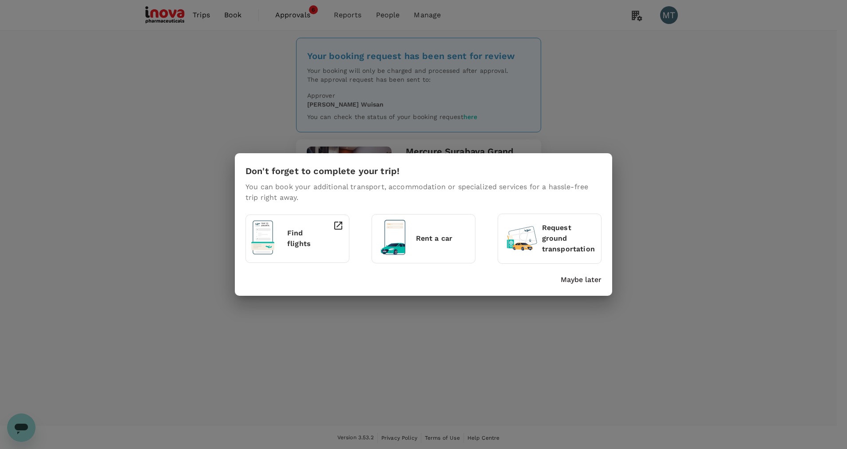
click at [589, 280] on p "Maybe later" at bounding box center [581, 279] width 41 height 11
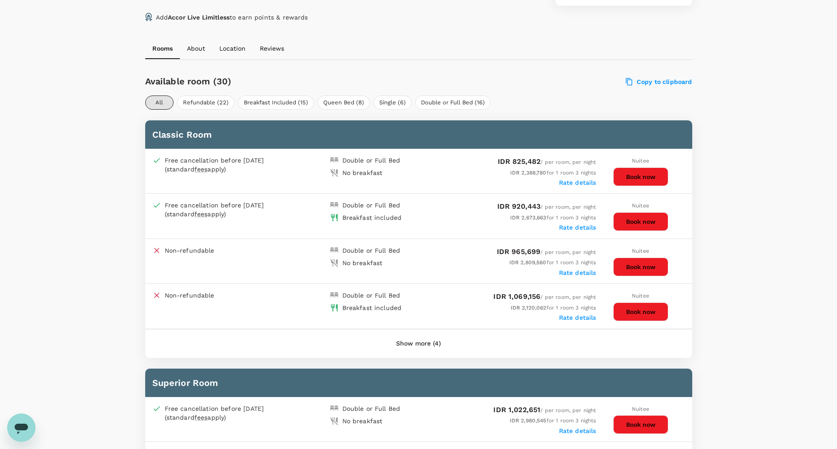
scroll to position [396, 0]
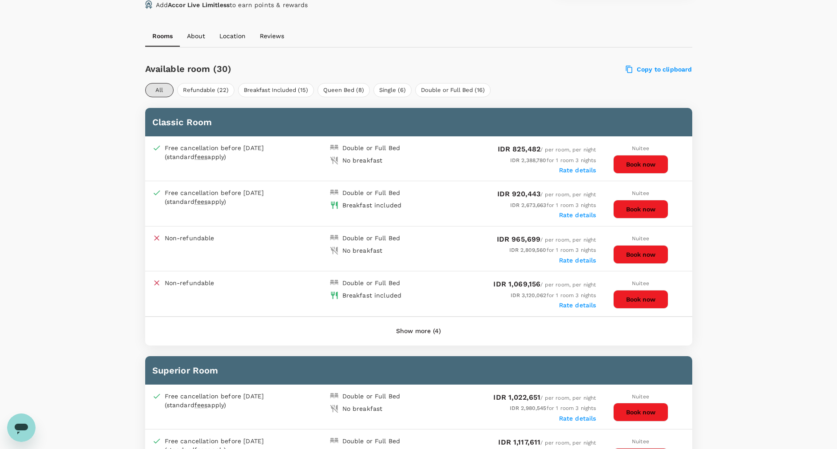
click at [414, 331] on button "Show more (4)" at bounding box center [419, 331] width 70 height 21
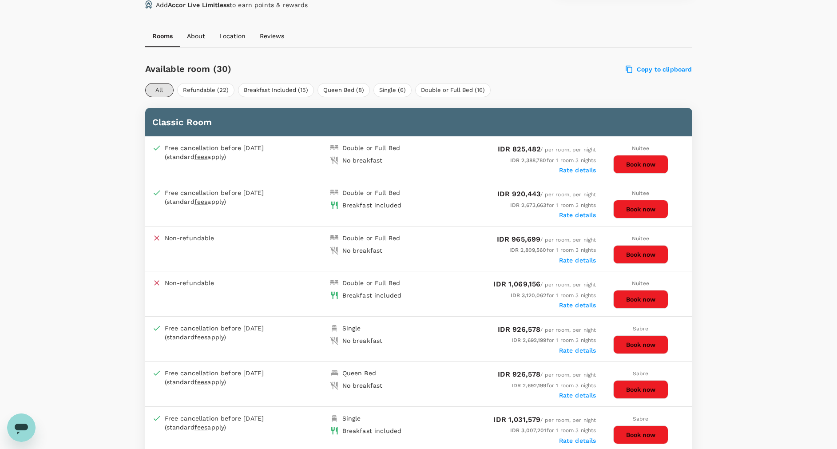
scroll to position [463, 0]
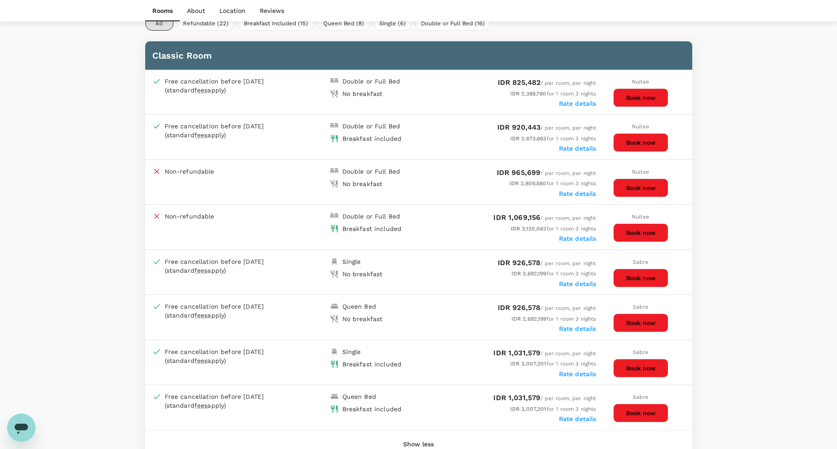
click at [625, 280] on button "Book now" at bounding box center [640, 278] width 55 height 19
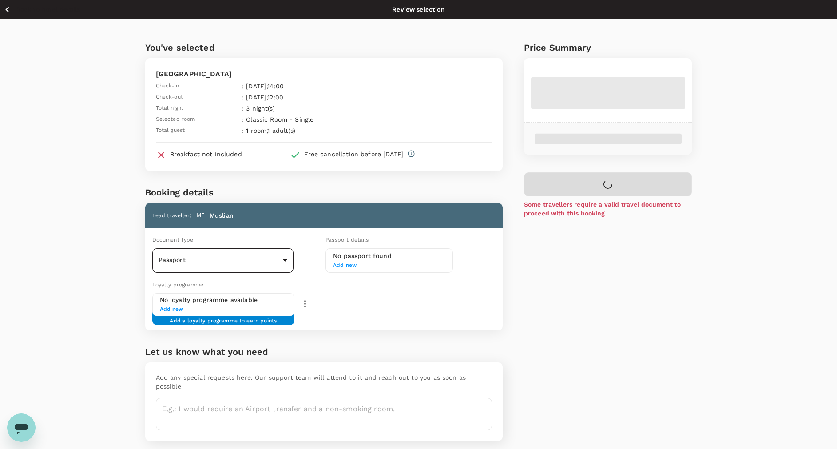
click at [285, 262] on body "Back to hotel details Review selection You've selected Mercure Bandung City Cen…" at bounding box center [418, 239] width 837 height 479
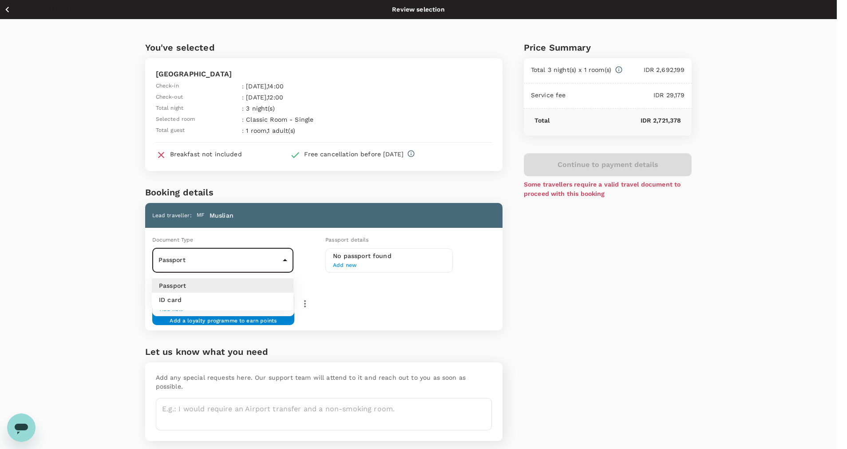
click at [278, 296] on li "ID card" at bounding box center [223, 300] width 142 height 14
type input "Id card"
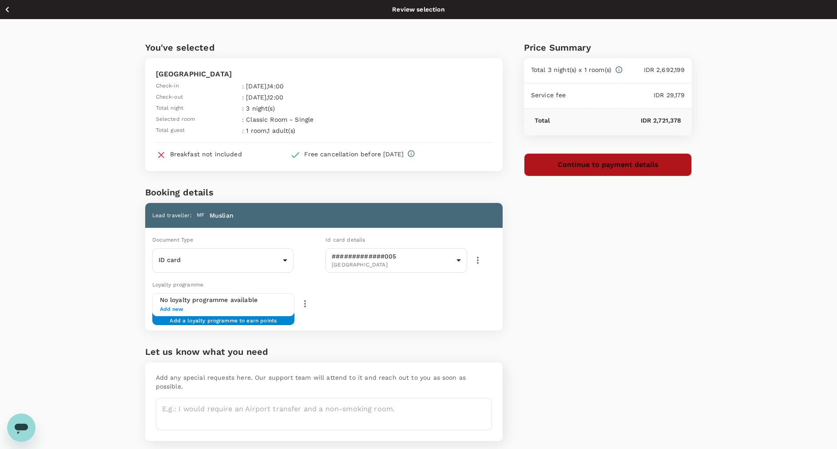
click at [555, 162] on button "Continue to payment details" at bounding box center [608, 164] width 168 height 23
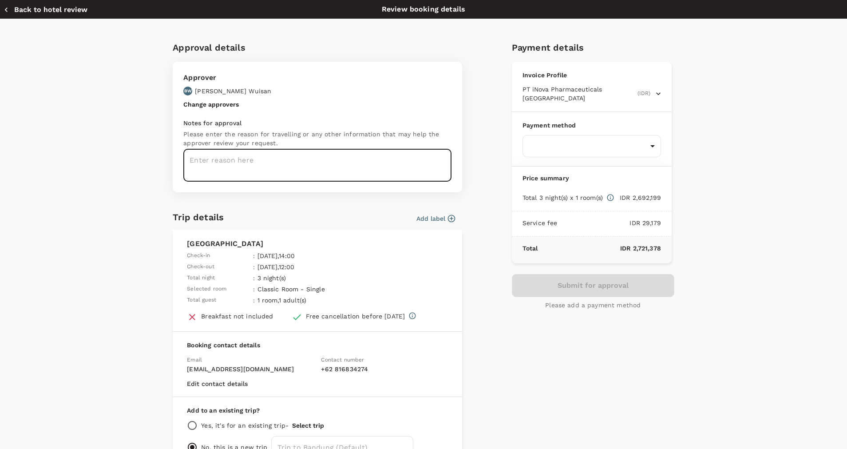
click at [218, 162] on textarea at bounding box center [317, 165] width 268 height 32
type textarea "Muslian : Hotel in Bandung 27-30 Oct 2025"
click at [565, 143] on body "Back to hotel details Review selection You've selected Mercure Bandung City Cen…" at bounding box center [423, 239] width 847 height 479
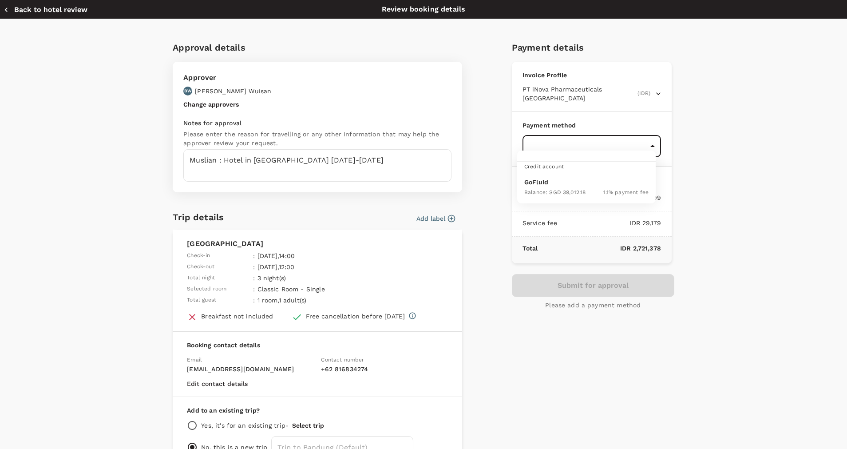
click at [564, 180] on p "GoFluid" at bounding box center [586, 182] width 124 height 9
type input "9d87fe9b-f599-4813-91a8-6354e0e2f257"
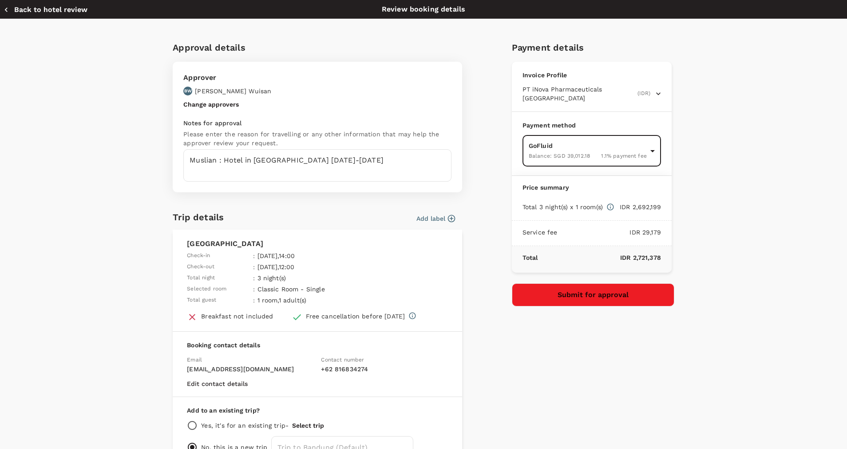
click at [577, 284] on button "Submit for approval" at bounding box center [593, 294] width 162 height 23
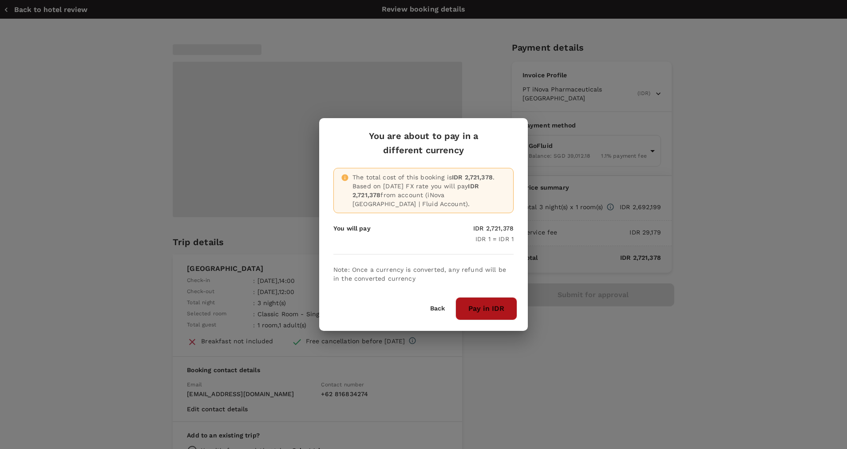
click at [483, 307] on button "Pay in IDR" at bounding box center [486, 308] width 62 height 23
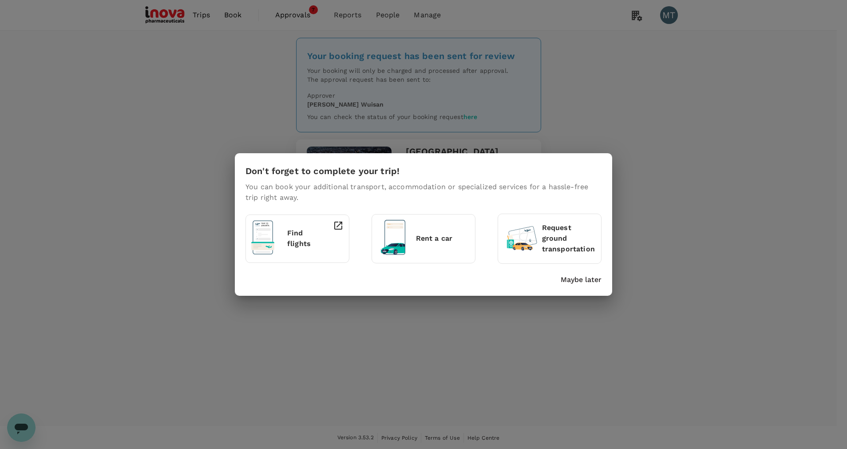
click at [582, 276] on p "Maybe later" at bounding box center [581, 279] width 41 height 11
